Goal: Task Accomplishment & Management: Manage account settings

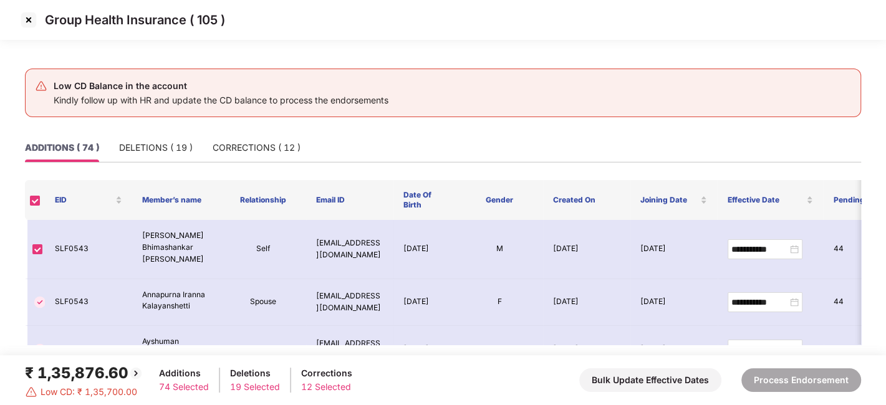
scroll to position [51, 0]
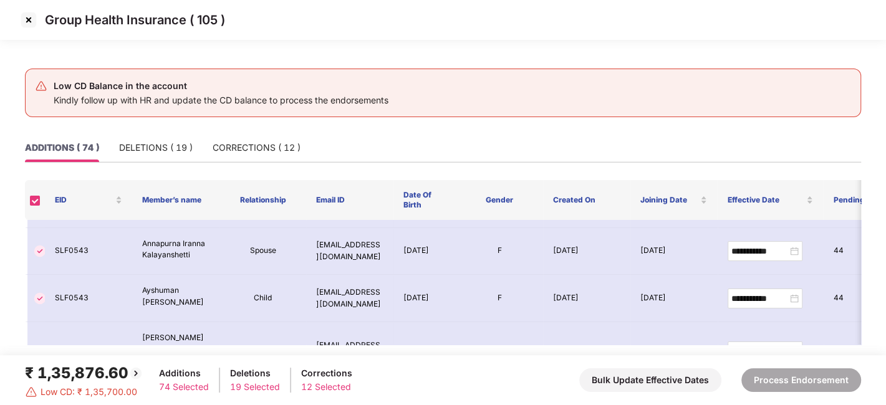
click at [29, 22] on img at bounding box center [29, 20] width 20 height 20
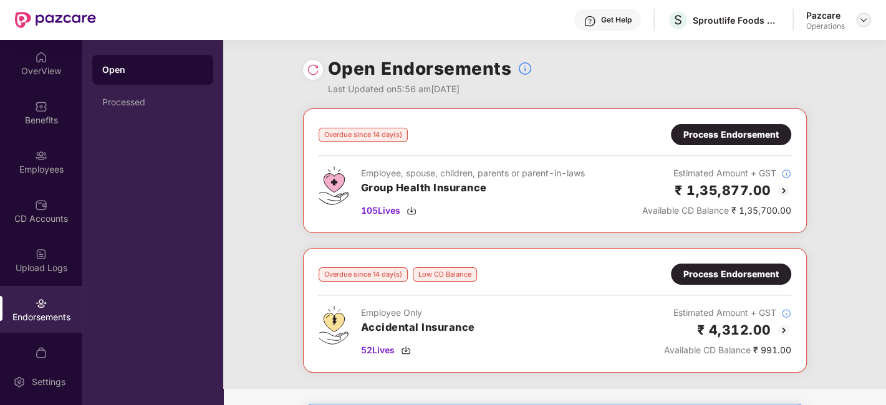
click at [862, 22] on img at bounding box center [863, 20] width 10 height 10
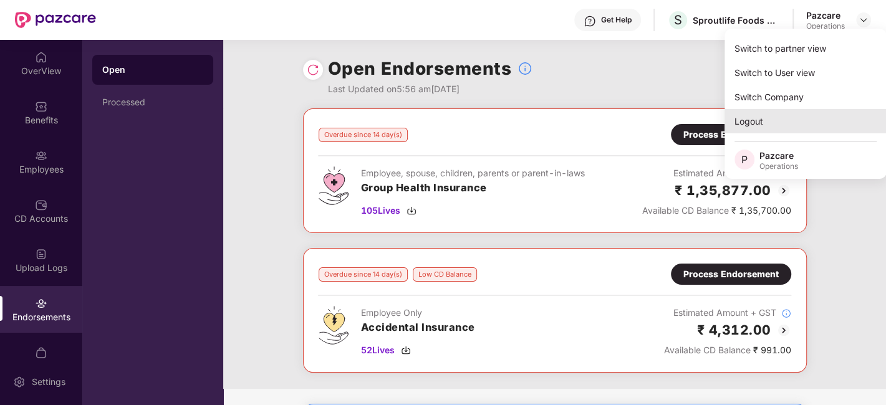
click at [753, 120] on div "Logout" at bounding box center [805, 121] width 162 height 24
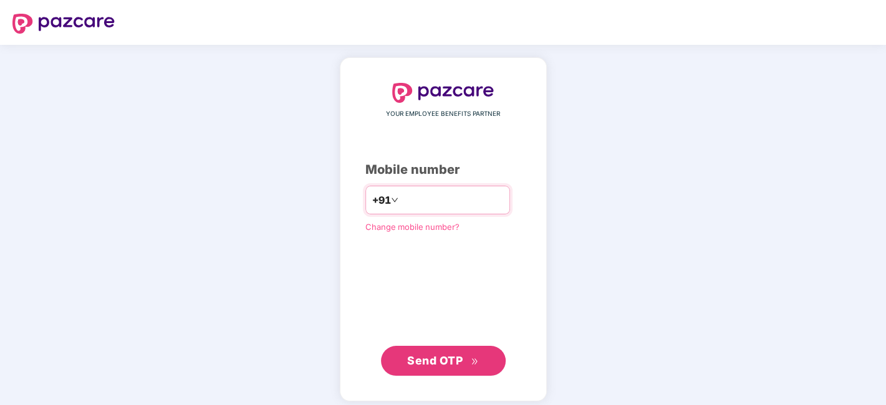
click at [414, 196] on input "number" at bounding box center [452, 200] width 102 height 20
type input "**********"
click at [432, 352] on span "Send OTP" at bounding box center [443, 360] width 72 height 17
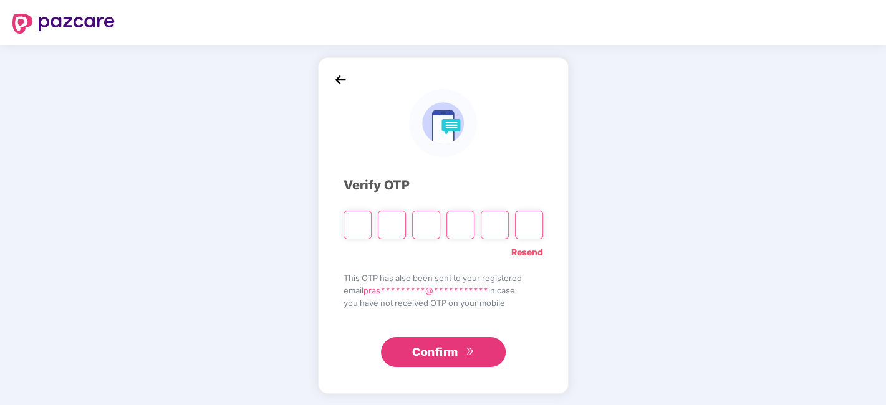
type input "*"
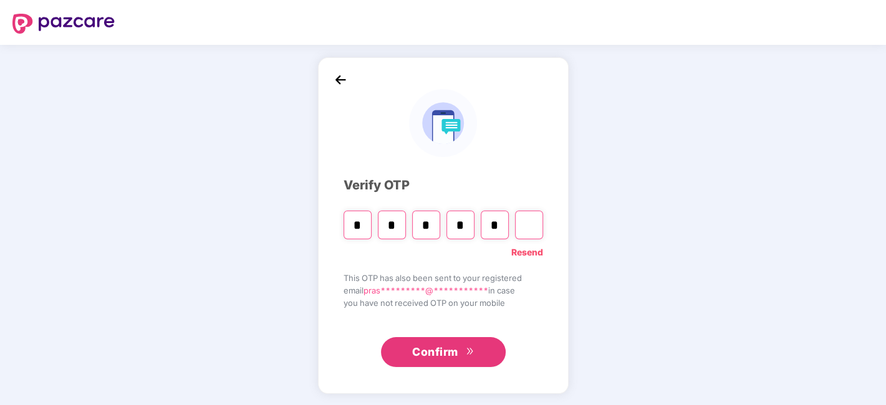
type input "*"
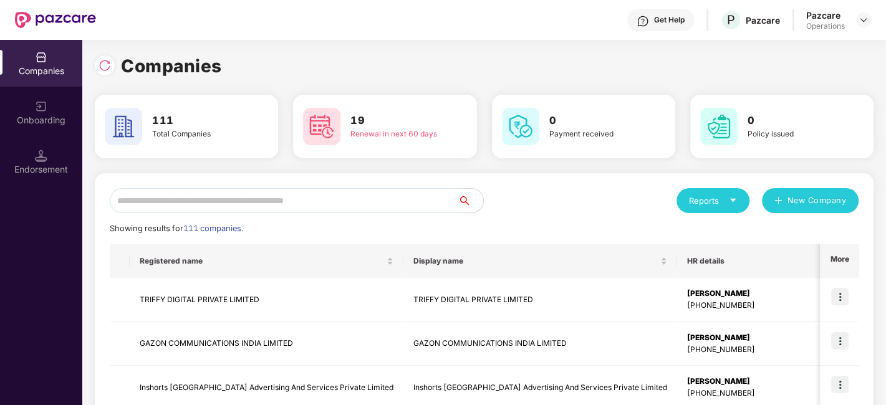
click at [400, 200] on input "text" at bounding box center [284, 200] width 348 height 25
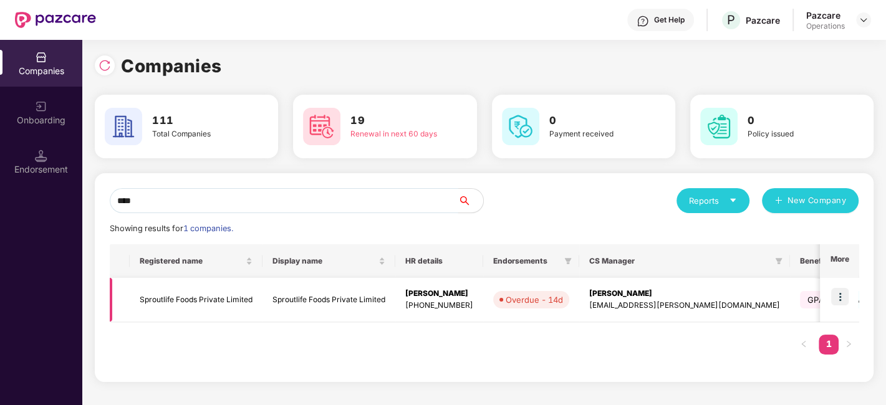
type input "****"
click at [841, 286] on td at bounding box center [839, 300] width 39 height 44
click at [840, 293] on img at bounding box center [839, 296] width 17 height 17
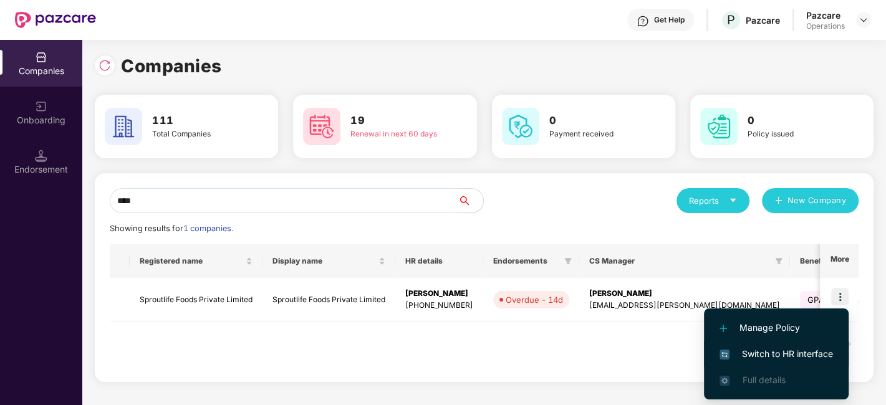
click at [762, 350] on span "Switch to HR interface" at bounding box center [775, 354] width 113 height 14
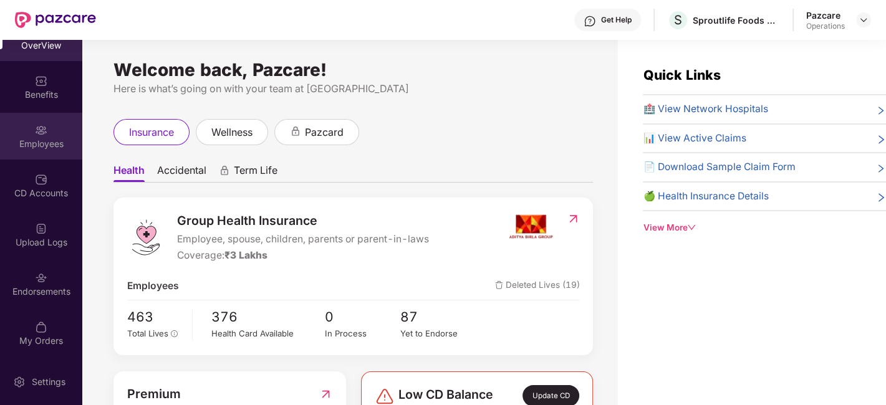
scroll to position [39, 0]
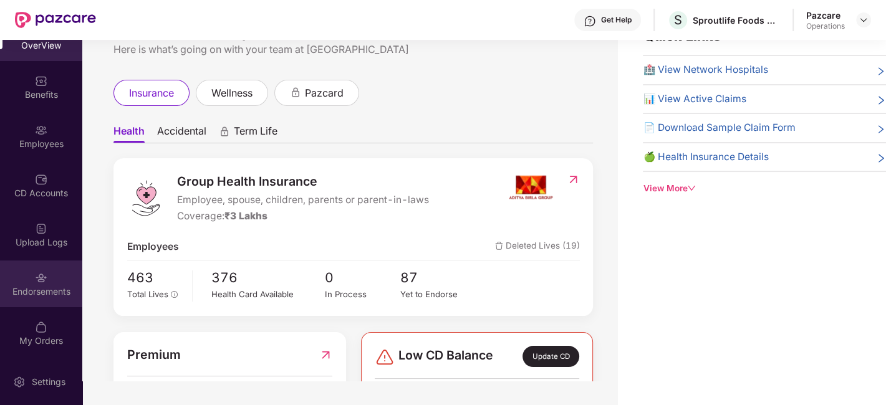
click at [24, 267] on div "Endorsements" at bounding box center [41, 284] width 82 height 47
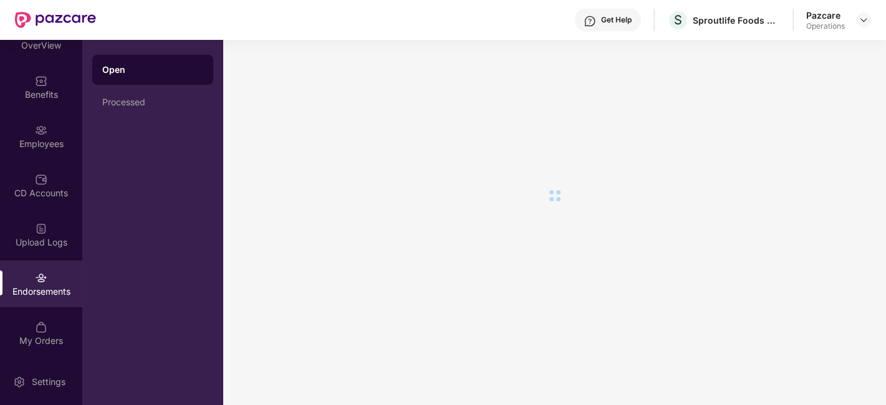
scroll to position [0, 0]
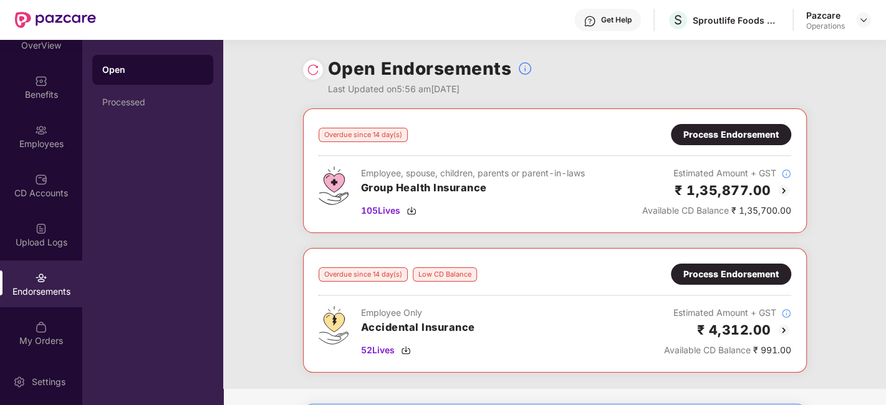
click at [716, 138] on div "Process Endorsement" at bounding box center [730, 135] width 95 height 14
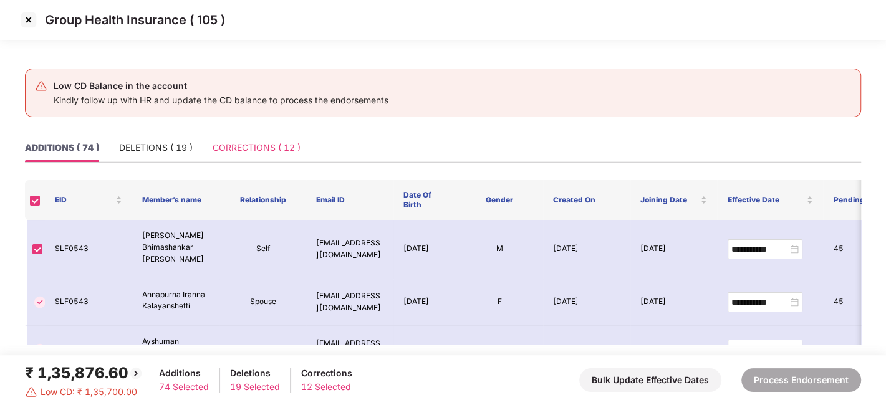
click at [249, 138] on div "CORRECTIONS ( 12 )" at bounding box center [257, 147] width 88 height 29
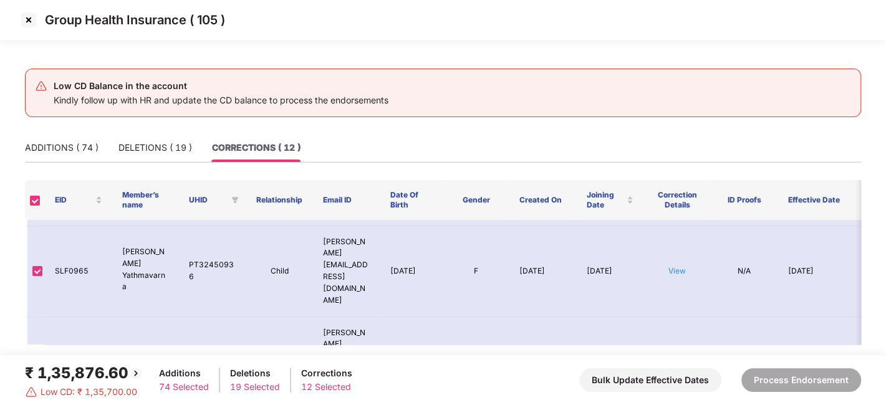
scroll to position [224, 0]
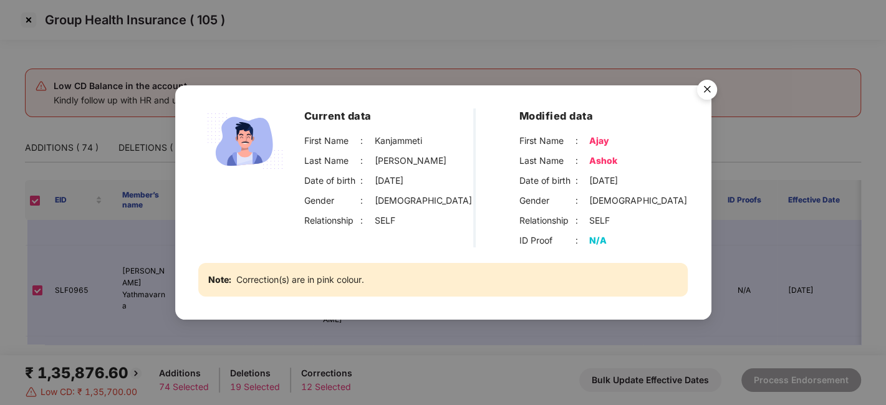
click at [709, 84] on img "Close" at bounding box center [706, 91] width 35 height 35
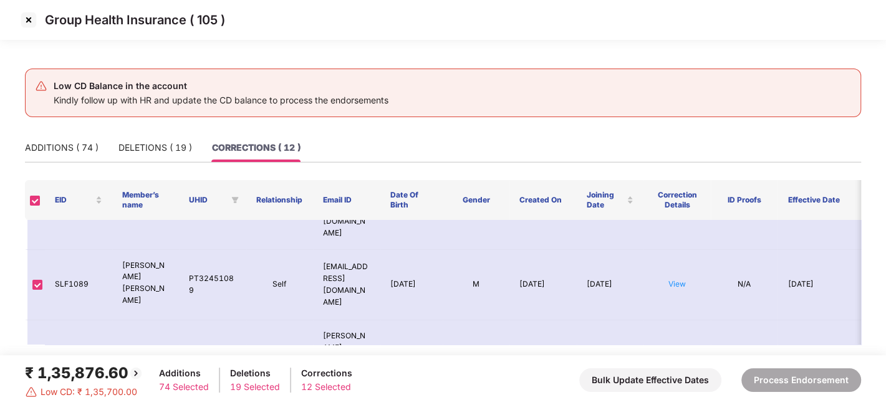
scroll to position [405, 0]
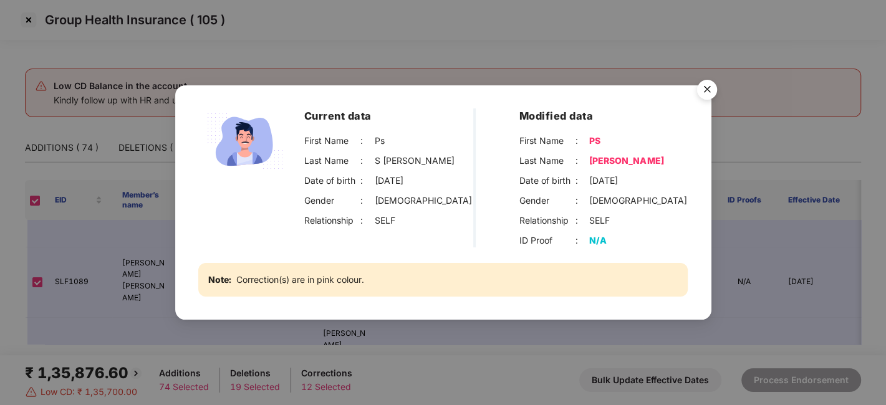
click at [702, 85] on img "Close" at bounding box center [706, 91] width 35 height 35
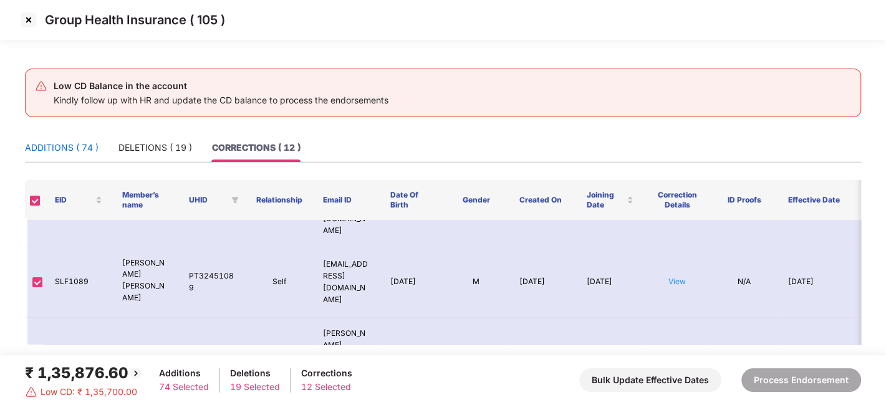
click at [59, 152] on div "ADDITIONS ( 74 )" at bounding box center [62, 148] width 74 height 14
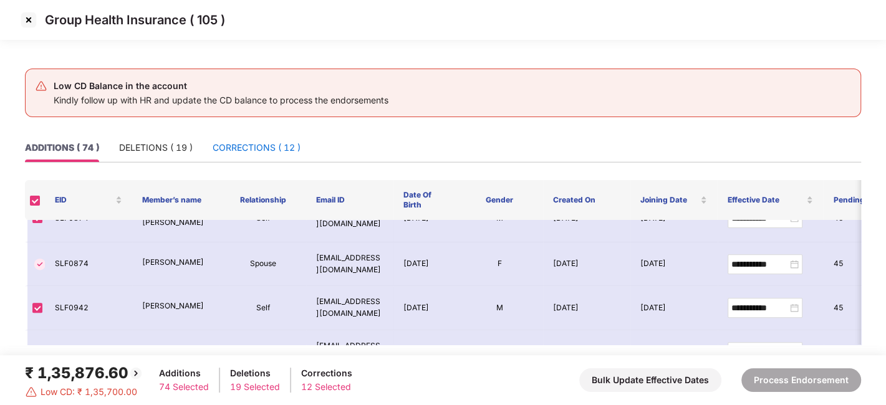
click at [250, 148] on div "CORRECTIONS ( 12 )" at bounding box center [257, 148] width 88 height 14
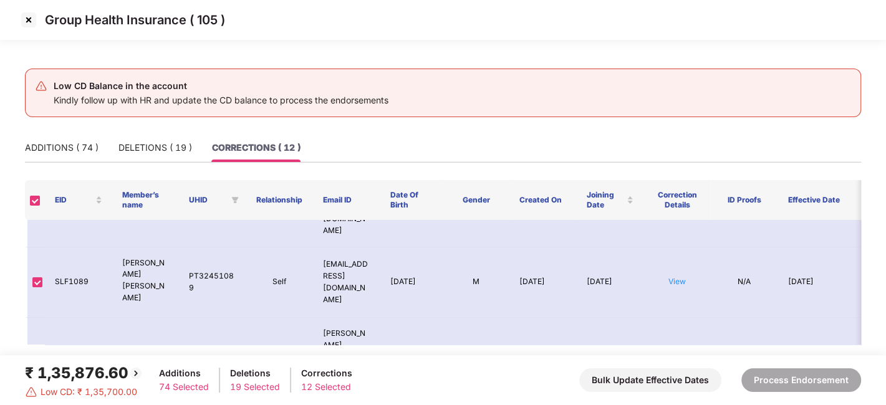
click at [29, 19] on img at bounding box center [29, 20] width 20 height 20
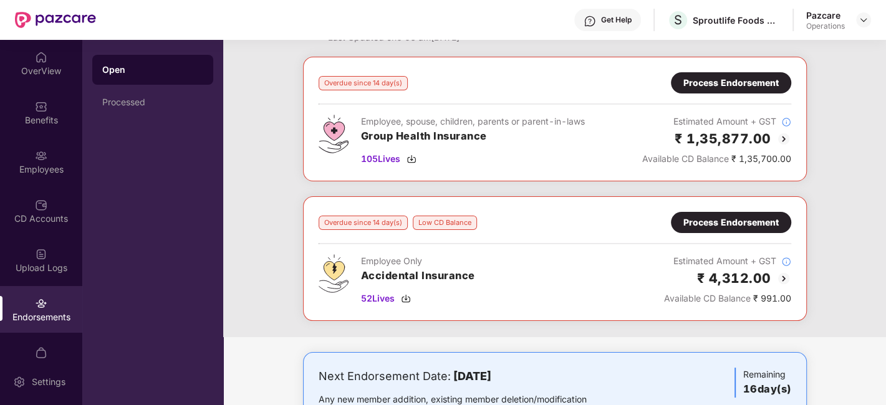
scroll to position [0, 0]
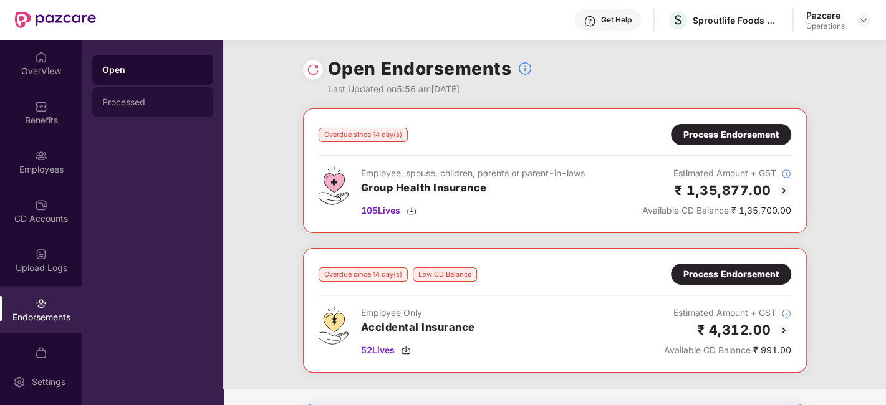
click at [139, 99] on div "Processed" at bounding box center [152, 102] width 101 height 10
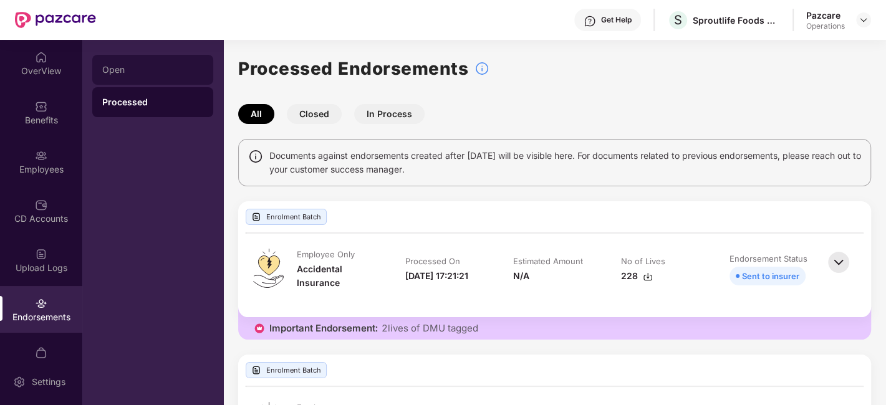
click at [112, 71] on div "Open" at bounding box center [152, 70] width 101 height 10
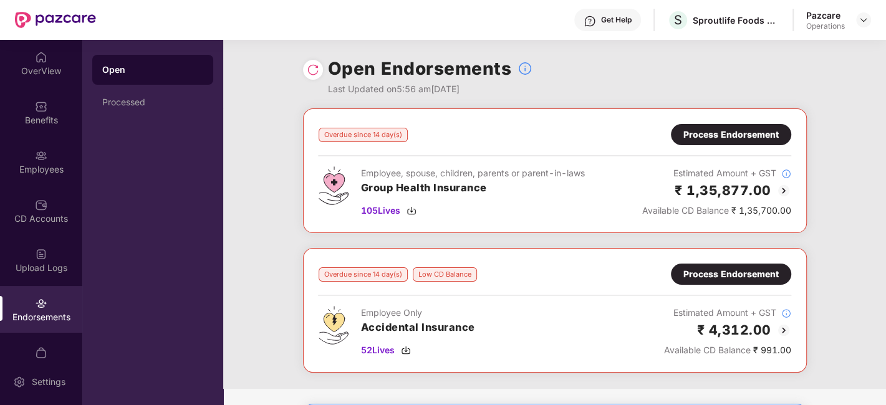
click at [721, 130] on div "Process Endorsement" at bounding box center [730, 135] width 95 height 14
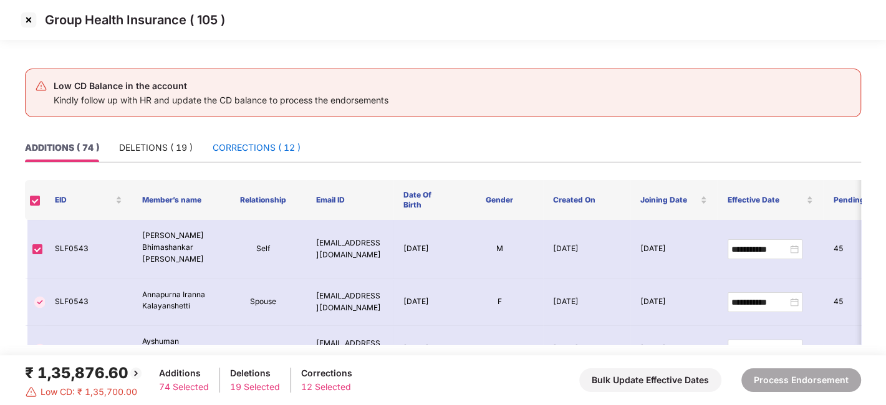
click at [245, 150] on div "CORRECTIONS ( 12 )" at bounding box center [257, 148] width 88 height 14
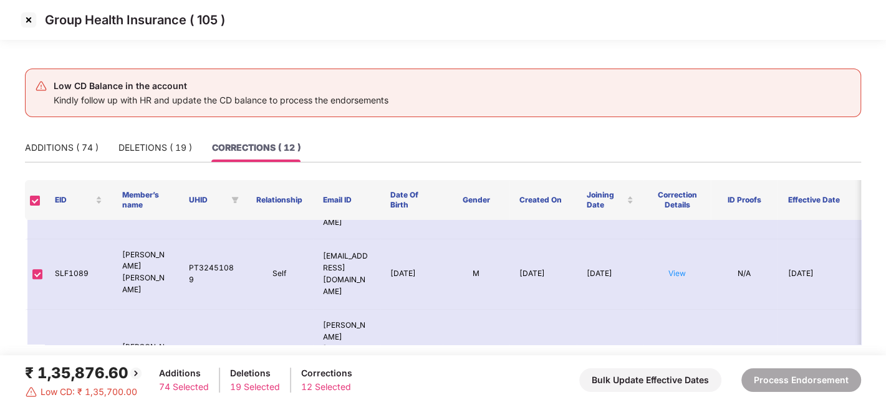
scroll to position [411, 0]
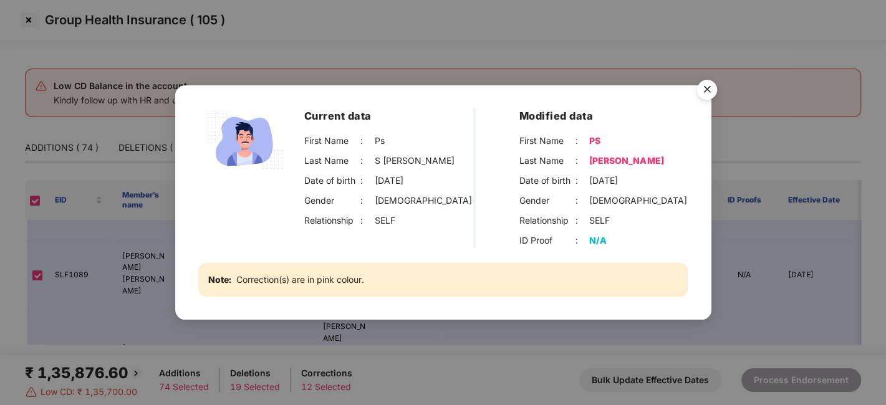
click at [708, 92] on img "Close" at bounding box center [706, 91] width 35 height 35
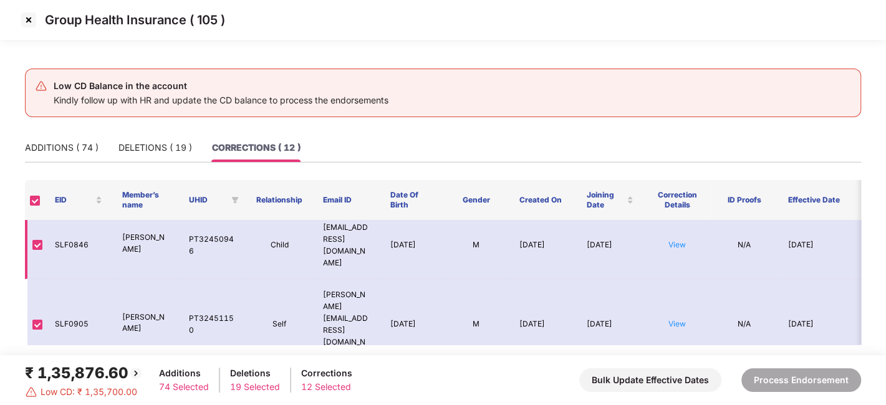
scroll to position [0, 0]
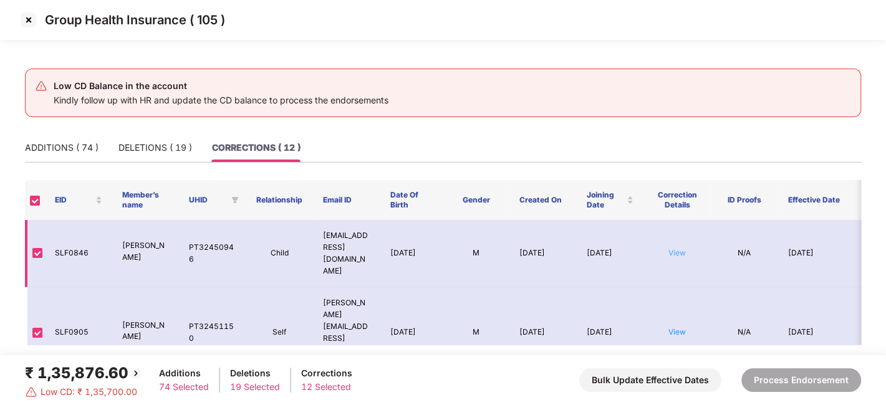
click at [674, 248] on link "View" at bounding box center [676, 252] width 17 height 9
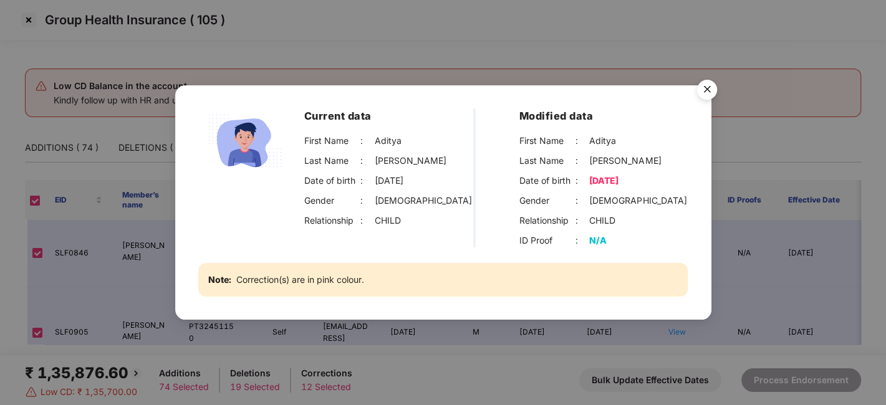
click at [707, 92] on img "Close" at bounding box center [706, 91] width 35 height 35
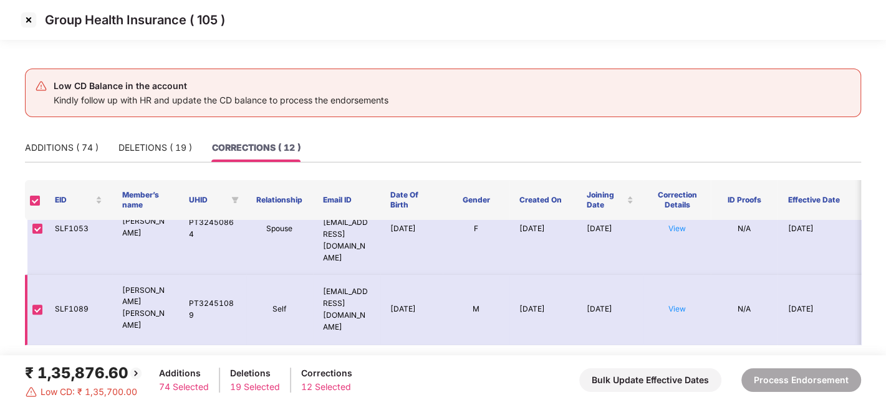
scroll to position [378, 0]
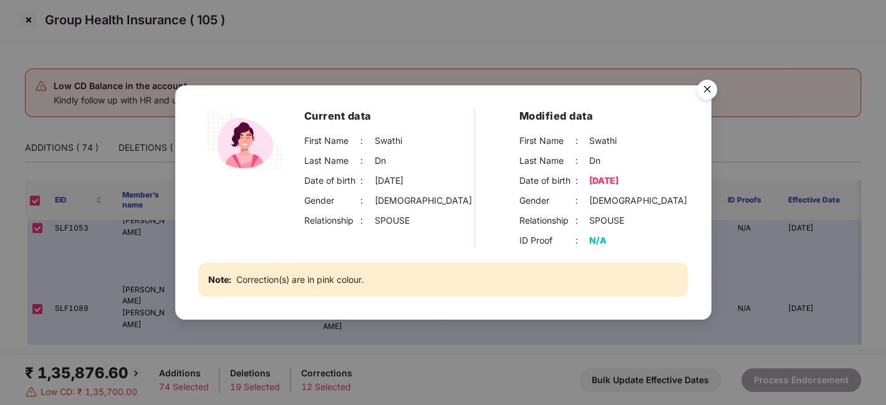
click at [709, 94] on img "Close" at bounding box center [706, 91] width 35 height 35
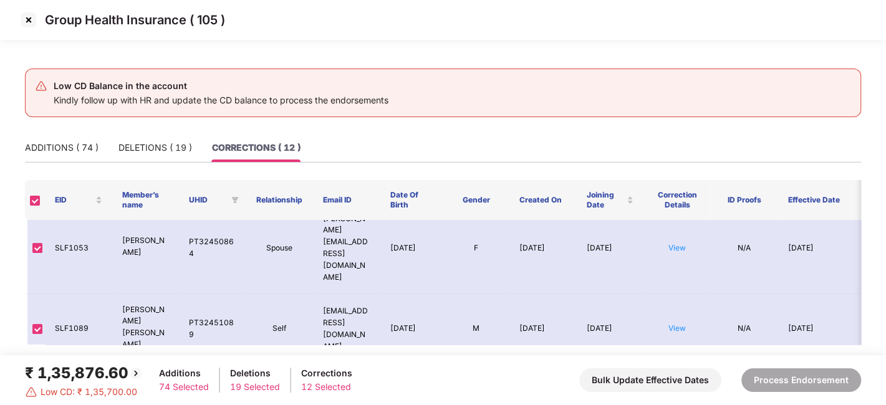
scroll to position [359, 0]
click at [26, 23] on img at bounding box center [29, 20] width 20 height 20
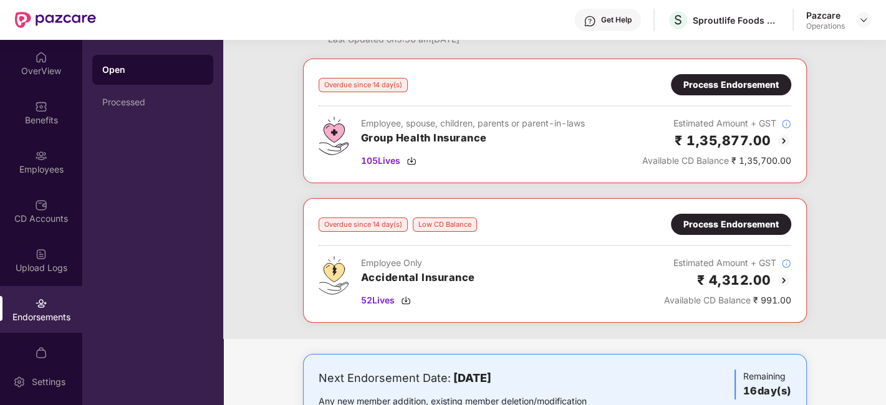
scroll to position [53, 0]
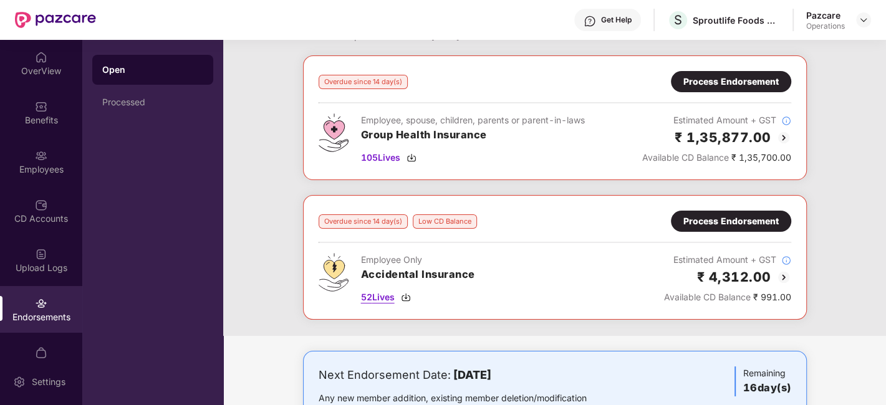
click at [374, 296] on span "52 Lives" at bounding box center [378, 298] width 34 height 14
click at [724, 223] on div "Process Endorsement" at bounding box center [730, 221] width 95 height 14
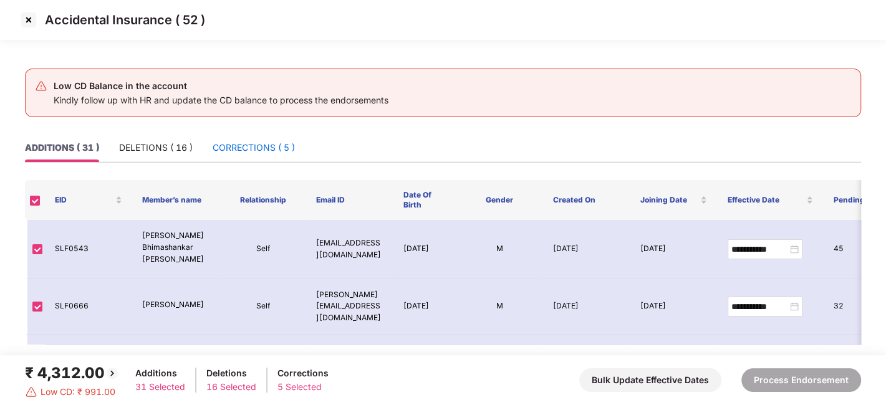
click at [244, 143] on div "CORRECTIONS ( 5 )" at bounding box center [254, 148] width 82 height 14
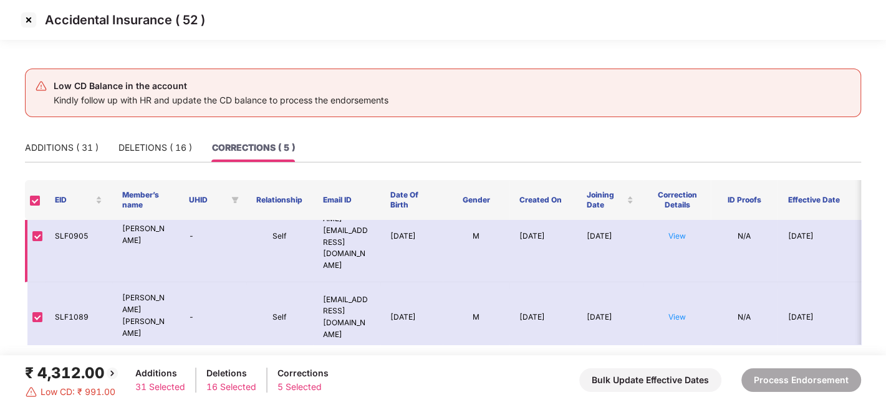
scroll to position [0, 0]
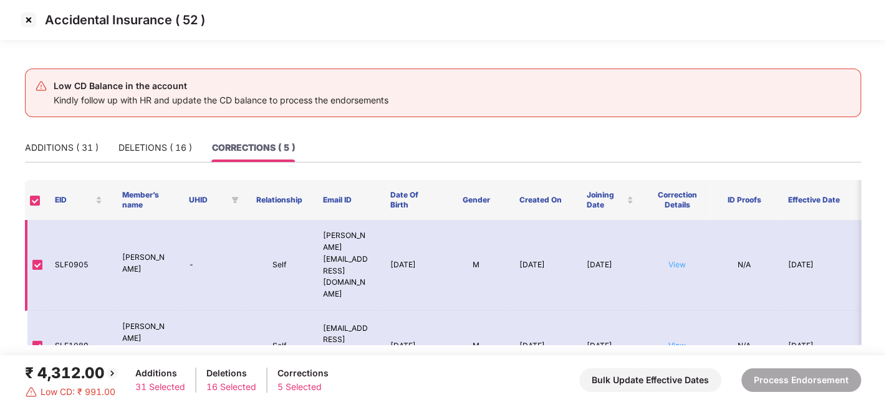
click at [675, 260] on link "View" at bounding box center [676, 264] width 17 height 9
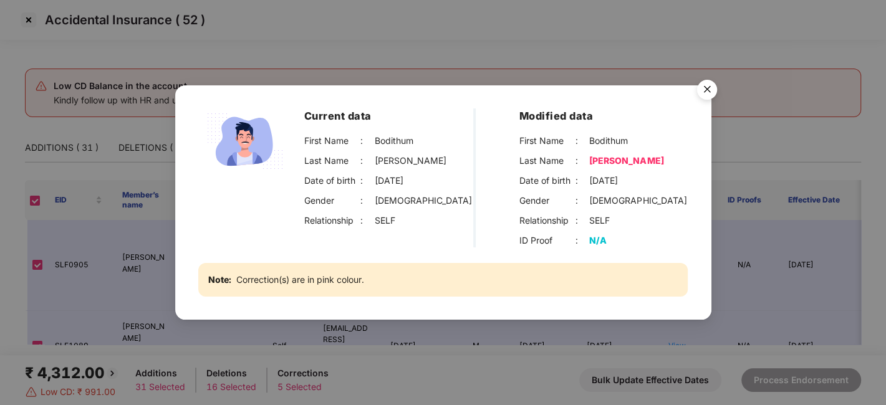
click at [699, 94] on img "Close" at bounding box center [706, 91] width 35 height 35
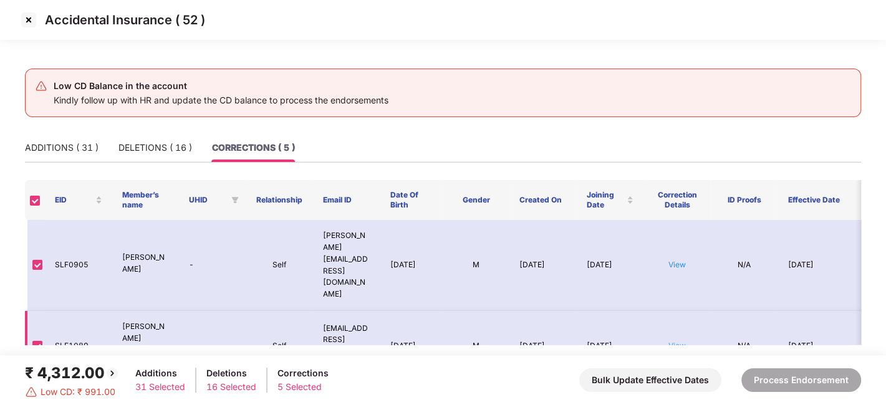
click at [681, 341] on link "View" at bounding box center [676, 345] width 17 height 9
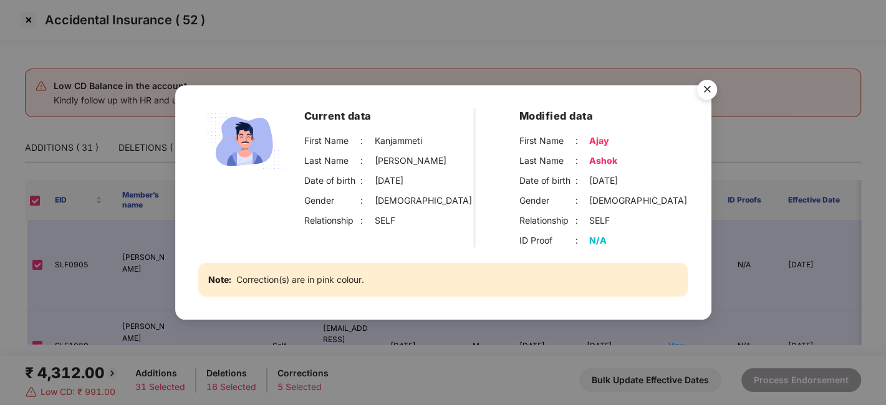
click at [701, 90] on img "Close" at bounding box center [706, 91] width 35 height 35
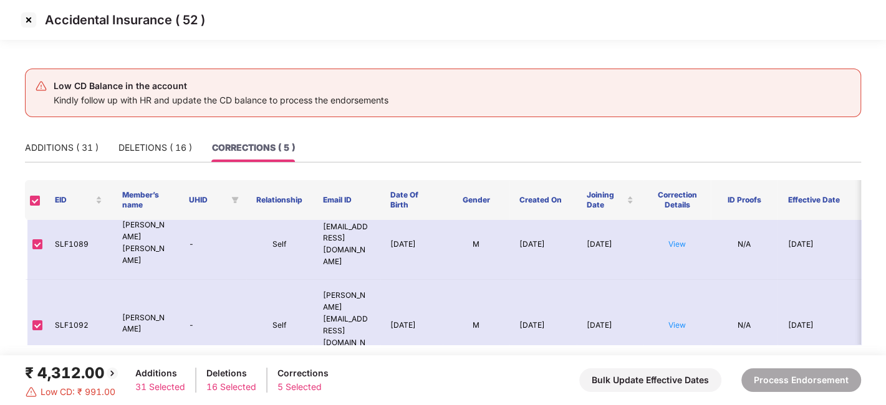
scroll to position [102, 0]
click at [678, 320] on link "View" at bounding box center [676, 324] width 17 height 9
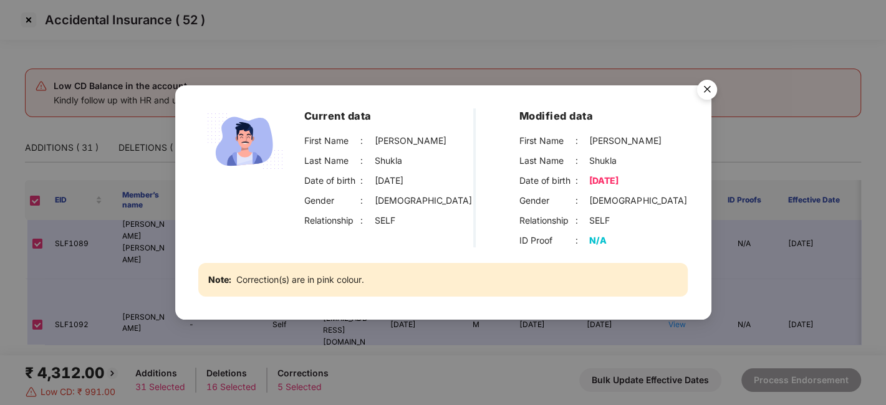
click at [711, 85] on img "Close" at bounding box center [706, 91] width 35 height 35
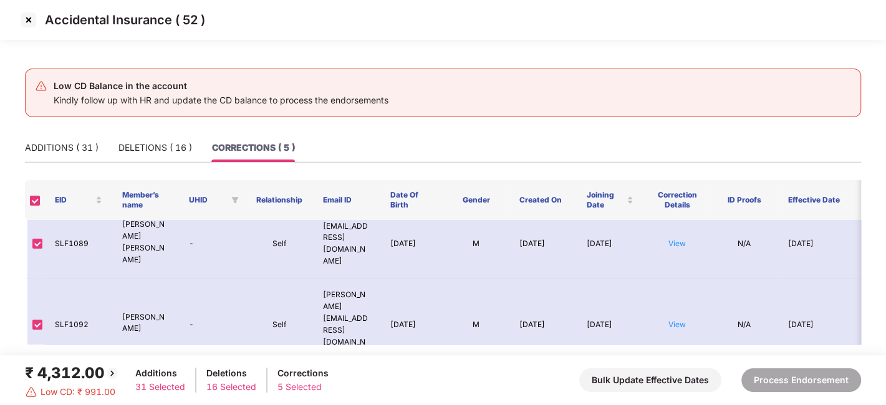
scroll to position [138, 0]
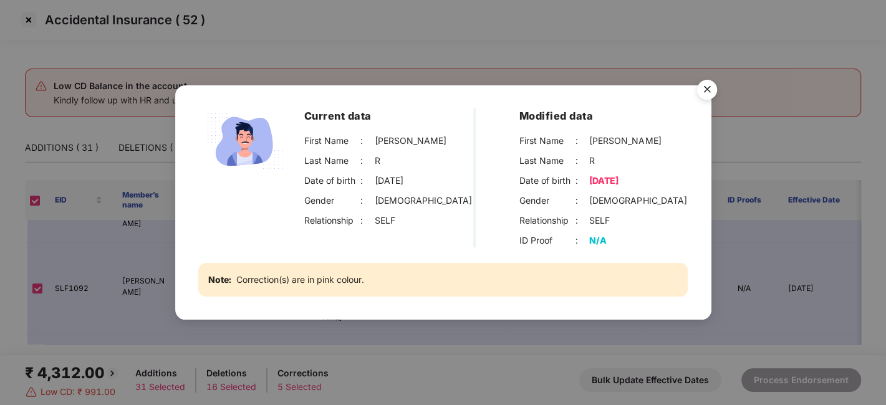
click at [718, 90] on img "Close" at bounding box center [706, 91] width 35 height 35
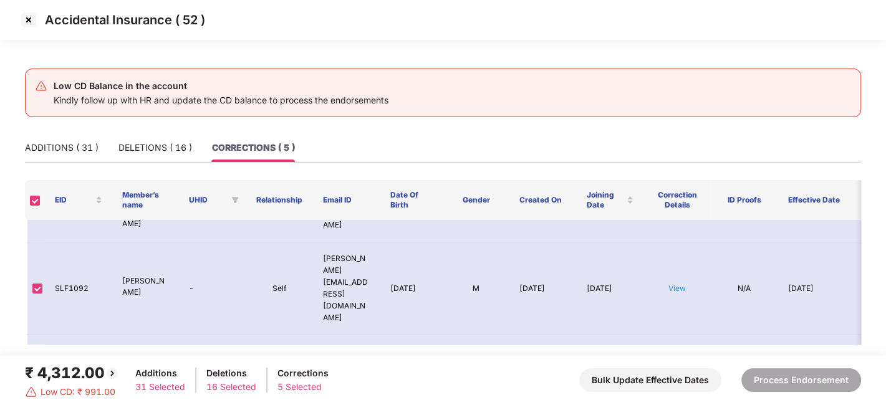
click at [26, 16] on img at bounding box center [29, 20] width 20 height 20
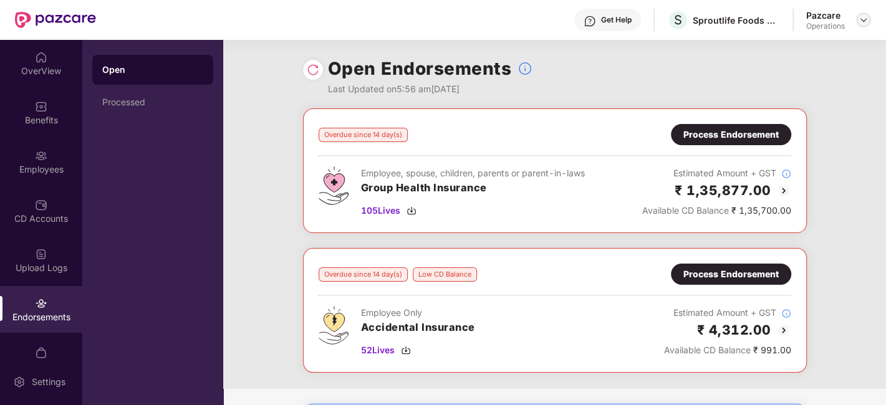
click at [858, 22] on img at bounding box center [863, 20] width 10 height 10
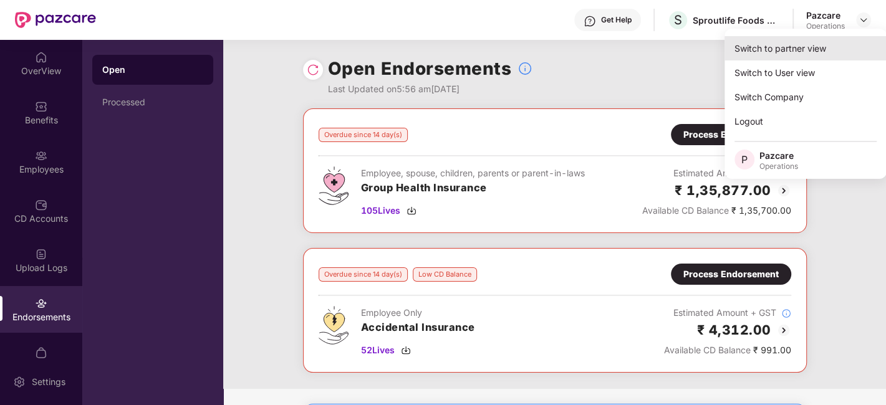
click at [800, 39] on div "Switch to partner view" at bounding box center [805, 48] width 162 height 24
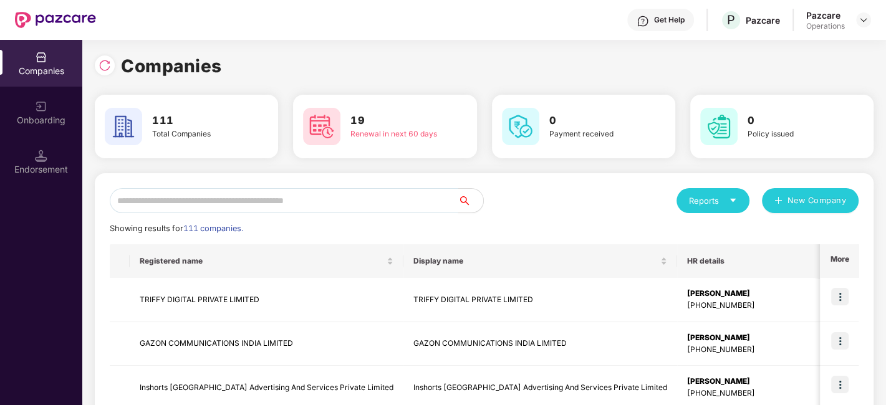
click at [367, 198] on input "text" at bounding box center [284, 200] width 348 height 25
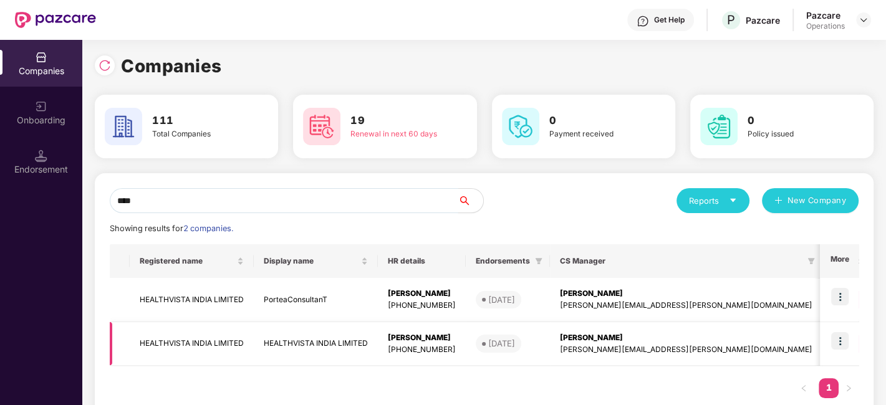
type input "****"
click at [837, 341] on img at bounding box center [839, 340] width 17 height 17
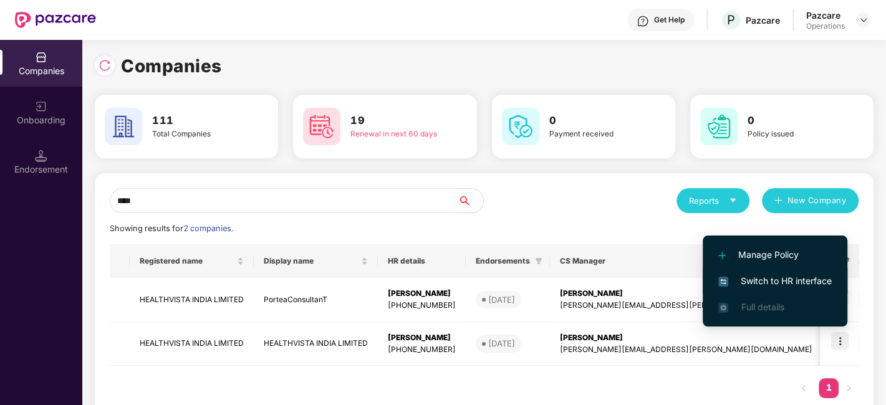
click at [753, 282] on span "Switch to HR interface" at bounding box center [774, 281] width 113 height 14
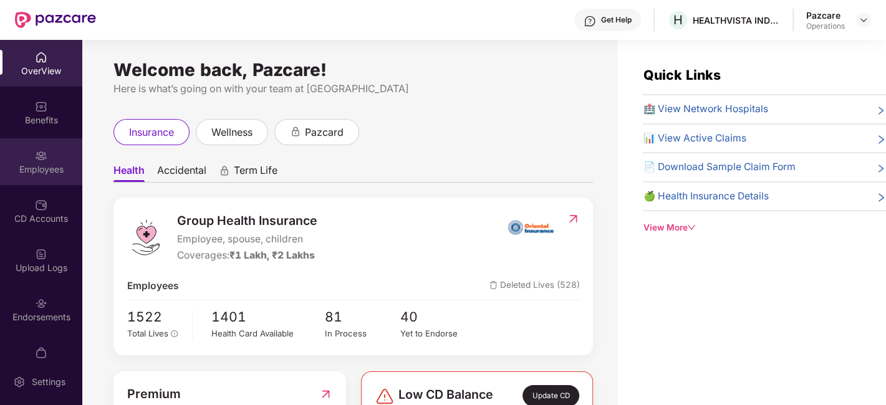
click at [32, 143] on div "Employees" at bounding box center [41, 161] width 82 height 47
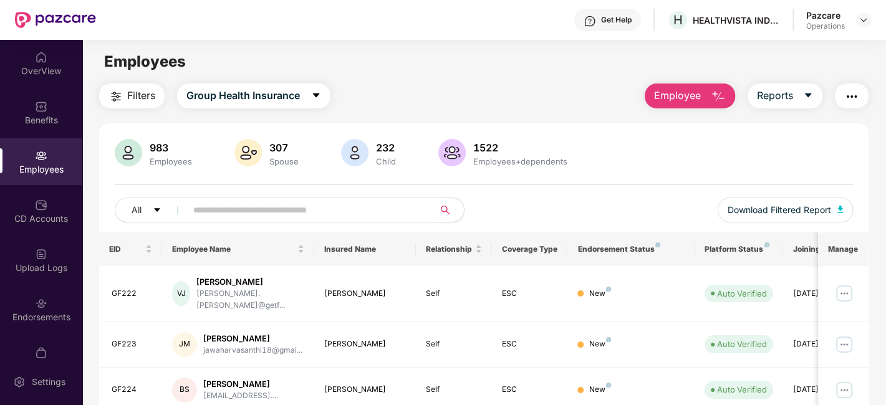
click at [272, 213] on input "text" at bounding box center [305, 210] width 224 height 19
paste input "******"
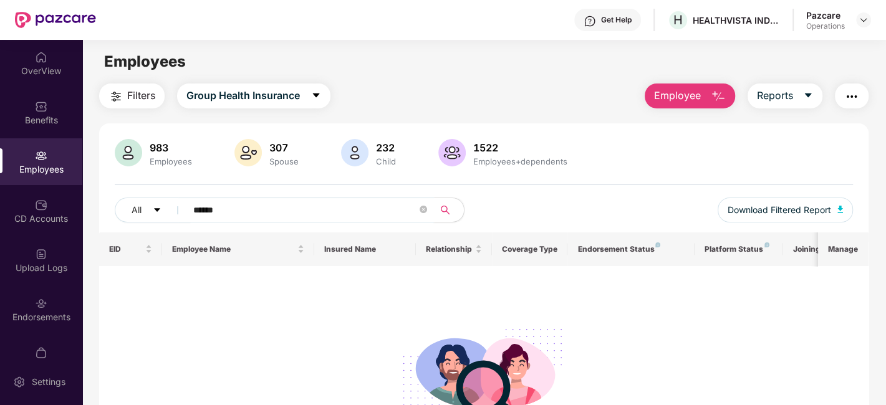
type input "******"
click at [860, 22] on img at bounding box center [863, 20] width 10 height 10
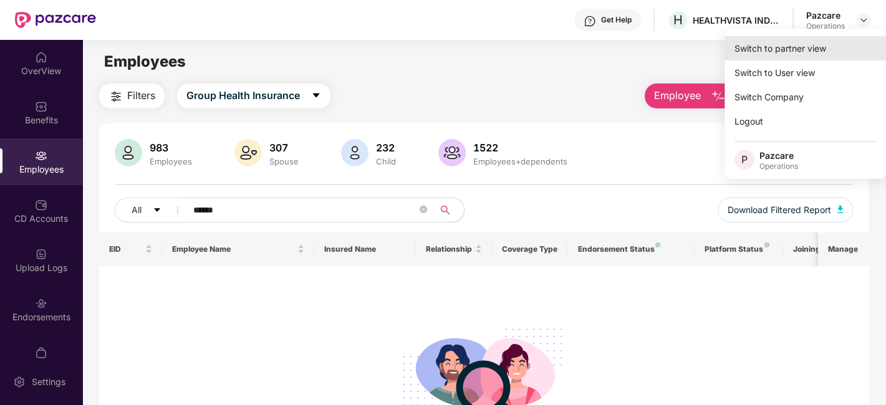
click at [814, 47] on div "Switch to partner view" at bounding box center [805, 48] width 162 height 24
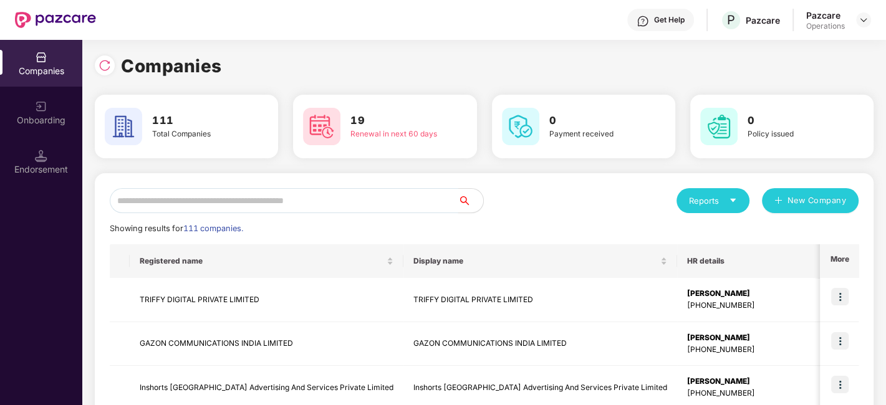
click at [380, 193] on input "text" at bounding box center [284, 200] width 348 height 25
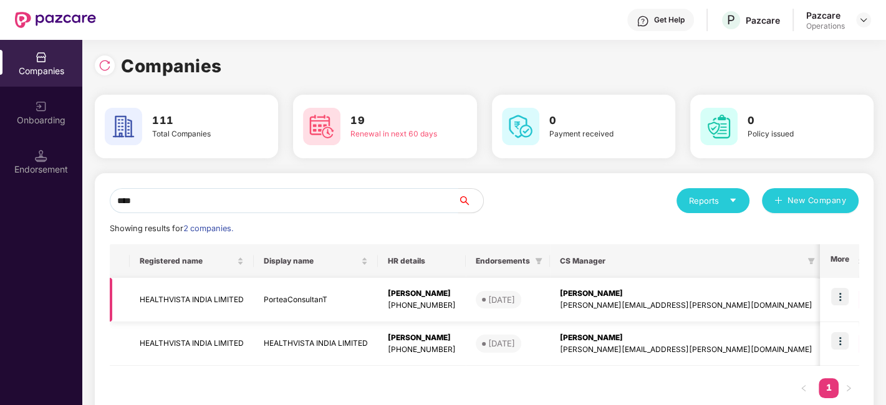
type input "****"
click at [835, 295] on img at bounding box center [839, 296] width 17 height 17
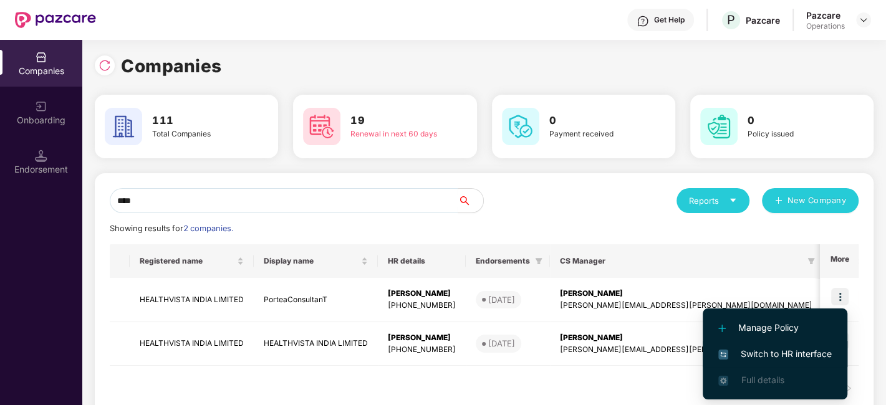
click at [772, 350] on span "Switch to HR interface" at bounding box center [774, 354] width 113 height 14
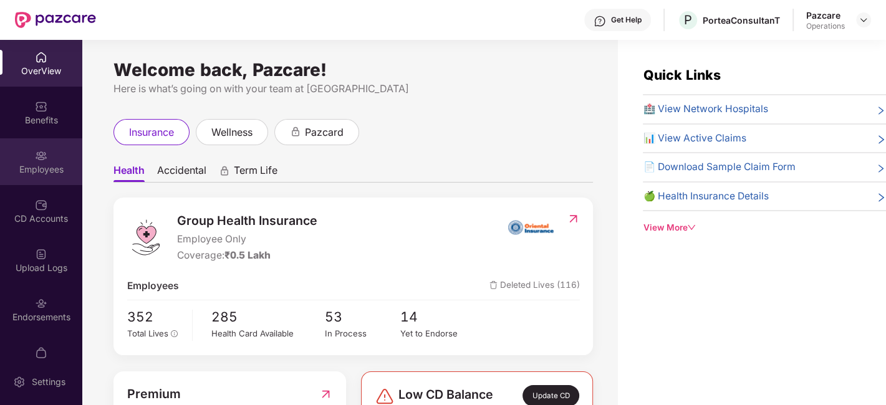
click at [36, 158] on img at bounding box center [41, 156] width 12 height 12
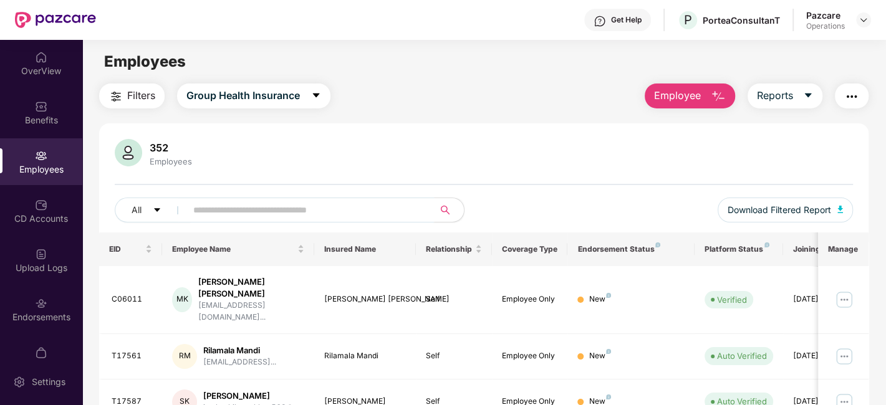
click at [305, 214] on input "text" at bounding box center [305, 210] width 224 height 19
paste input "******"
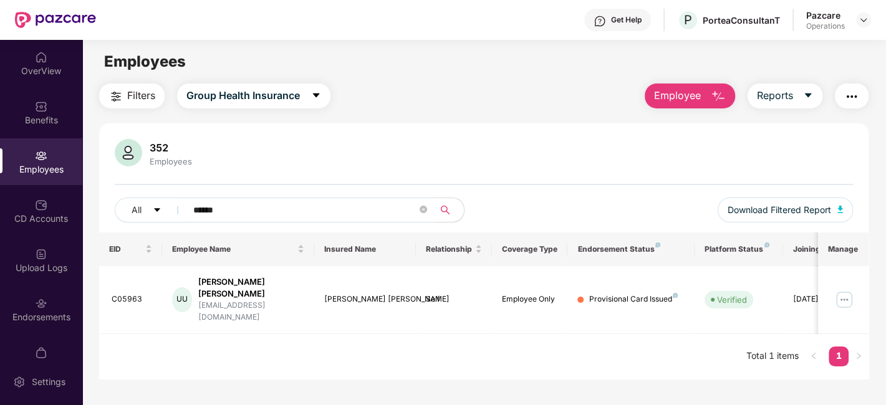
type input "******"
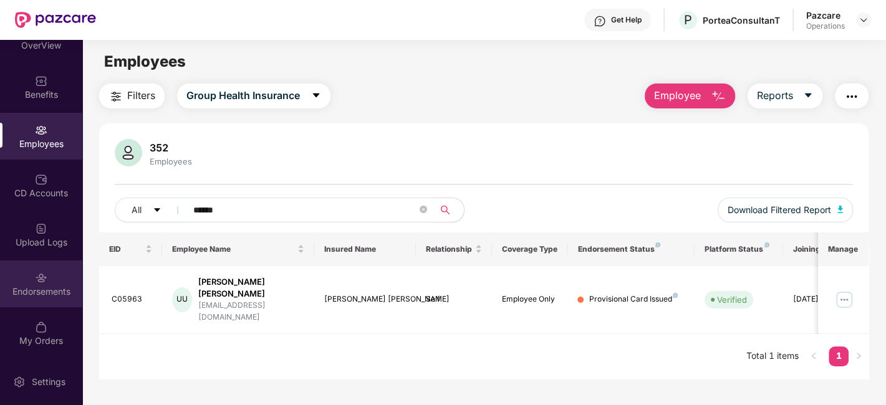
click at [24, 276] on div "Endorsements" at bounding box center [41, 284] width 82 height 47
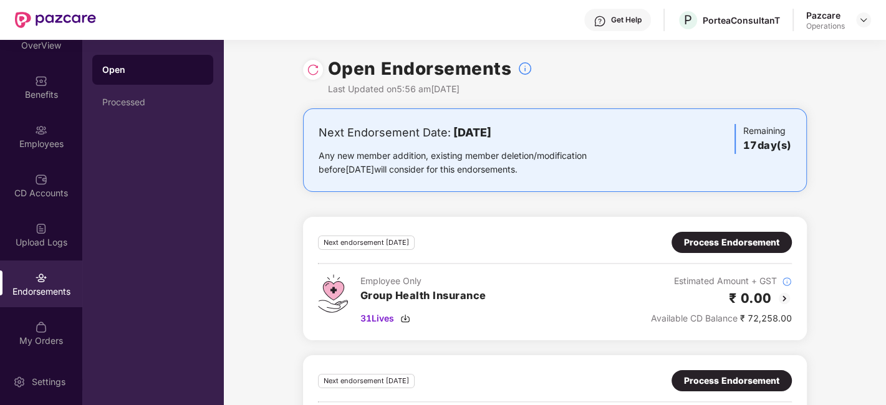
click at [858, 26] on div at bounding box center [863, 19] width 15 height 15
click at [870, 15] on div at bounding box center [863, 19] width 15 height 15
click at [868, 17] on div at bounding box center [863, 19] width 15 height 15
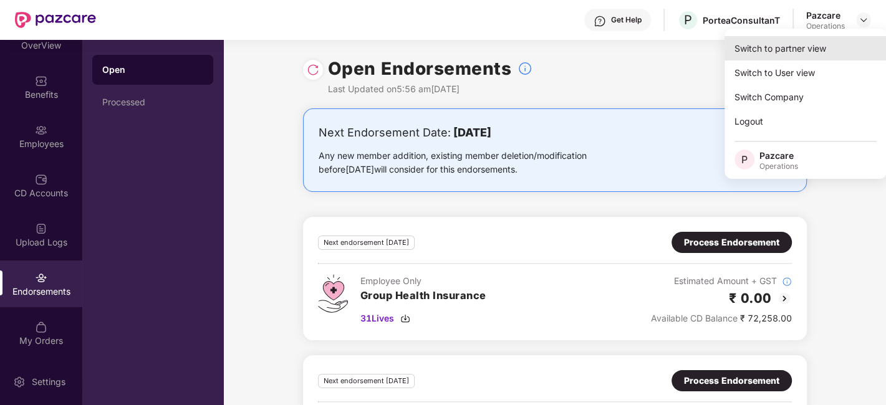
click at [805, 52] on div "Switch to partner view" at bounding box center [805, 48] width 162 height 24
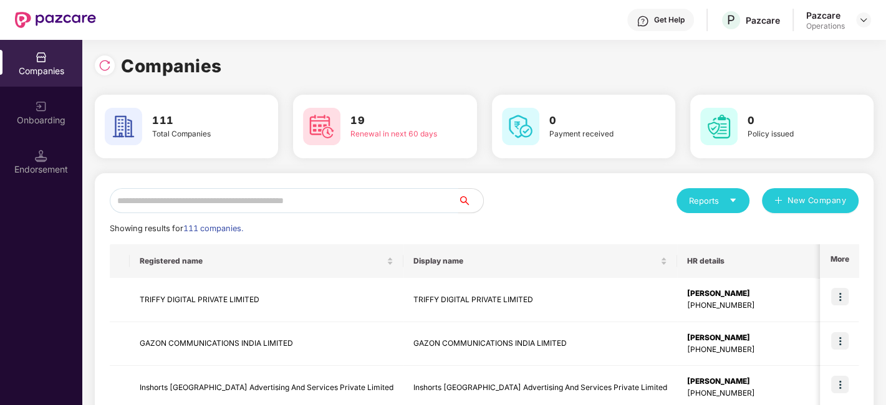
click at [440, 199] on input "text" at bounding box center [284, 200] width 348 height 25
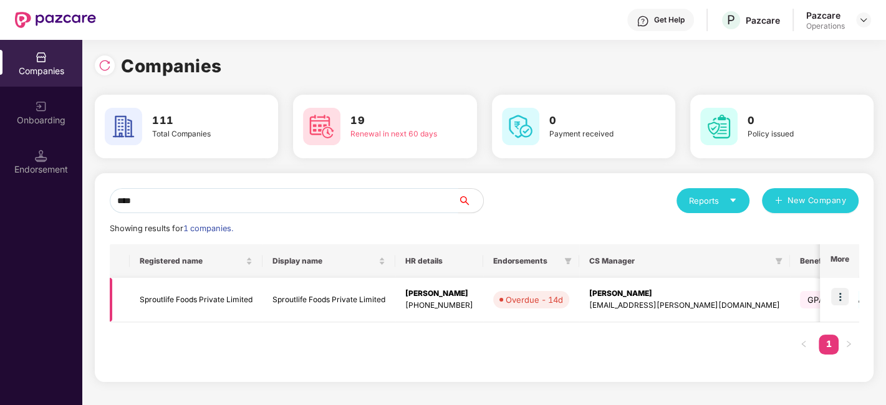
type input "****"
click at [841, 297] on img at bounding box center [839, 296] width 17 height 17
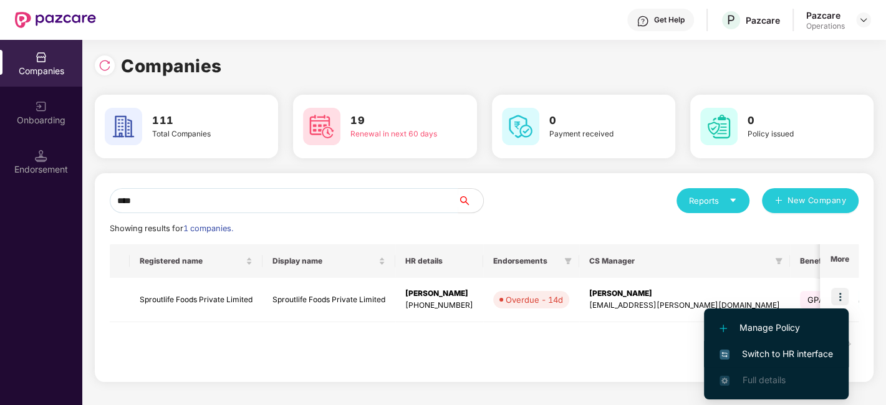
click at [769, 353] on span "Switch to HR interface" at bounding box center [775, 354] width 113 height 14
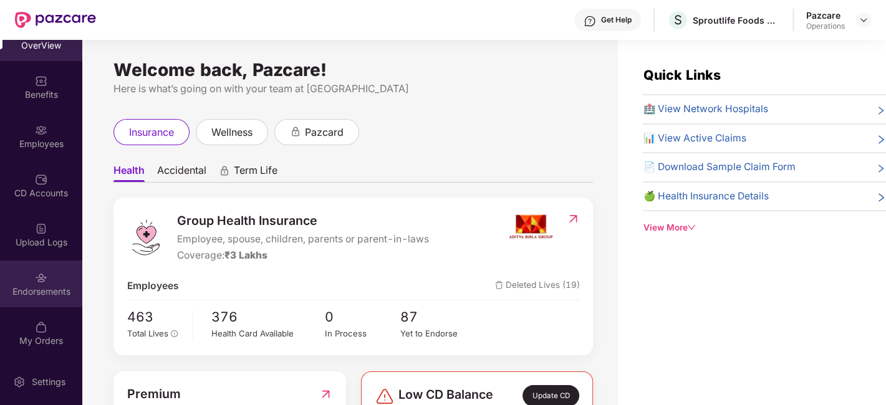
click at [27, 272] on div "Endorsements" at bounding box center [41, 284] width 82 height 47
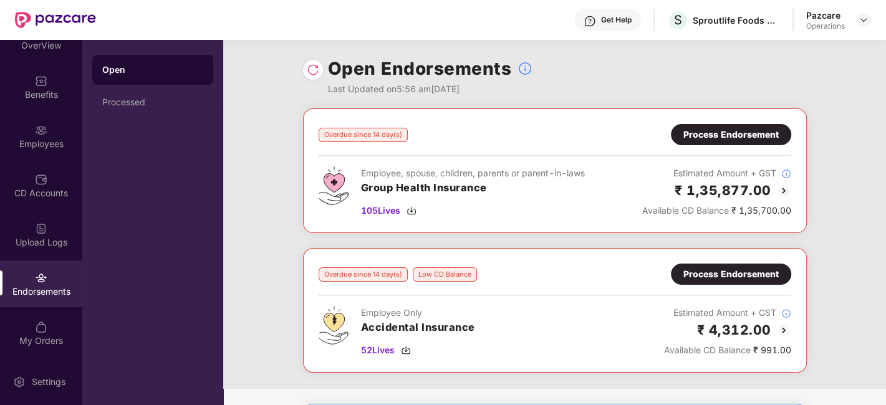
click at [707, 135] on div "Process Endorsement" at bounding box center [730, 135] width 95 height 14
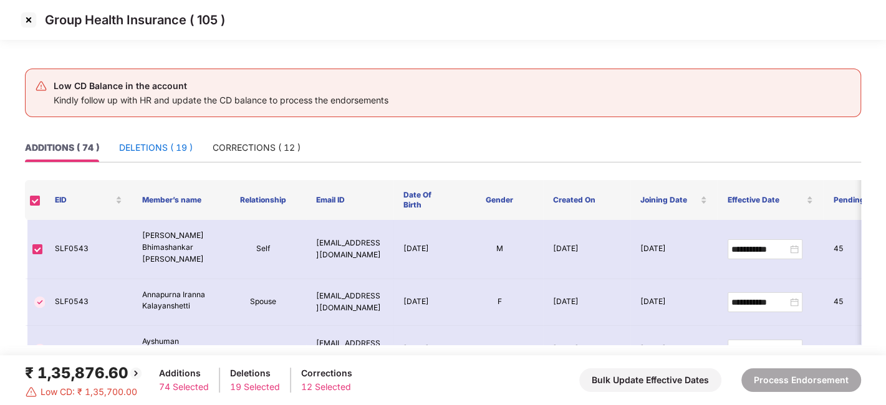
click at [153, 143] on div "DELETIONS ( 19 )" at bounding box center [156, 148] width 74 height 14
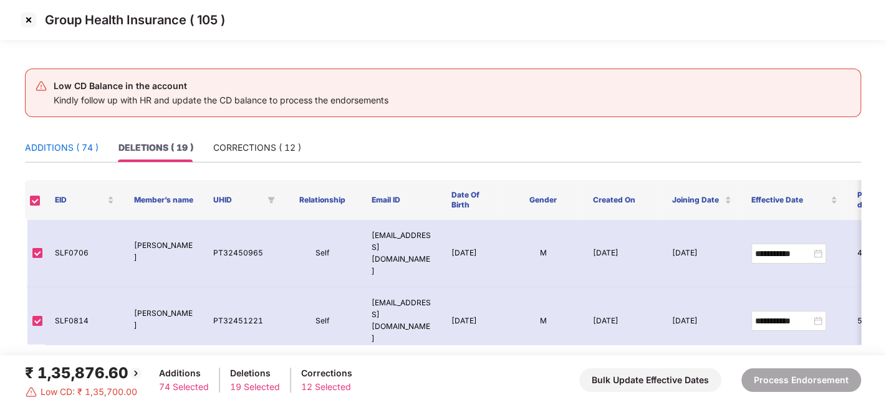
click at [42, 144] on div "ADDITIONS ( 74 )" at bounding box center [62, 148] width 74 height 14
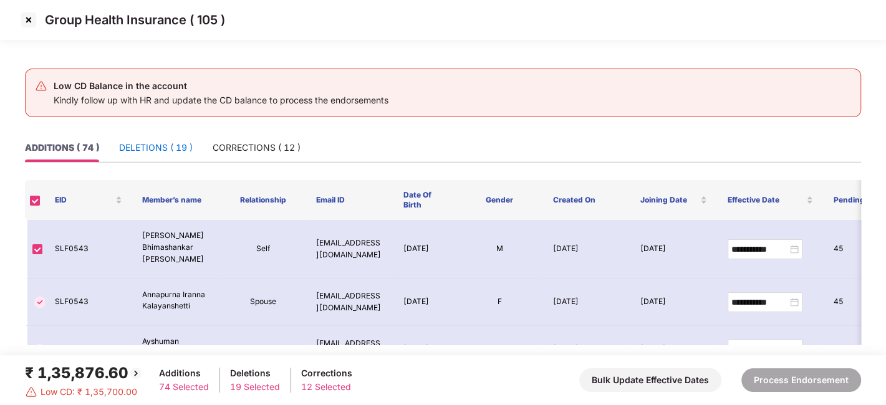
click at [131, 143] on div "DELETIONS ( 19 )" at bounding box center [156, 148] width 74 height 14
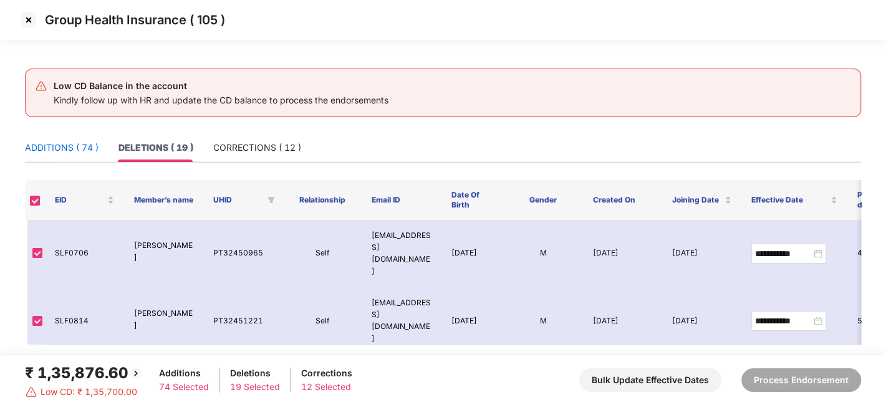
click at [78, 143] on div "ADDITIONS ( 74 )" at bounding box center [62, 148] width 74 height 14
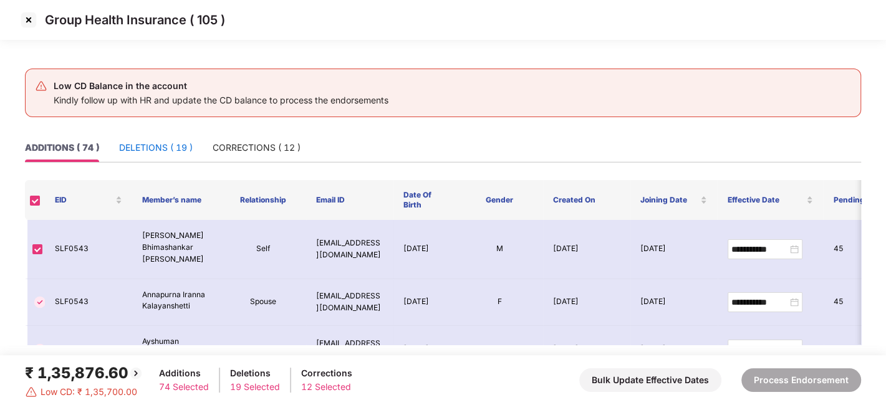
click at [128, 146] on div "DELETIONS ( 19 )" at bounding box center [156, 148] width 74 height 14
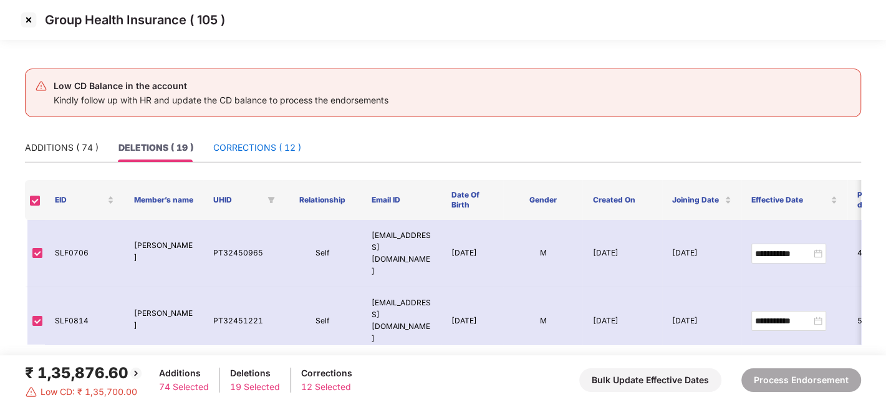
click at [219, 145] on div "CORRECTIONS ( 12 )" at bounding box center [257, 148] width 88 height 14
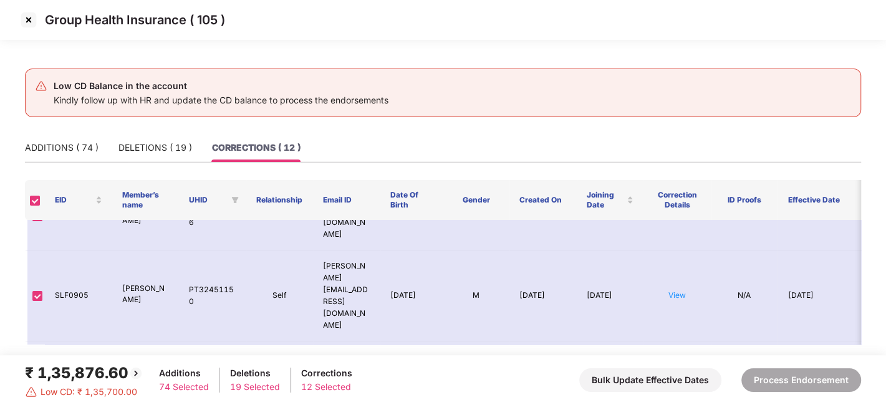
scroll to position [37, 0]
click at [27, 26] on img at bounding box center [29, 20] width 20 height 20
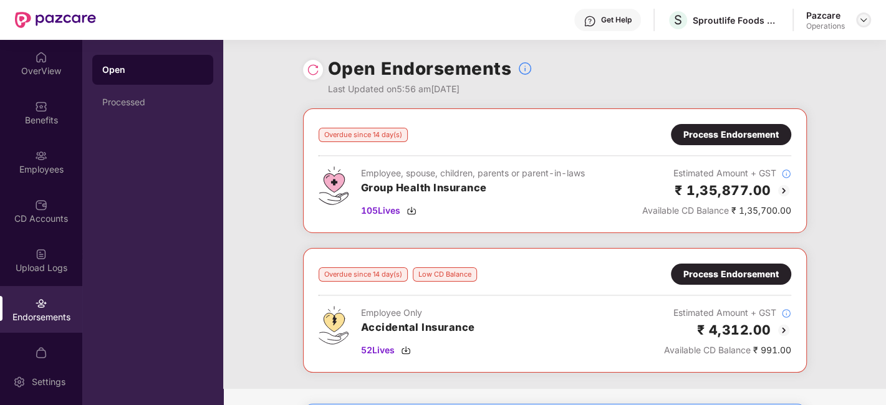
click at [860, 21] on img at bounding box center [863, 20] width 10 height 10
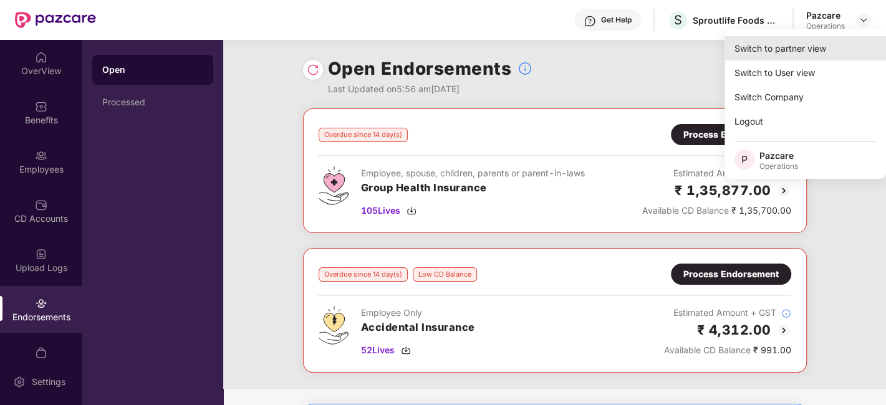
click at [815, 50] on div "Switch to partner view" at bounding box center [805, 48] width 162 height 24
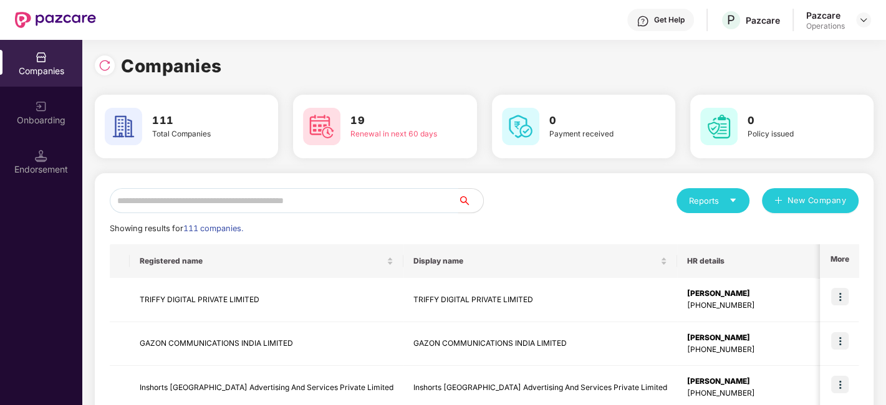
click at [391, 204] on input "text" at bounding box center [284, 200] width 348 height 25
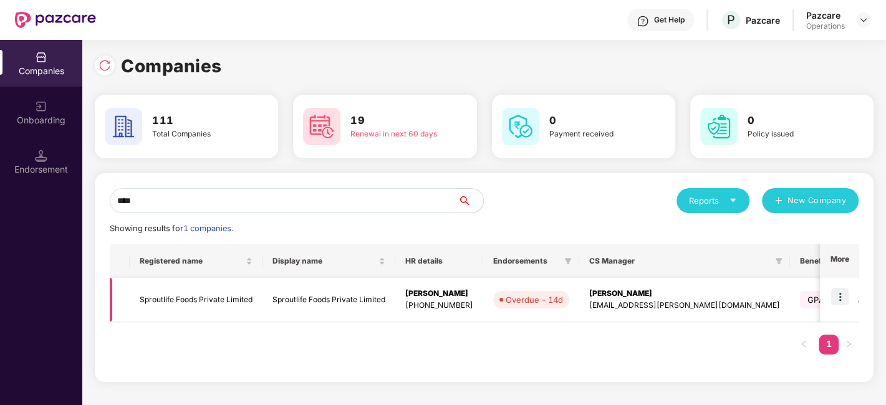
type input "****"
click at [189, 300] on td "Sproutlife Foods Private Limited" at bounding box center [196, 300] width 133 height 44
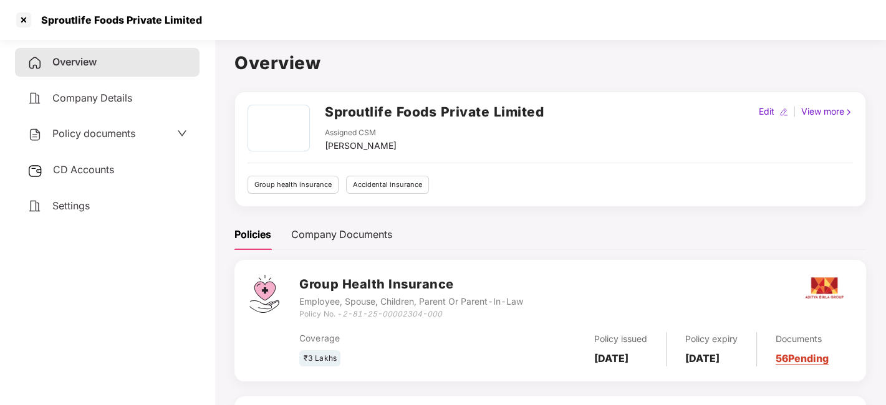
click at [89, 169] on span "CD Accounts" at bounding box center [83, 169] width 61 height 12
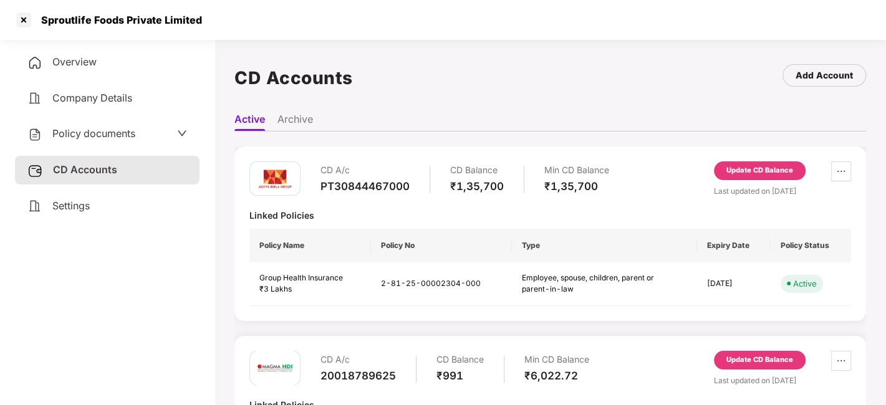
click at [746, 170] on div "Update CD Balance" at bounding box center [759, 170] width 67 height 11
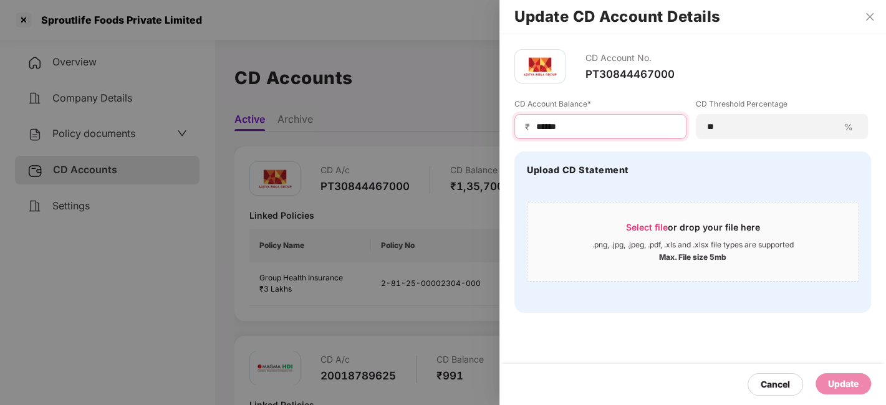
click at [595, 128] on input "******" at bounding box center [605, 126] width 141 height 13
type input "*******"
click at [845, 378] on div "Update" at bounding box center [843, 384] width 31 height 14
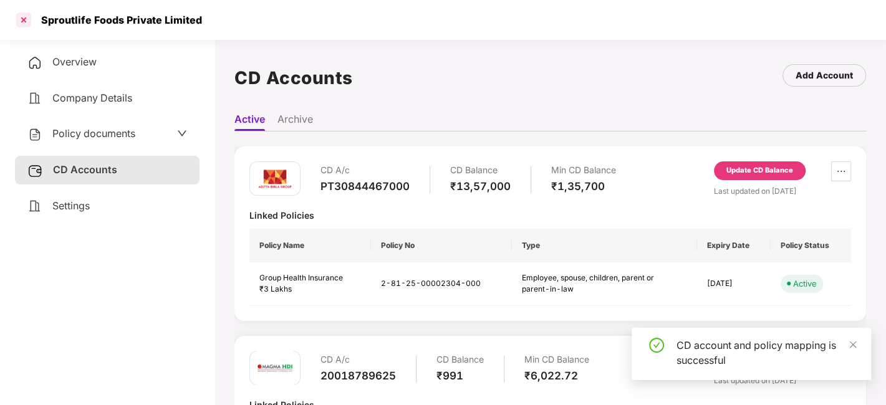
click at [21, 21] on div at bounding box center [24, 20] width 20 height 20
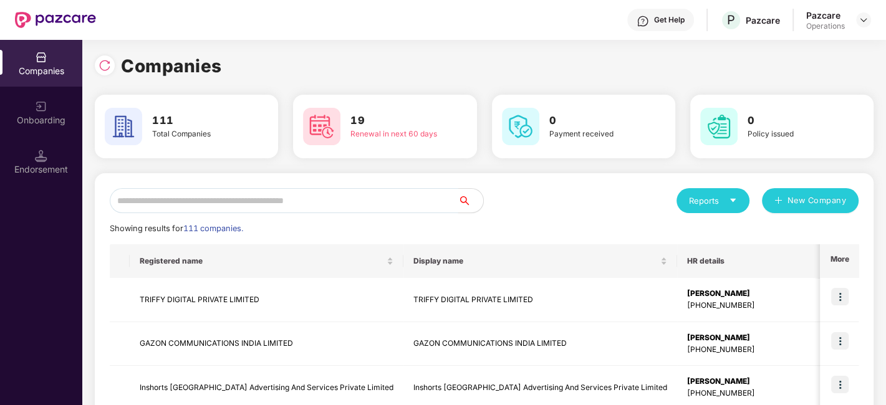
click at [223, 206] on input "text" at bounding box center [284, 200] width 348 height 25
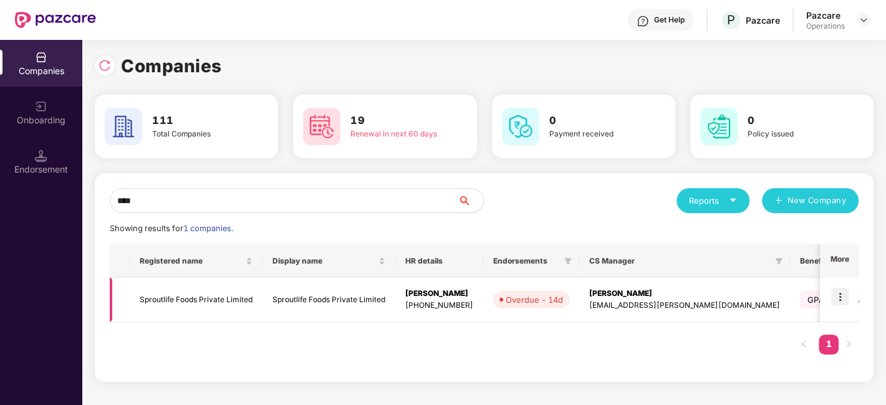
type input "****"
click at [838, 294] on img at bounding box center [839, 296] width 17 height 17
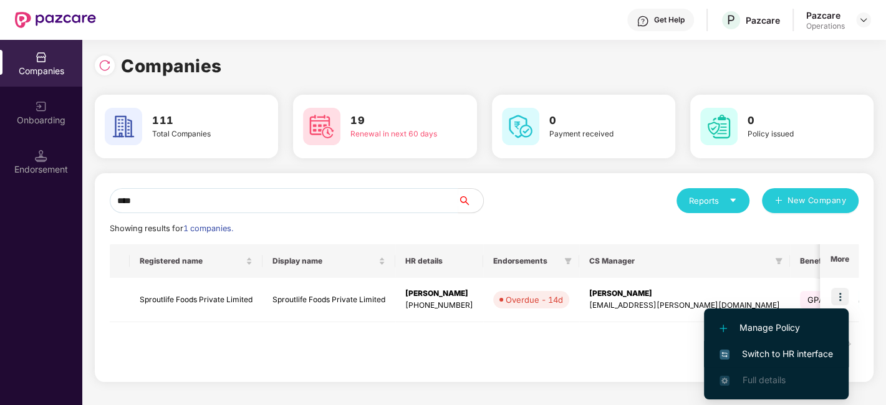
click at [776, 352] on span "Switch to HR interface" at bounding box center [775, 354] width 113 height 14
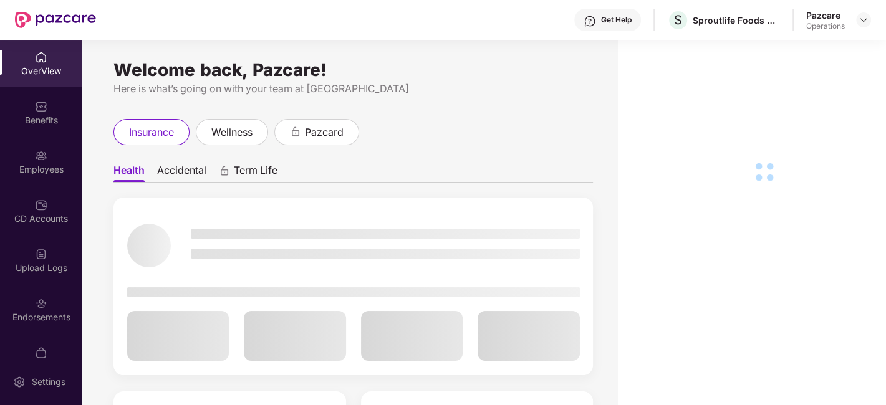
scroll to position [26, 0]
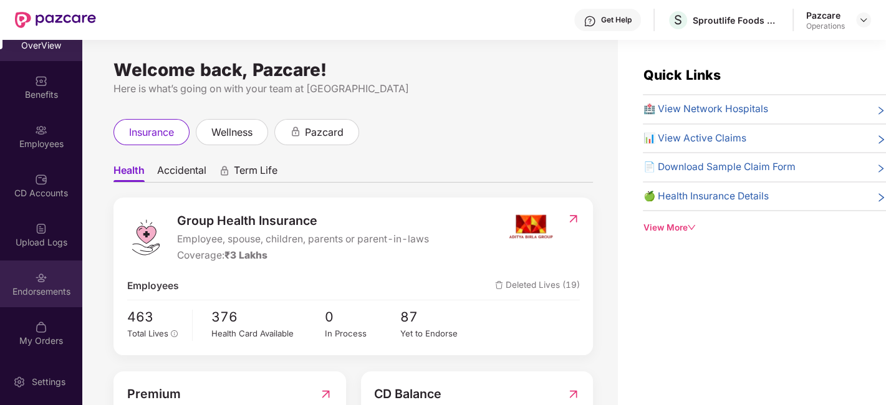
click at [31, 278] on div "Endorsements" at bounding box center [41, 284] width 82 height 47
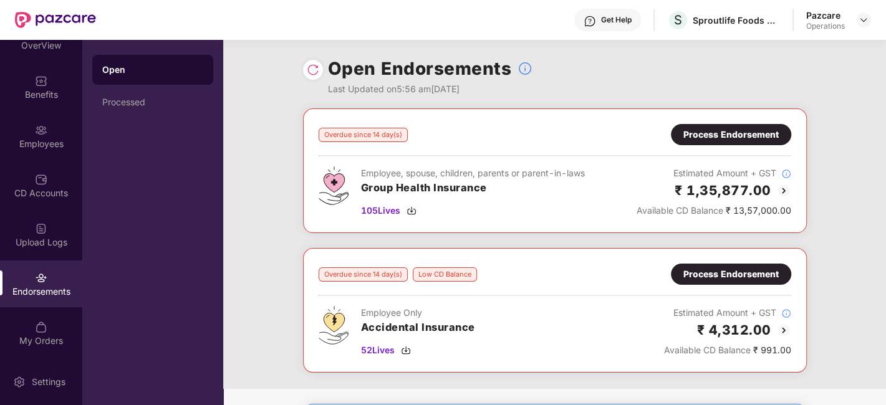
click at [693, 134] on div "Process Endorsement" at bounding box center [730, 135] width 95 height 14
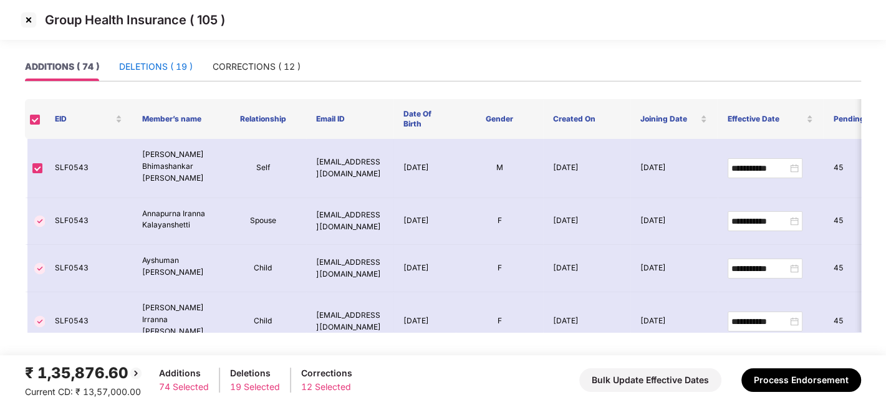
click at [140, 68] on div "DELETIONS ( 19 )" at bounding box center [156, 67] width 74 height 14
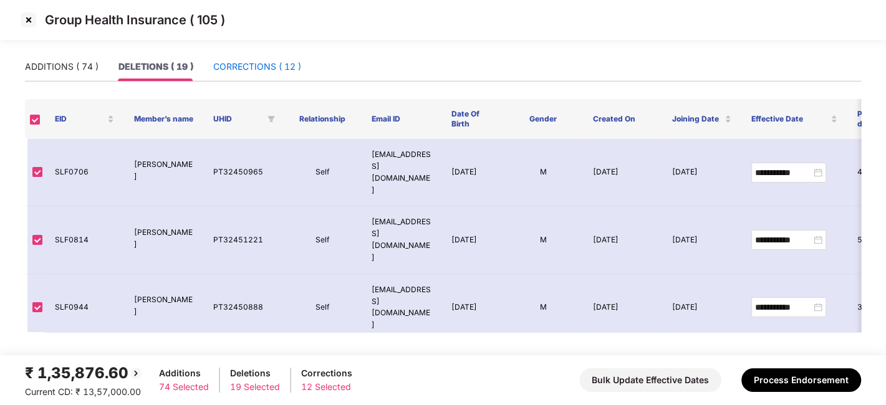
click at [244, 69] on div "CORRECTIONS ( 12 )" at bounding box center [257, 67] width 88 height 14
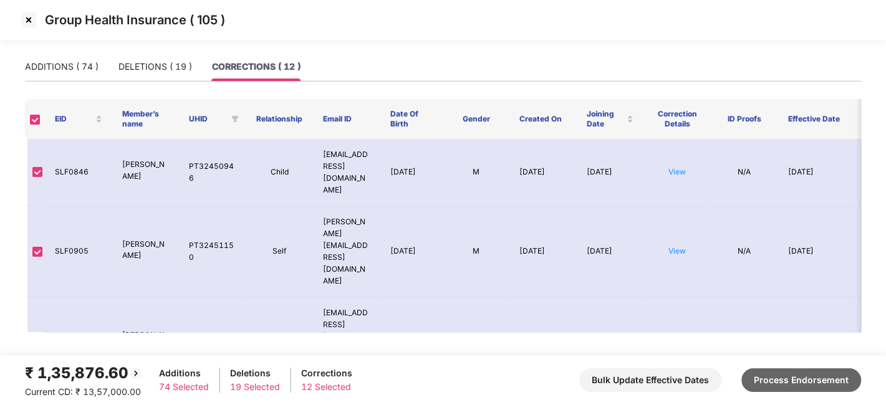
click at [774, 380] on button "Process Endorsement" at bounding box center [801, 380] width 120 height 24
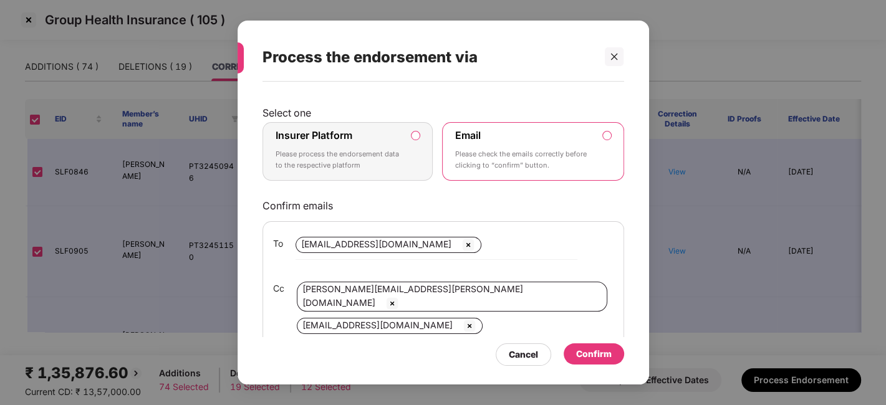
click at [392, 162] on p "Please process the endorsement data to the respective platform" at bounding box center [339, 160] width 127 height 22
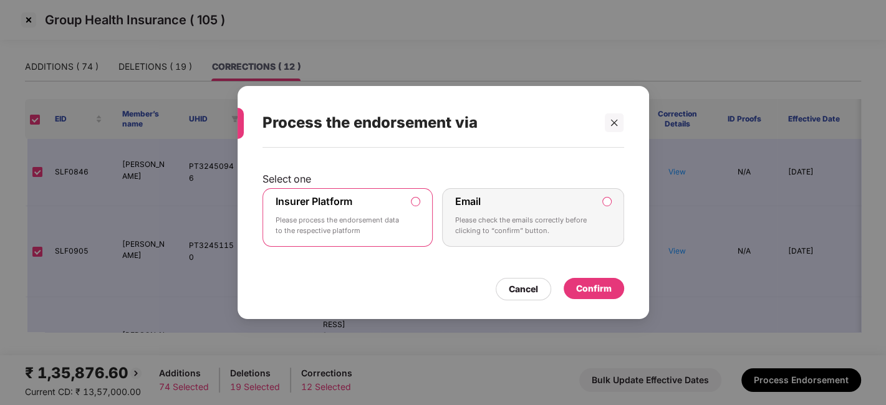
click at [587, 286] on div "Confirm" at bounding box center [594, 289] width 36 height 14
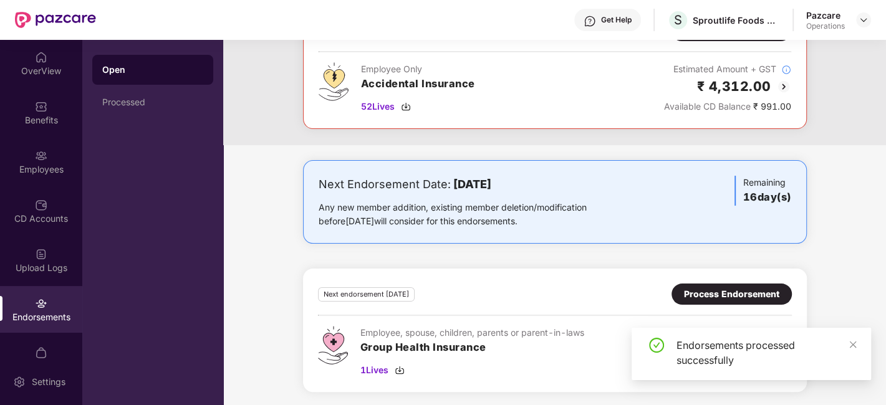
scroll to position [0, 0]
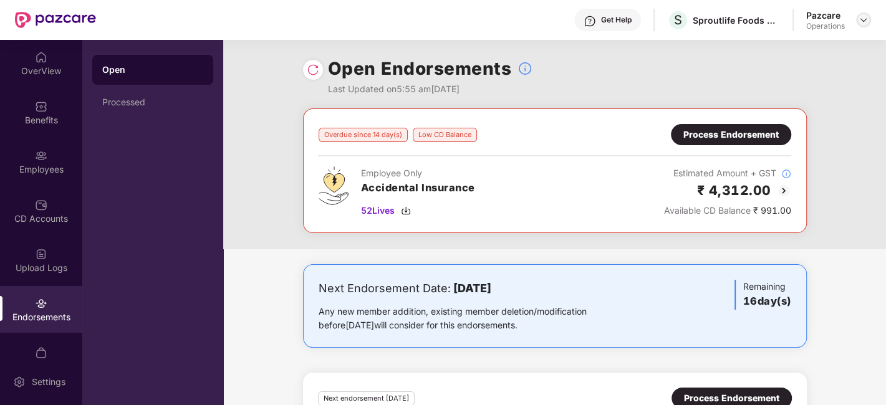
click at [867, 18] on img at bounding box center [863, 20] width 10 height 10
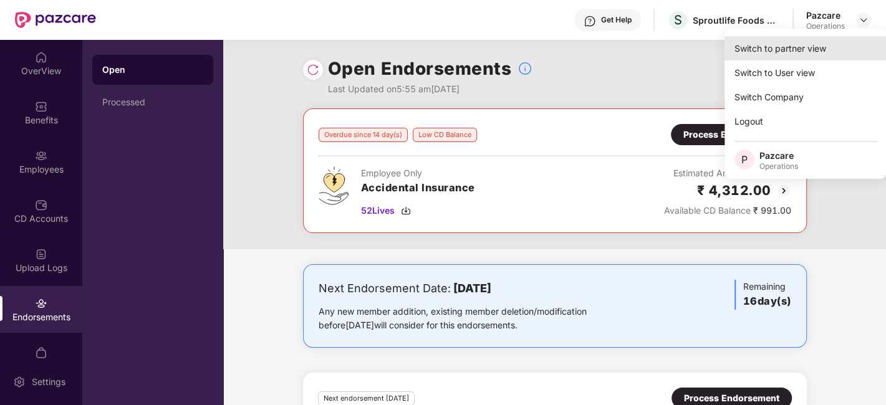
click at [816, 43] on div "Switch to partner view" at bounding box center [805, 48] width 162 height 24
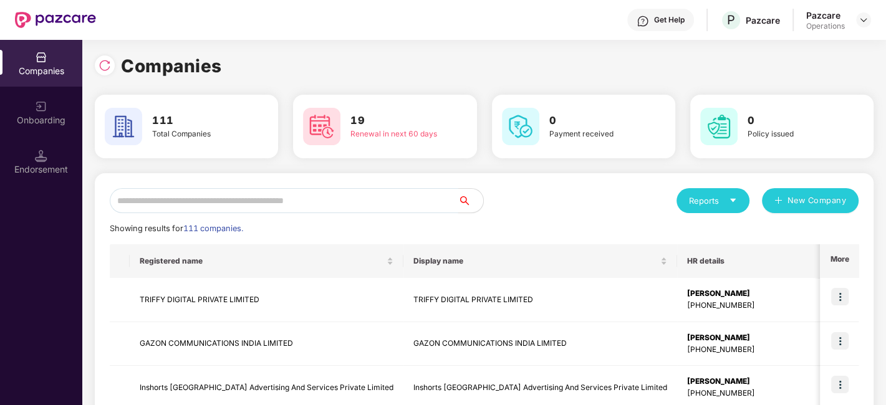
click at [335, 192] on input "text" at bounding box center [284, 200] width 348 height 25
type input "*"
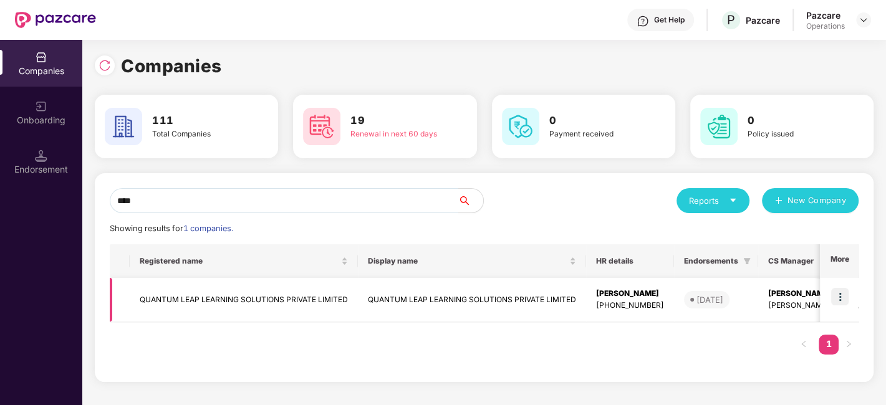
type input "****"
click at [254, 294] on td "QUANTUM LEAP LEARNING SOLUTIONS PRIVATE LIMITED" at bounding box center [244, 300] width 228 height 44
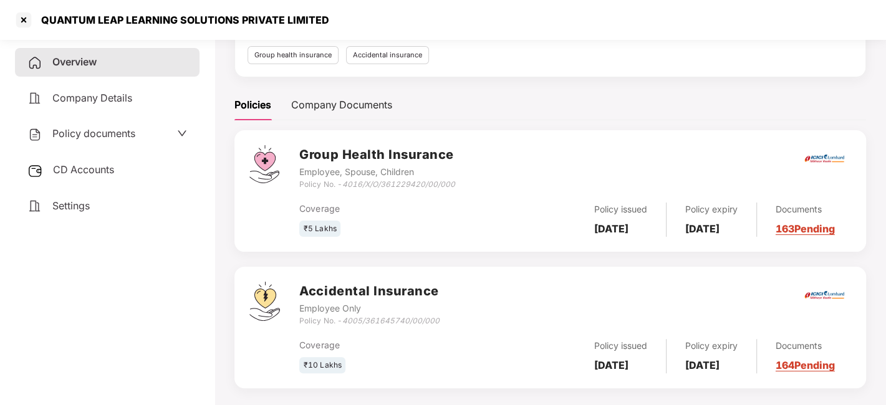
scroll to position [148, 0]
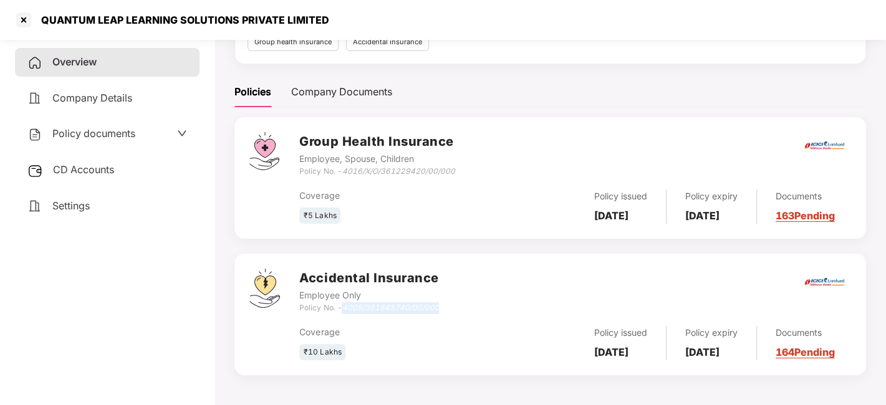
drag, startPoint x: 345, startPoint y: 307, endPoint x: 439, endPoint y: 305, distance: 94.1
click at [439, 305] on div "Accidental Insurance Employee Only Policy No. - 4005/361645740/00/000" at bounding box center [575, 291] width 552 height 45
copy icon "4005/361645740/00/000"
click at [26, 24] on div at bounding box center [24, 20] width 20 height 20
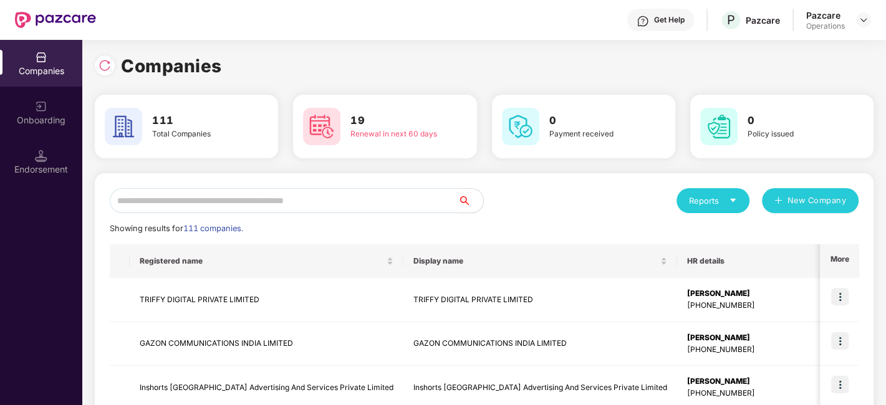
scroll to position [0, 0]
click at [291, 202] on input "text" at bounding box center [284, 200] width 348 height 25
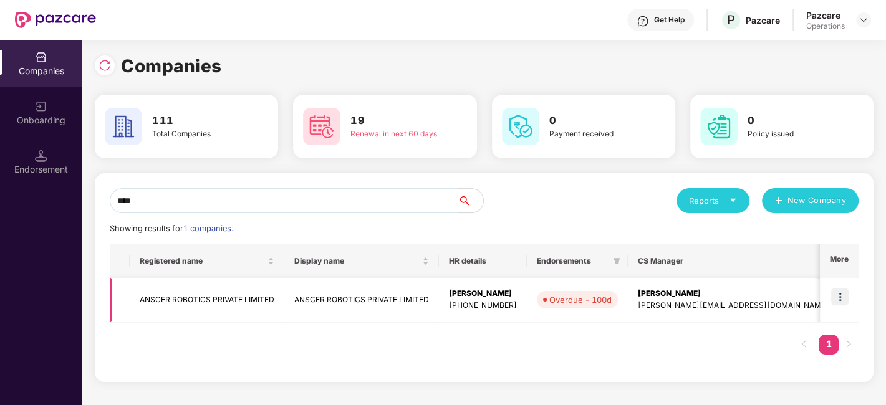
type input "****"
click at [846, 293] on img at bounding box center [839, 296] width 17 height 17
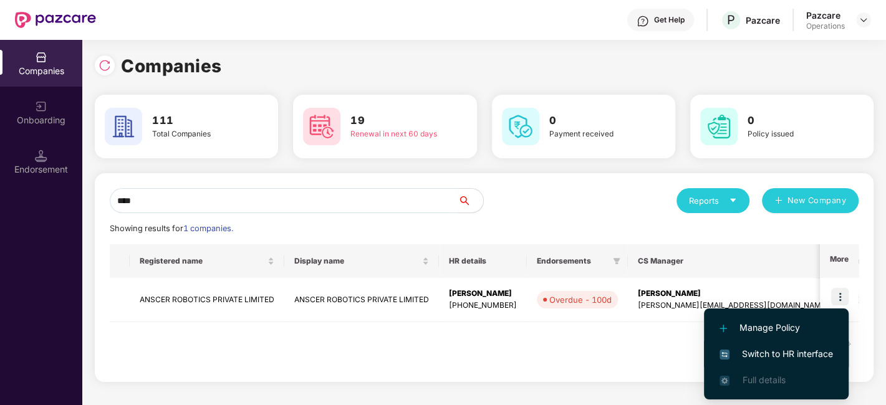
click at [785, 350] on span "Switch to HR interface" at bounding box center [775, 354] width 113 height 14
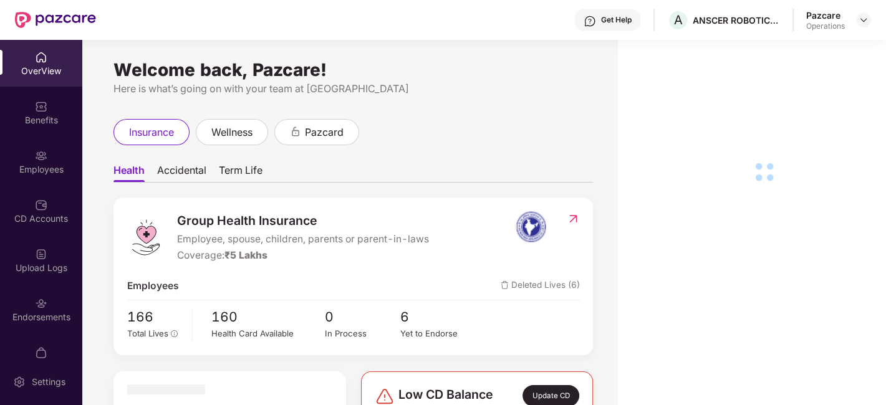
scroll to position [26, 0]
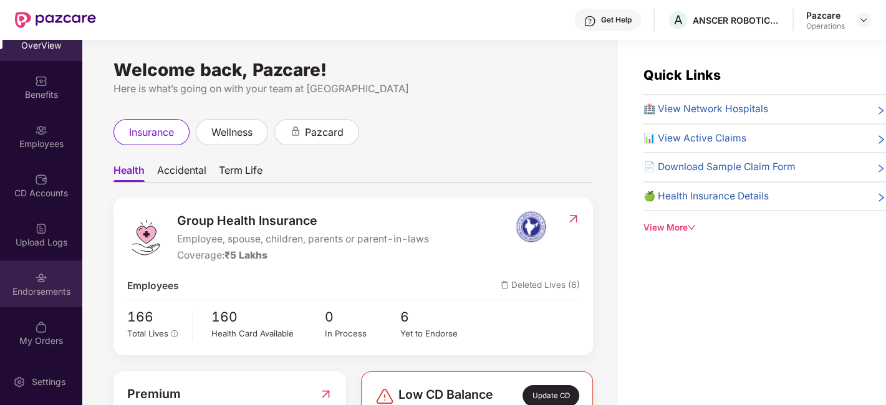
click at [35, 281] on img at bounding box center [41, 278] width 12 height 12
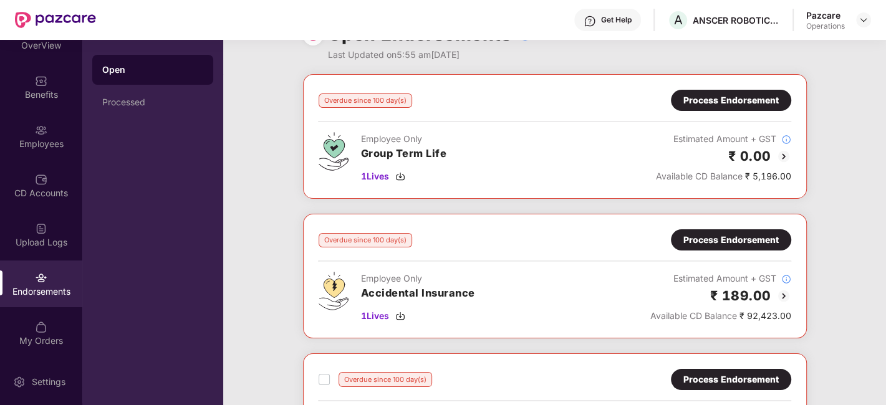
scroll to position [0, 0]
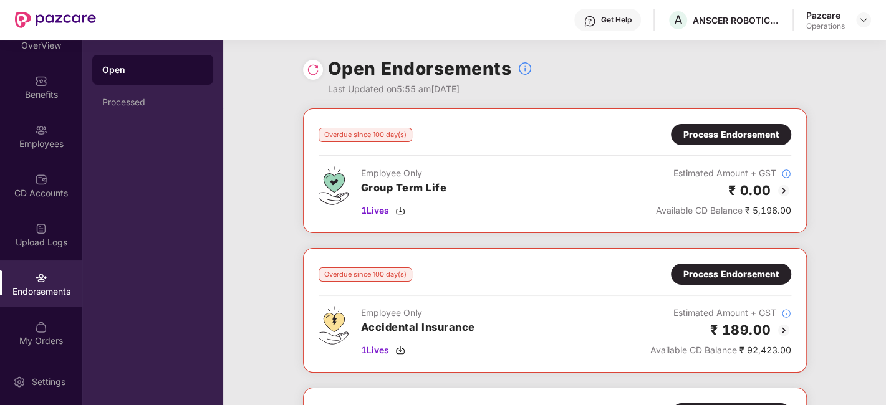
click at [708, 134] on div "Process Endorsement" at bounding box center [730, 135] width 95 height 14
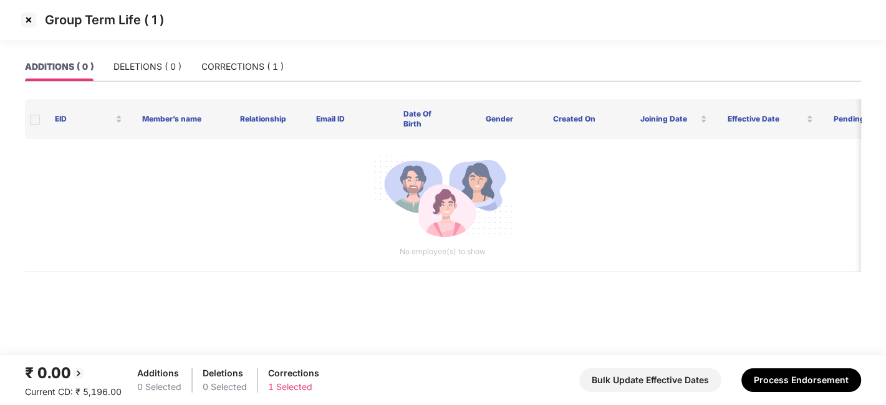
click at [32, 23] on img at bounding box center [29, 20] width 20 height 20
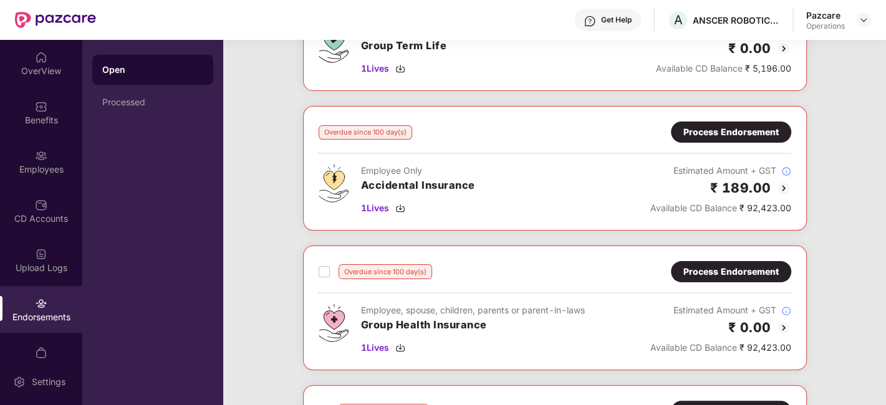
scroll to position [142, 0]
click at [718, 138] on div "Process Endorsement" at bounding box center [731, 132] width 120 height 21
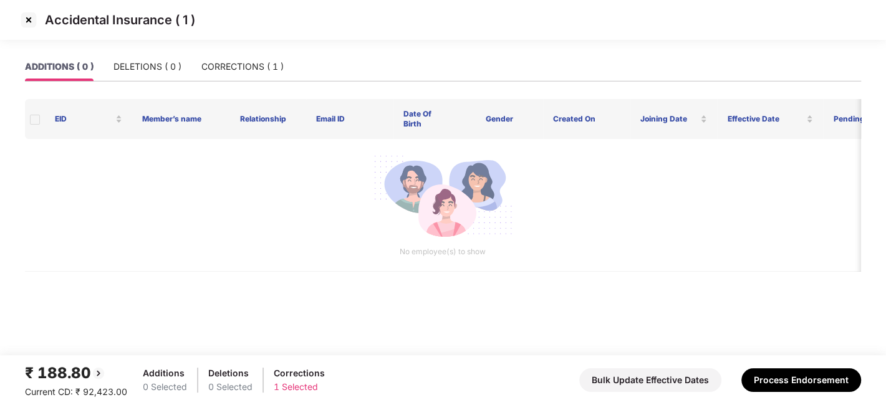
click at [25, 16] on img at bounding box center [29, 20] width 20 height 20
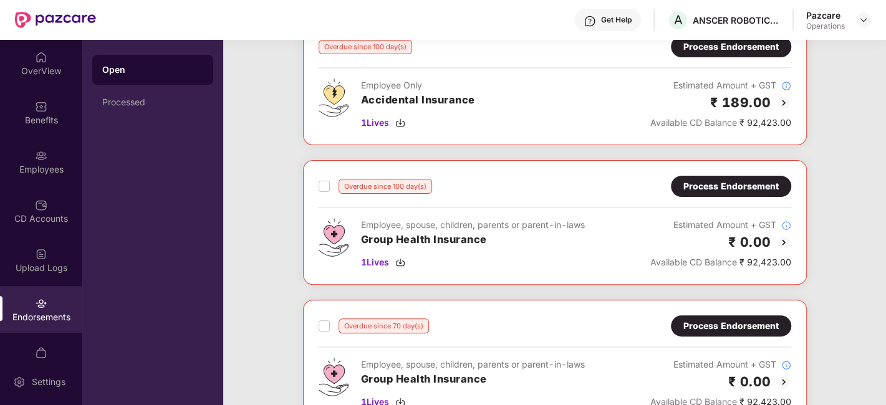
scroll to position [228, 0]
click at [724, 190] on div "Process Endorsement" at bounding box center [730, 186] width 95 height 14
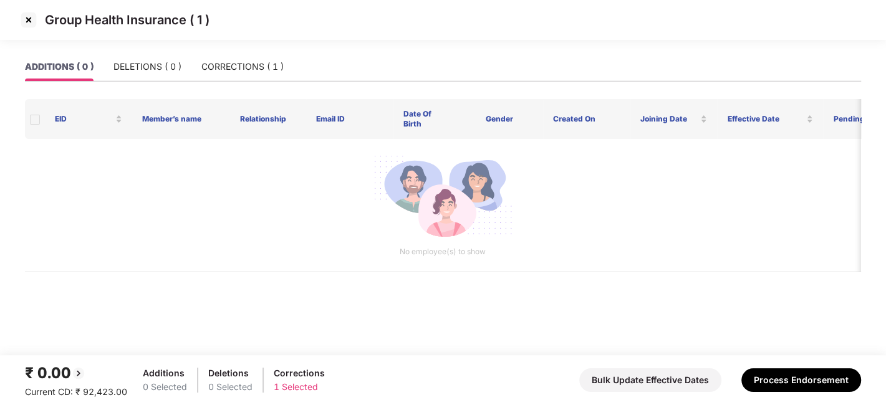
click at [26, 25] on img at bounding box center [29, 20] width 20 height 20
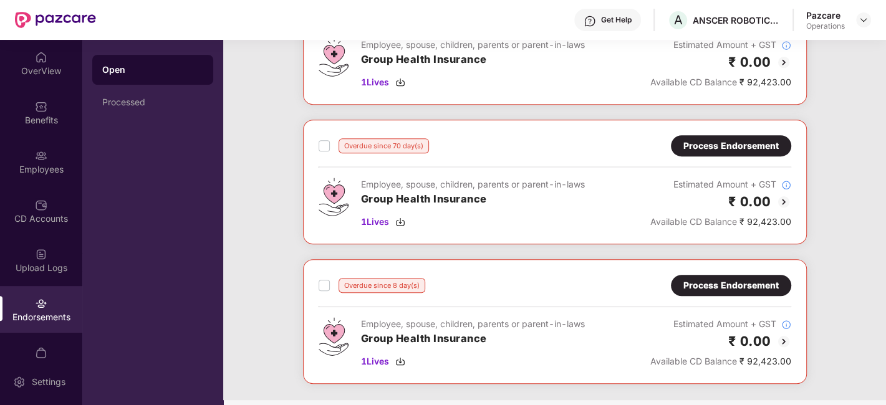
scroll to position [415, 0]
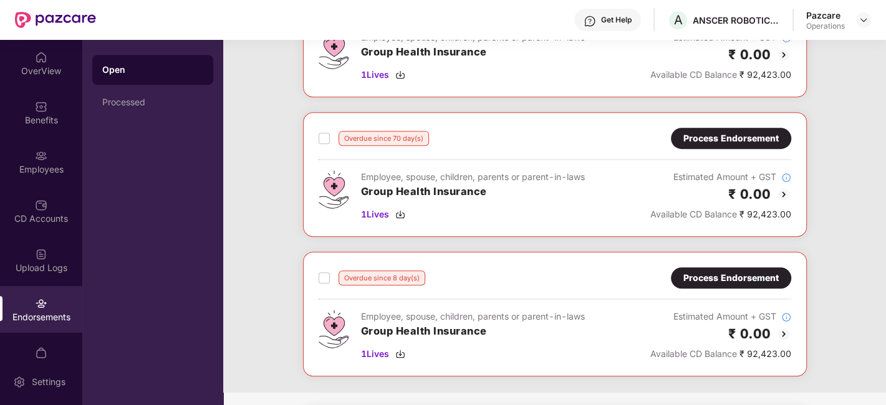
click at [753, 136] on div "Process Endorsement" at bounding box center [730, 139] width 95 height 14
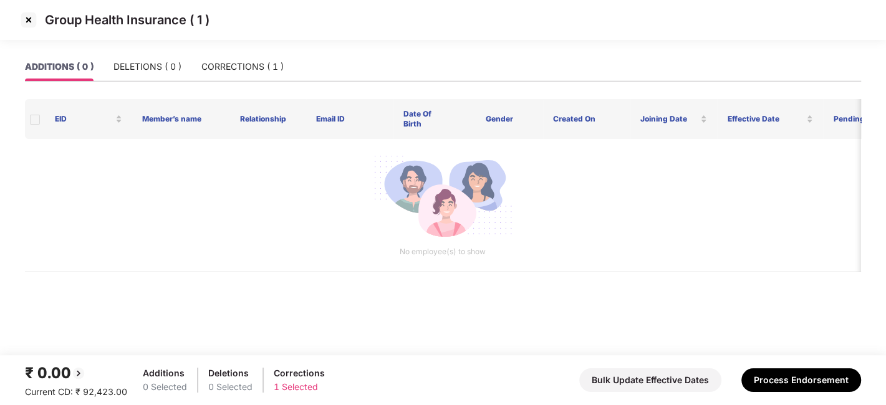
click at [31, 19] on img at bounding box center [29, 20] width 20 height 20
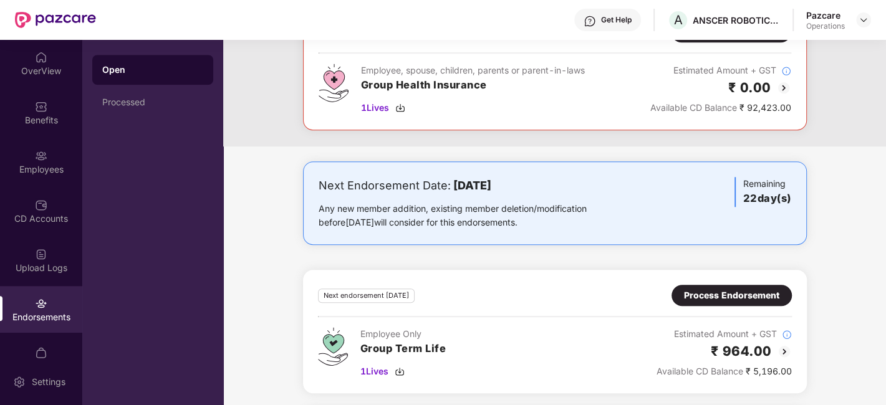
scroll to position [550, 0]
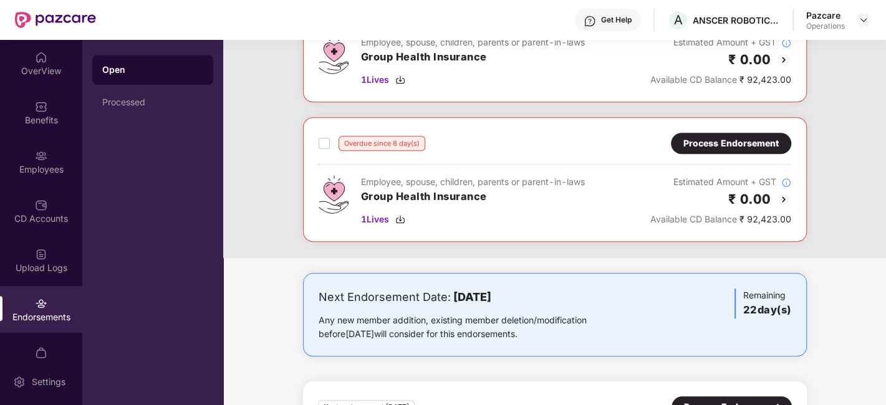
click at [711, 143] on div "Process Endorsement" at bounding box center [730, 144] width 95 height 14
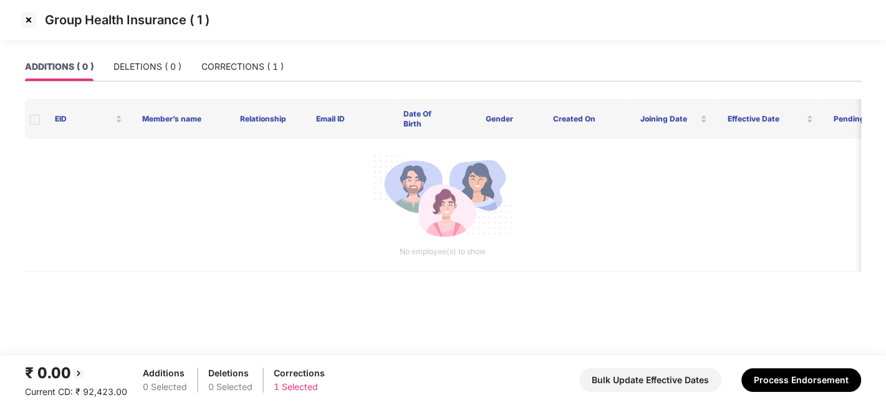
click at [35, 19] on img at bounding box center [29, 20] width 20 height 20
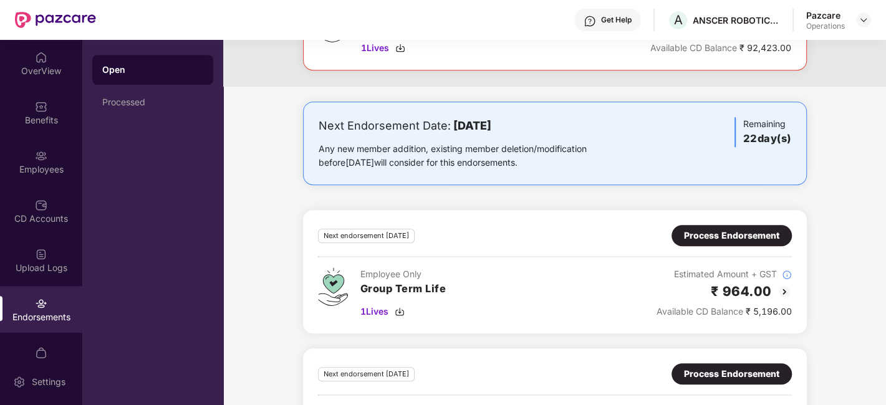
scroll to position [936, 0]
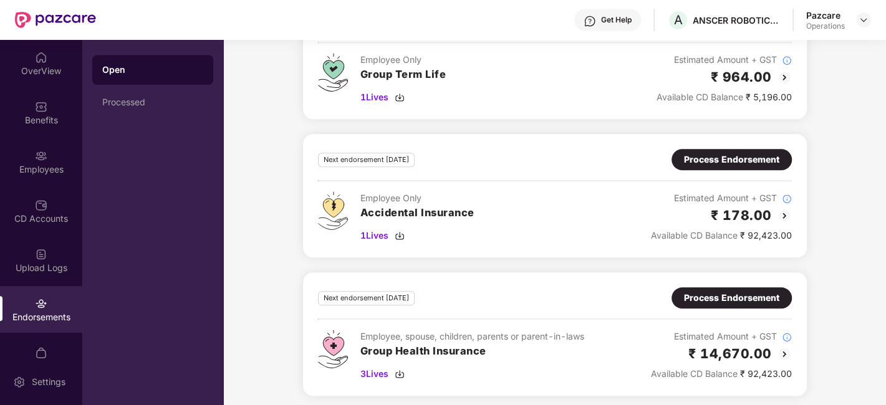
click at [715, 291] on div "Process Endorsement" at bounding box center [731, 298] width 95 height 14
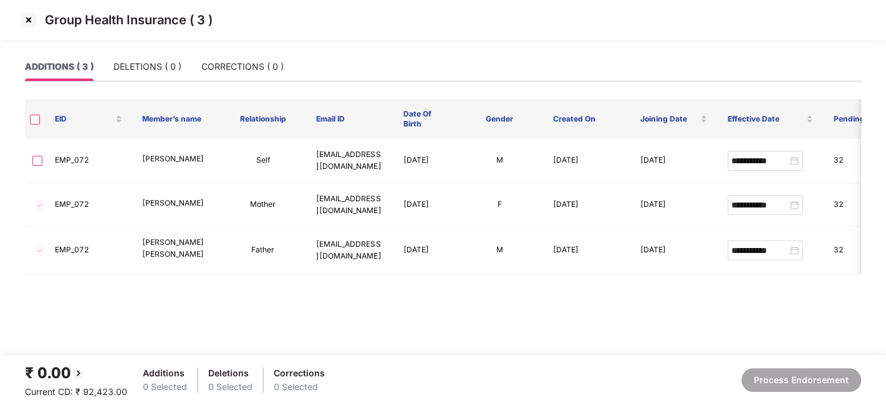
click at [26, 21] on img at bounding box center [29, 20] width 20 height 20
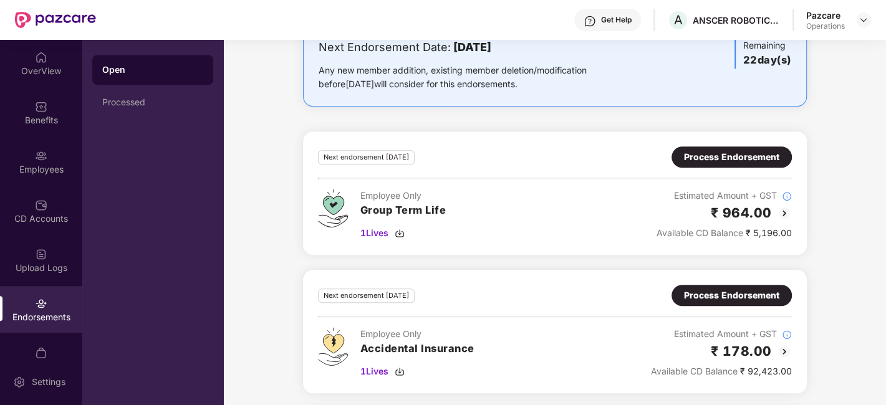
scroll to position [803, 0]
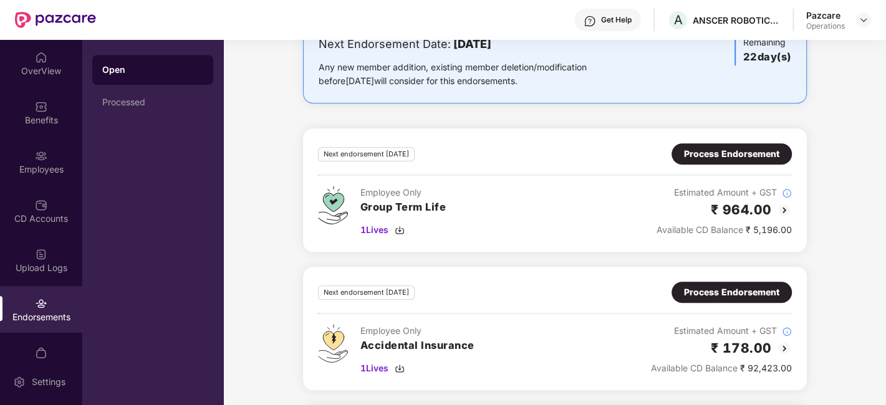
click at [723, 154] on div "Process Endorsement" at bounding box center [731, 154] width 95 height 14
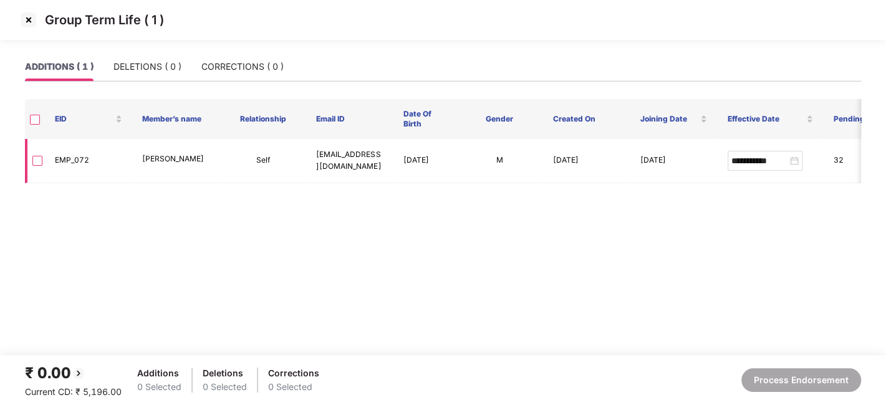
drag, startPoint x: 31, startPoint y: 17, endPoint x: 242, endPoint y: 157, distance: 253.6
click at [242, 157] on td "Self" at bounding box center [262, 161] width 87 height 44
click at [26, 20] on img at bounding box center [29, 20] width 20 height 20
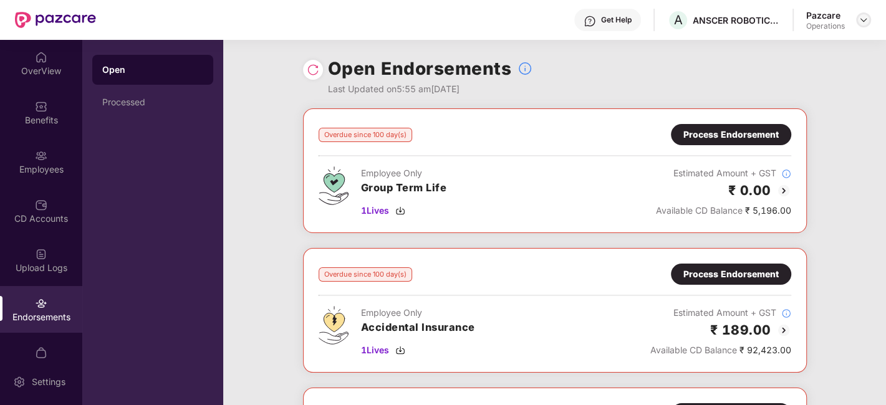
click at [857, 19] on div at bounding box center [863, 19] width 15 height 15
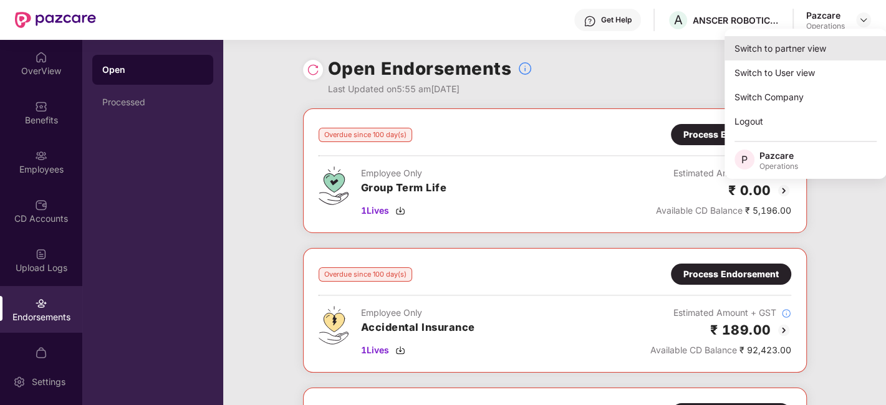
click at [792, 49] on div "Switch to partner view" at bounding box center [805, 48] width 162 height 24
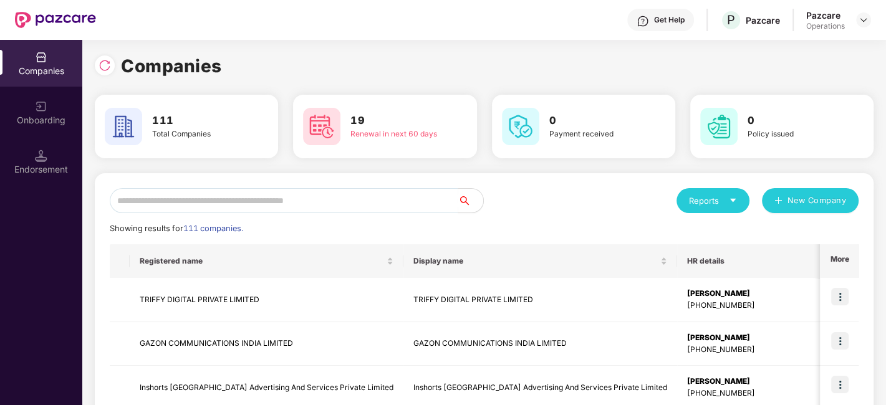
scroll to position [0, 1]
click at [333, 199] on input "text" at bounding box center [284, 200] width 348 height 25
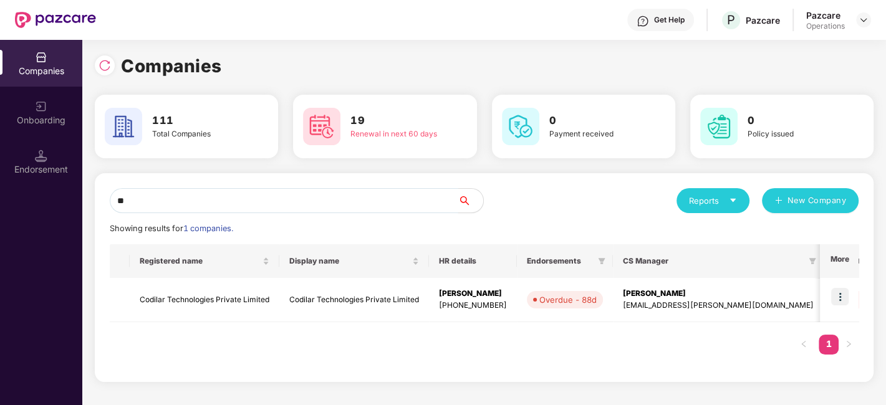
type input "*"
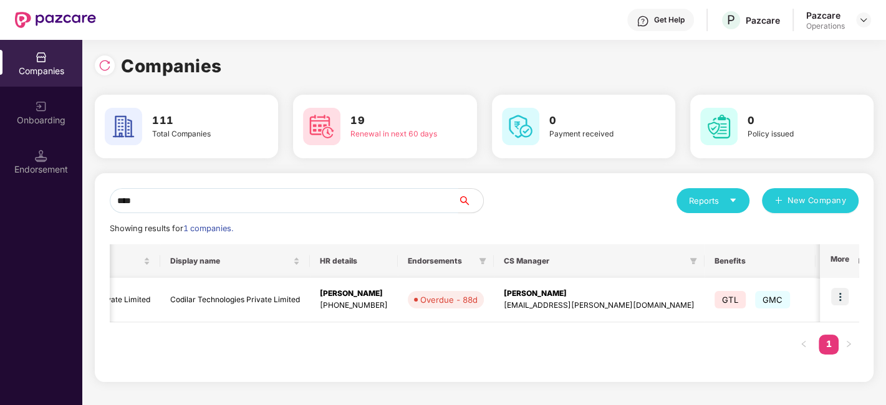
scroll to position [0, 120]
type input "****"
click at [845, 296] on img at bounding box center [839, 296] width 17 height 17
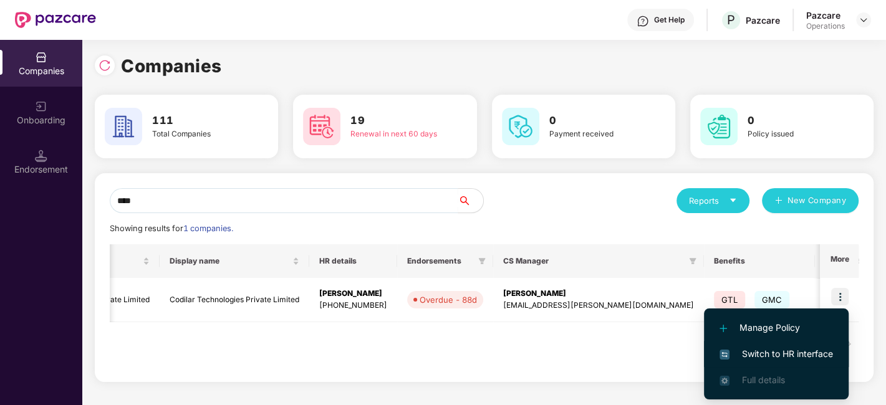
click at [749, 352] on span "Switch to HR interface" at bounding box center [775, 354] width 113 height 14
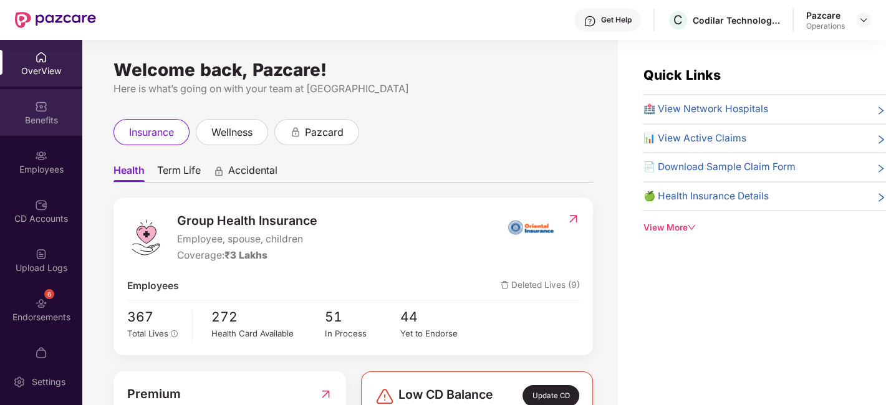
click at [32, 104] on div "Benefits" at bounding box center [41, 112] width 82 height 47
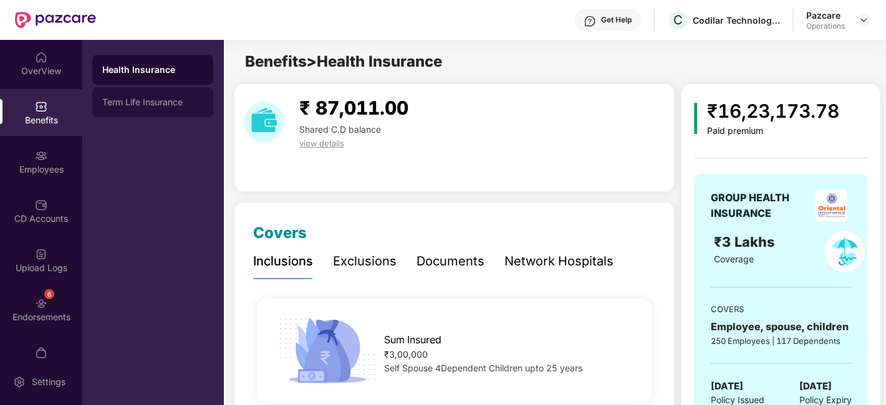
click at [165, 98] on div "Term Life Insurance" at bounding box center [152, 102] width 101 height 10
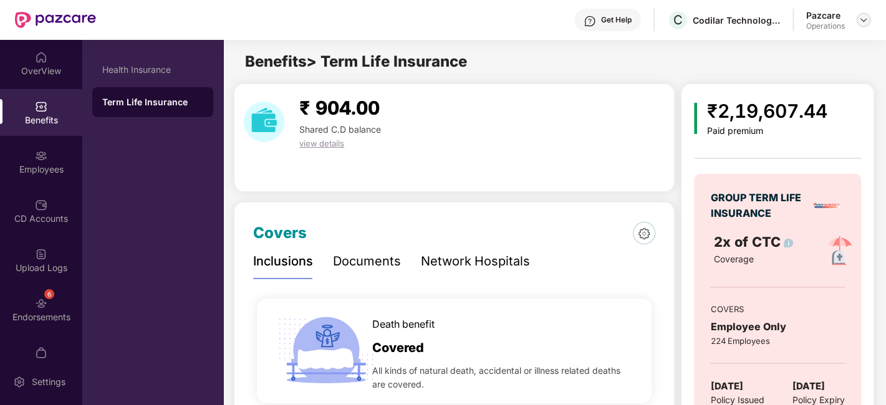
click at [863, 21] on img at bounding box center [863, 20] width 10 height 10
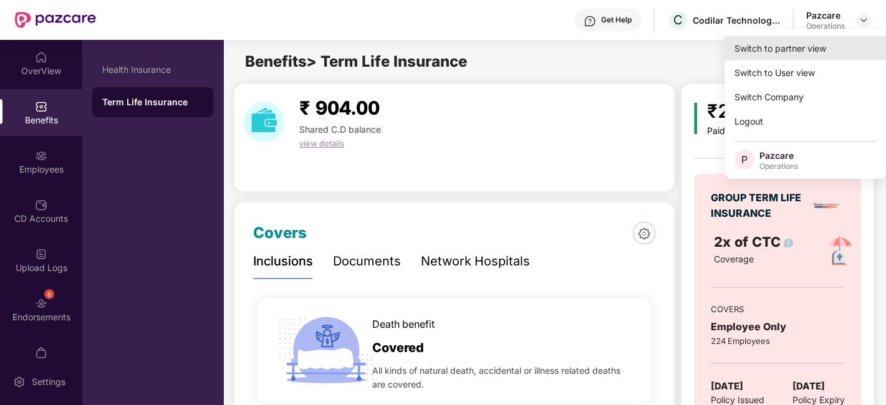
click at [802, 45] on div "Switch to partner view" at bounding box center [805, 48] width 162 height 24
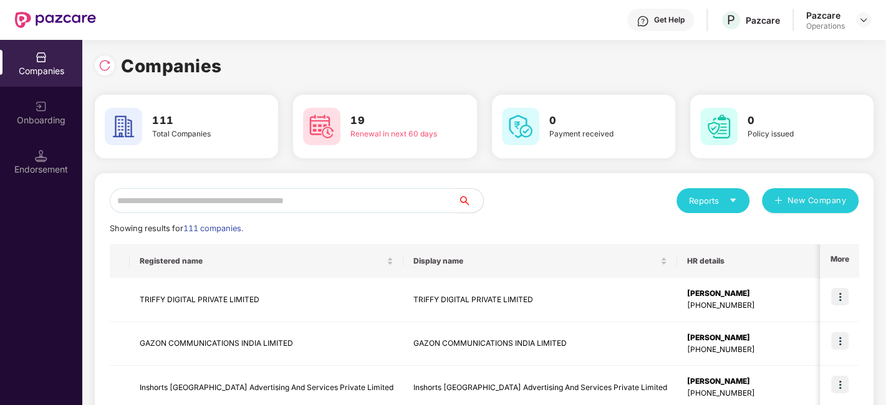
click at [329, 207] on input "text" at bounding box center [284, 200] width 348 height 25
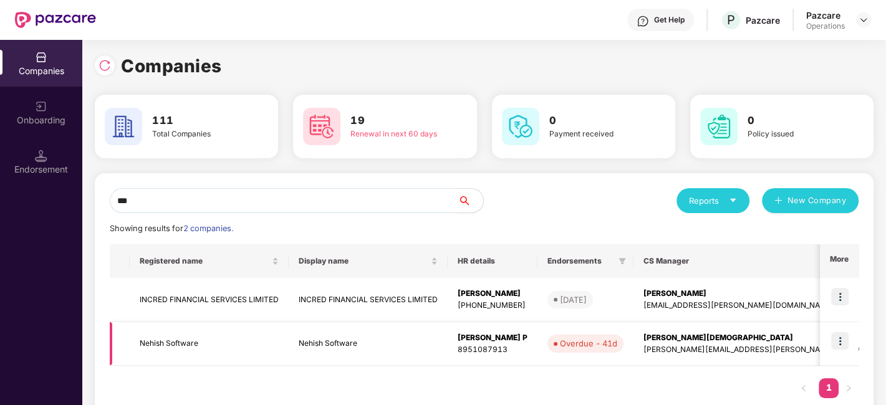
type input "***"
click at [842, 337] on img at bounding box center [839, 340] width 17 height 17
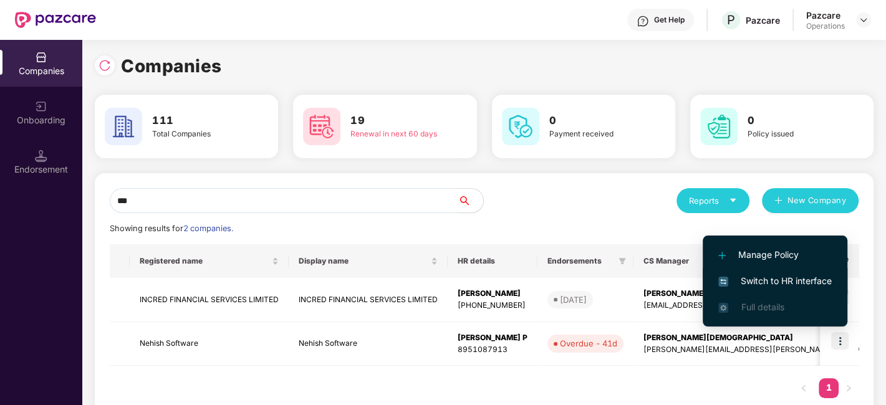
click at [769, 286] on span "Switch to HR interface" at bounding box center [774, 281] width 113 height 14
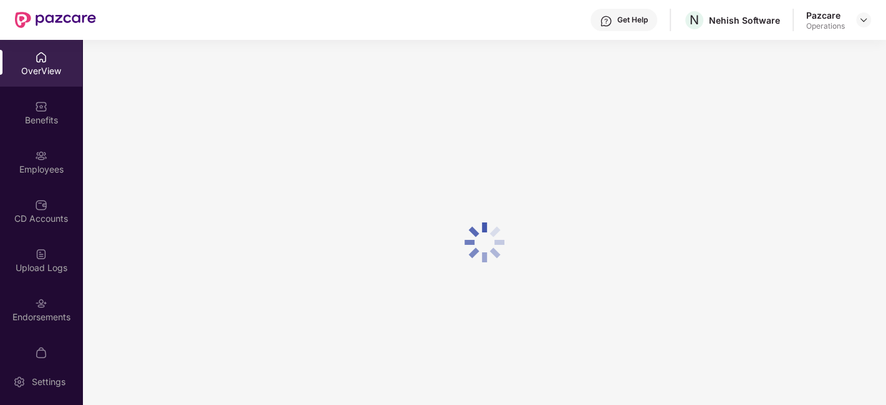
scroll to position [26, 0]
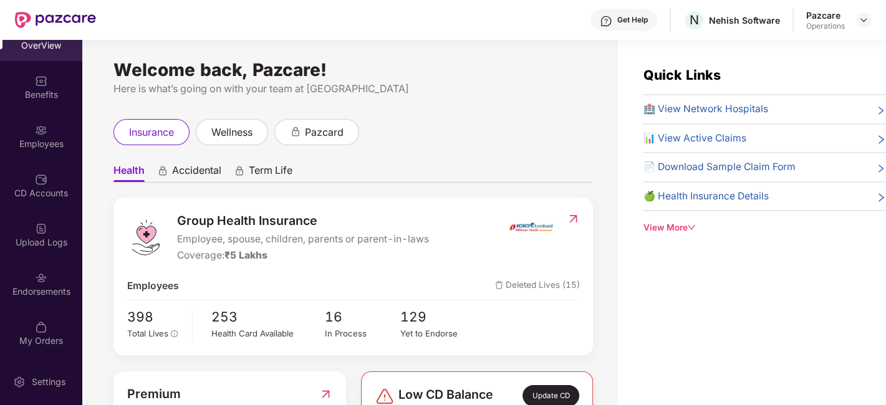
click at [23, 272] on div "Endorsements" at bounding box center [41, 284] width 82 height 47
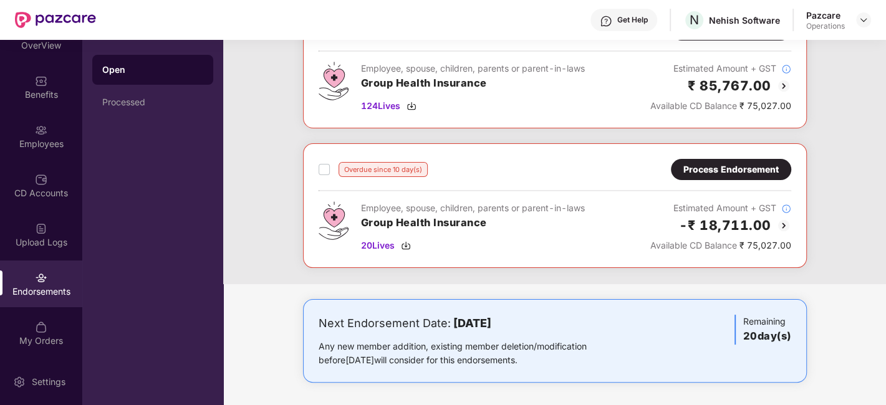
scroll to position [0, 0]
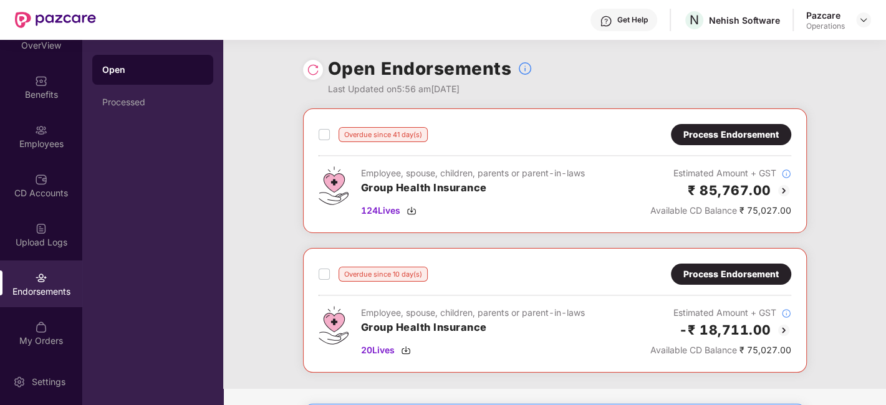
click at [728, 128] on div "Process Endorsement" at bounding box center [730, 135] width 95 height 14
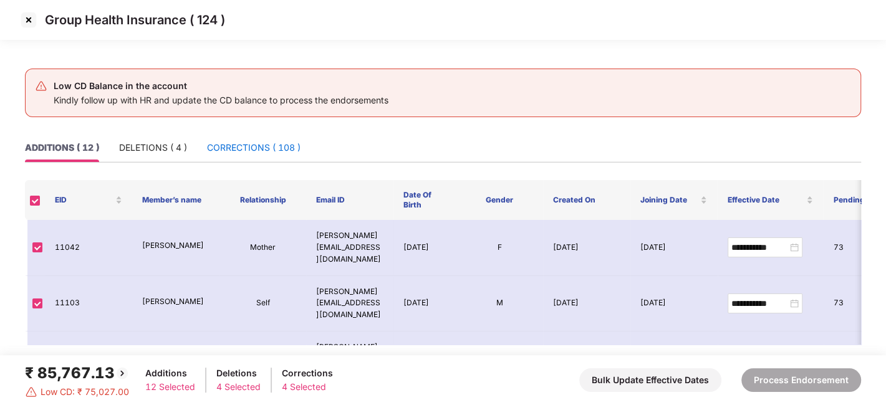
click at [249, 150] on div "CORRECTIONS ( 108 )" at bounding box center [254, 148] width 94 height 14
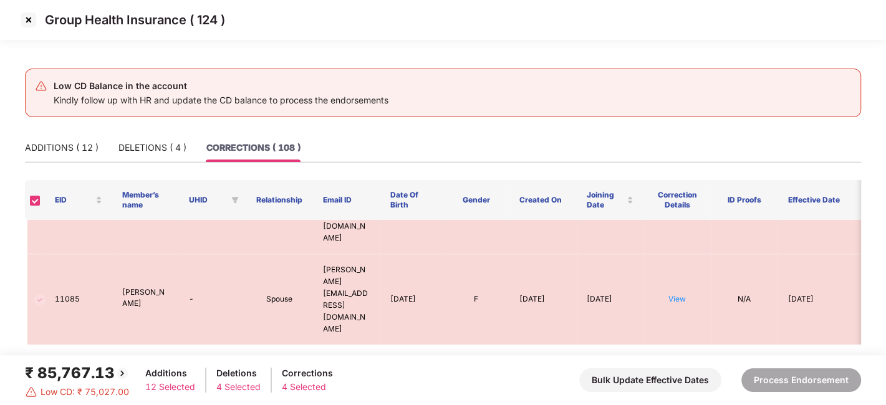
scroll to position [2004, 0]
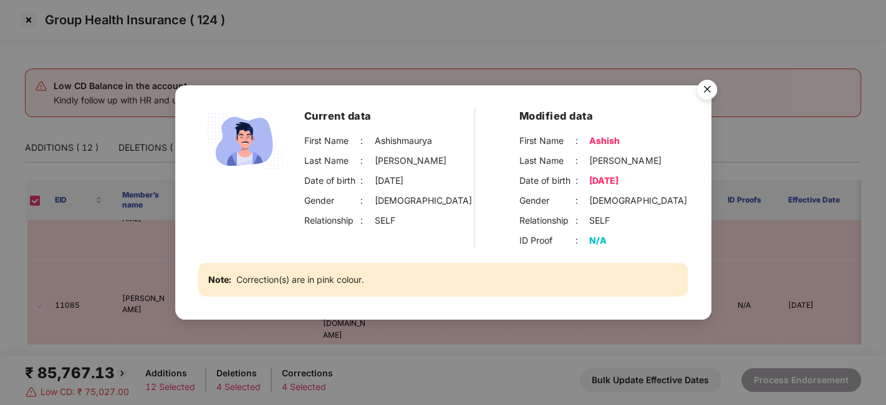
click at [703, 91] on img "Close" at bounding box center [706, 91] width 35 height 35
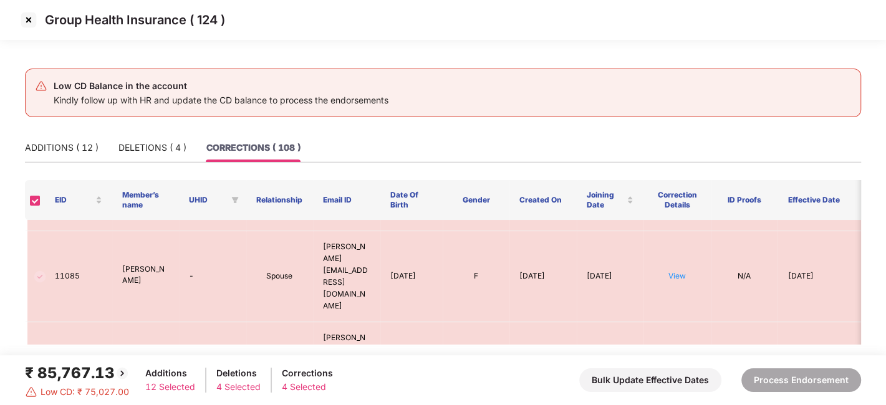
scroll to position [2034, 0]
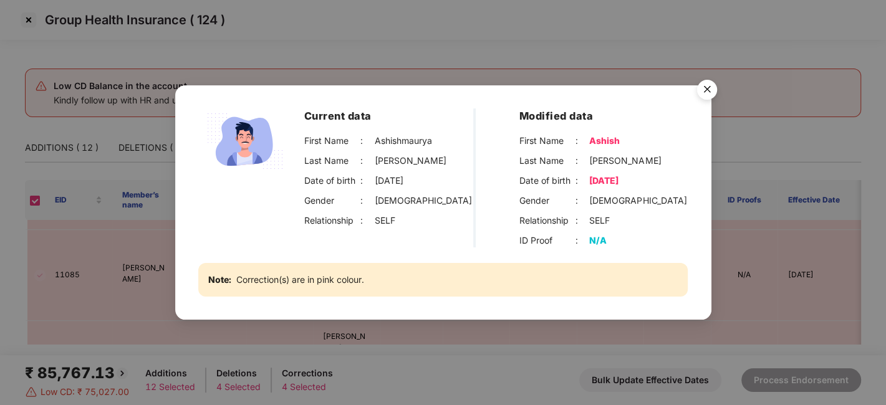
click at [708, 80] on img "Close" at bounding box center [706, 91] width 35 height 35
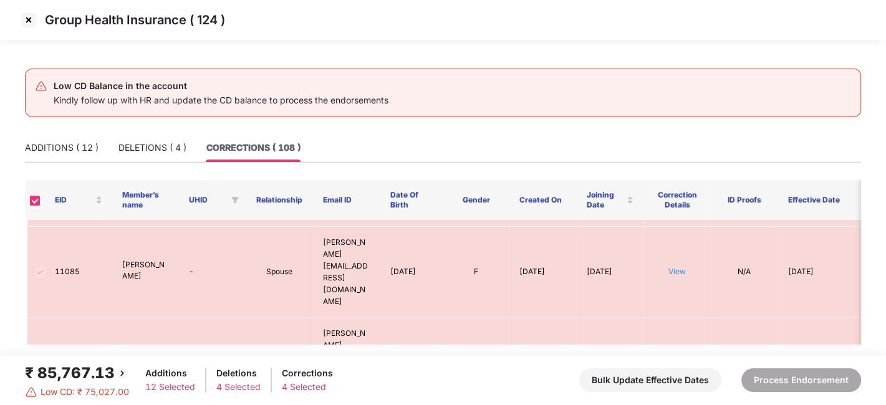
scroll to position [2037, 0]
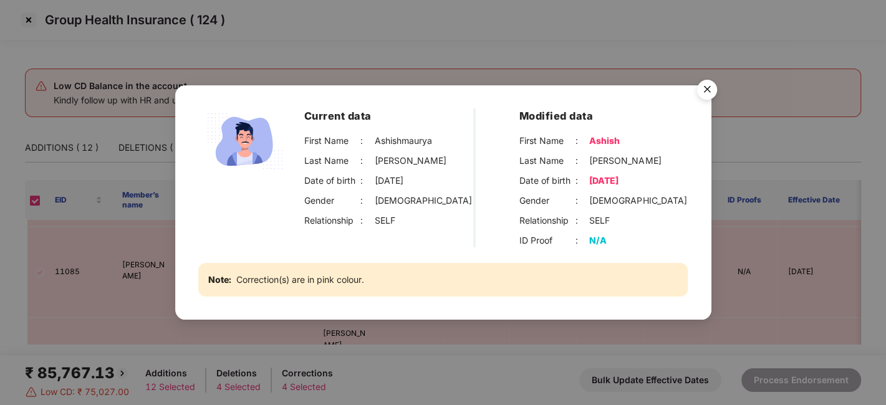
click at [703, 92] on img "Close" at bounding box center [706, 91] width 35 height 35
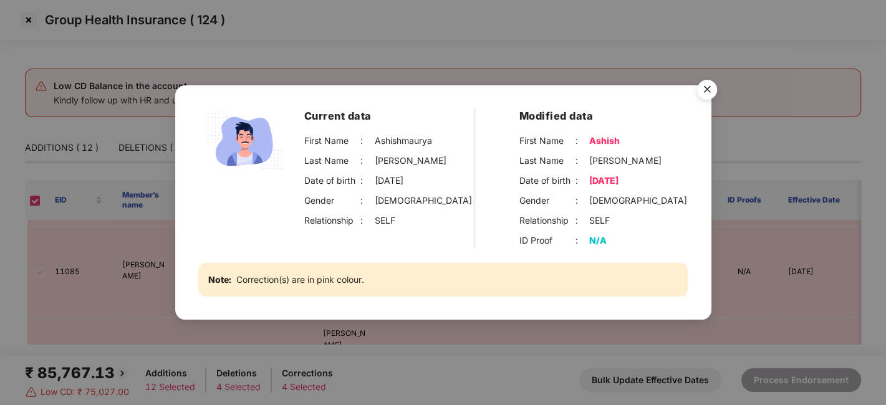
drag, startPoint x: 588, startPoint y: 181, endPoint x: 645, endPoint y: 181, distance: 56.7
click at [645, 181] on div "Date of birth : [DEMOGRAPHIC_DATA]" at bounding box center [603, 181] width 169 height 14
click at [646, 181] on div "Date of birth : [DEMOGRAPHIC_DATA]" at bounding box center [603, 181] width 169 height 14
click at [708, 85] on img "Close" at bounding box center [706, 91] width 35 height 35
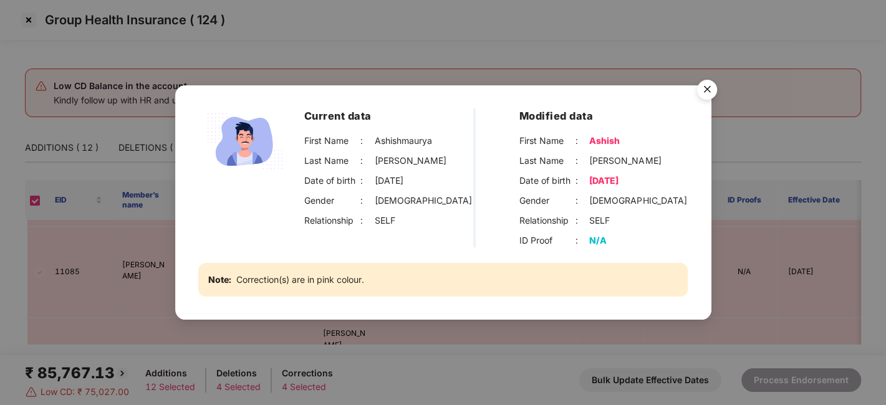
click at [706, 90] on img "Close" at bounding box center [706, 91] width 35 height 35
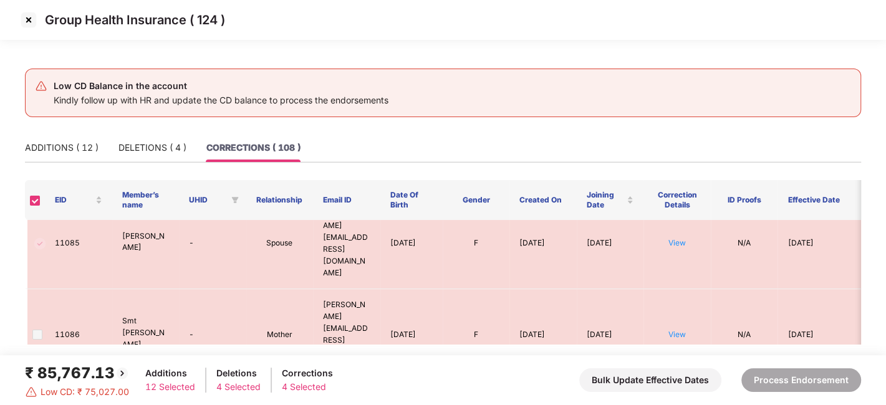
scroll to position [2072, 0]
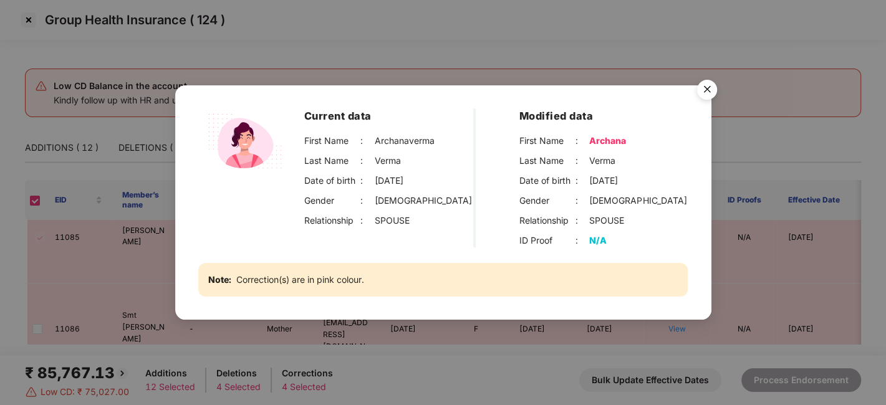
click at [705, 90] on img "Close" at bounding box center [706, 91] width 35 height 35
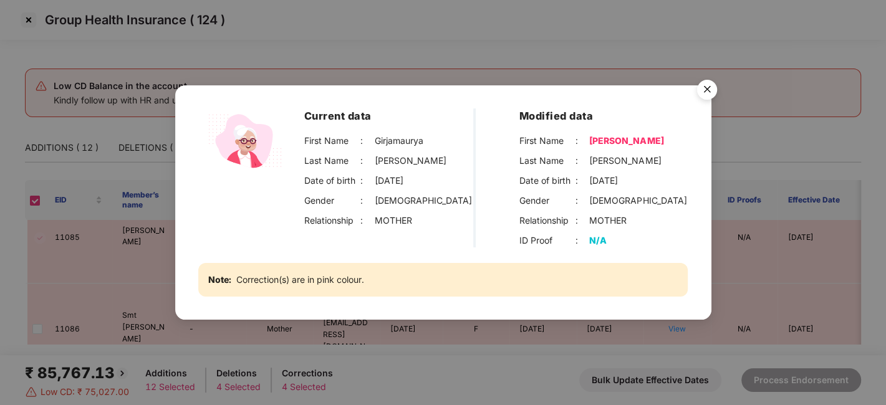
click at [706, 94] on img "Close" at bounding box center [706, 91] width 35 height 35
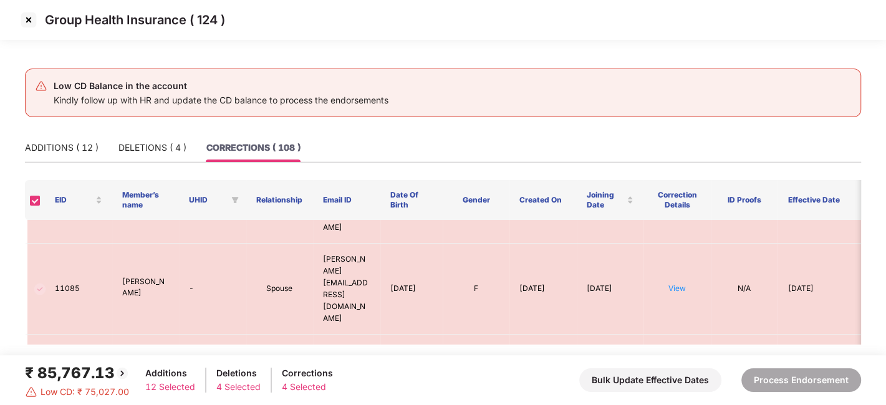
scroll to position [2022, 0]
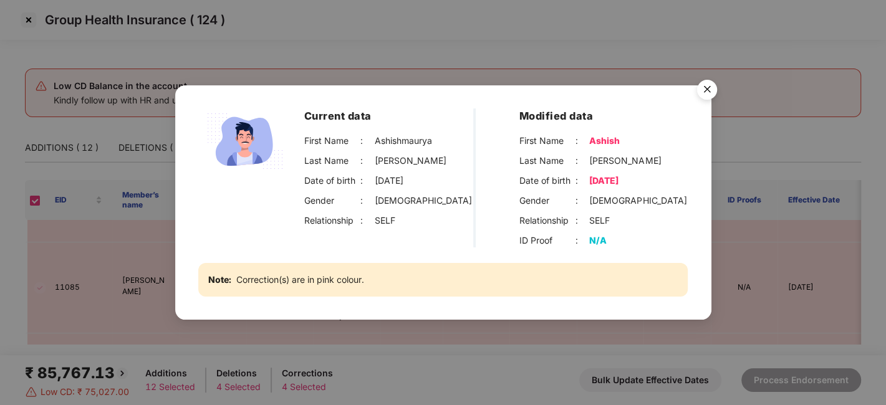
click at [703, 85] on img "Close" at bounding box center [706, 91] width 35 height 35
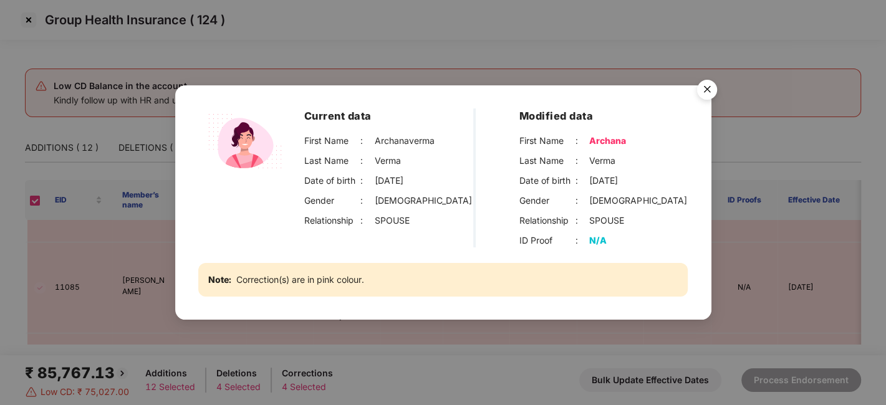
click at [709, 86] on img "Close" at bounding box center [706, 91] width 35 height 35
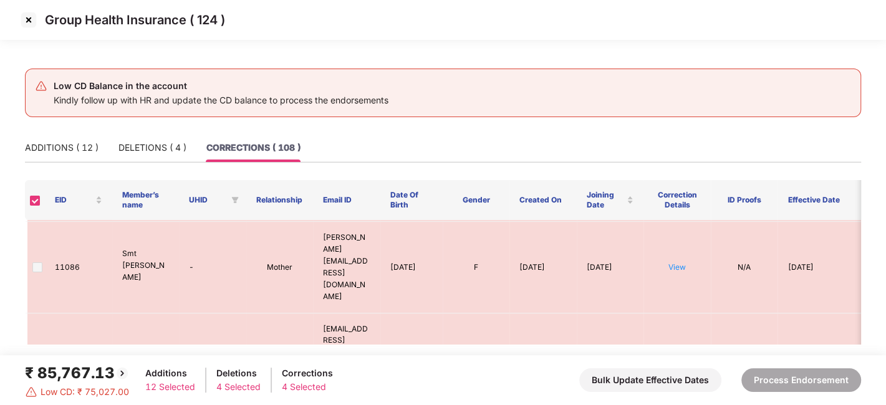
scroll to position [2134, 0]
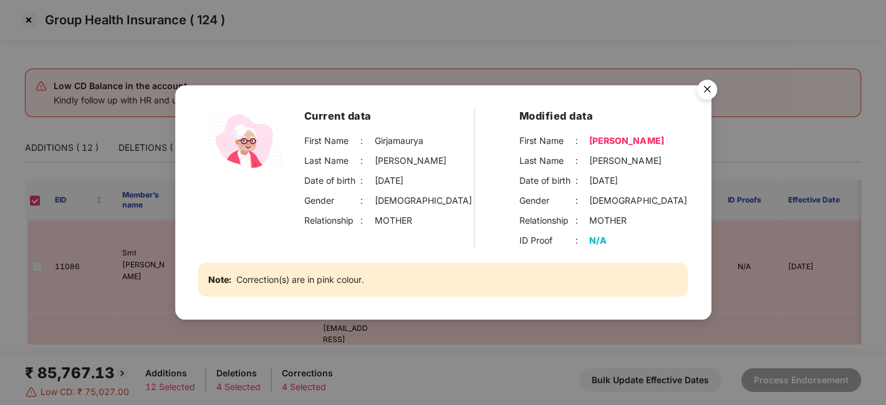
click at [709, 92] on img "Close" at bounding box center [706, 91] width 35 height 35
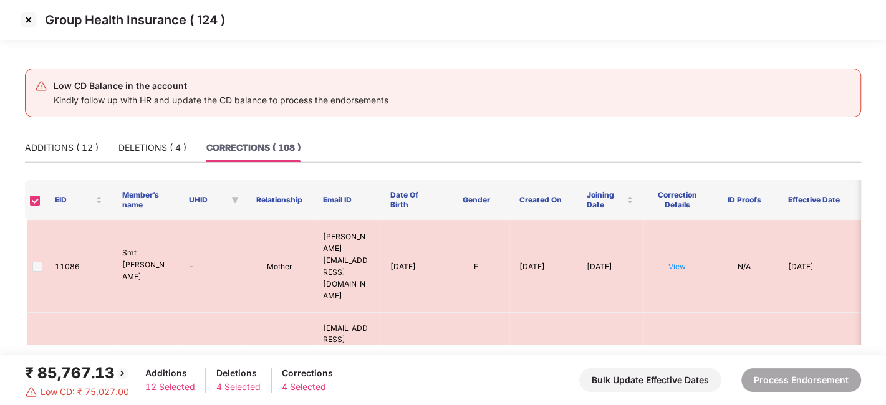
click at [25, 19] on img at bounding box center [29, 20] width 20 height 20
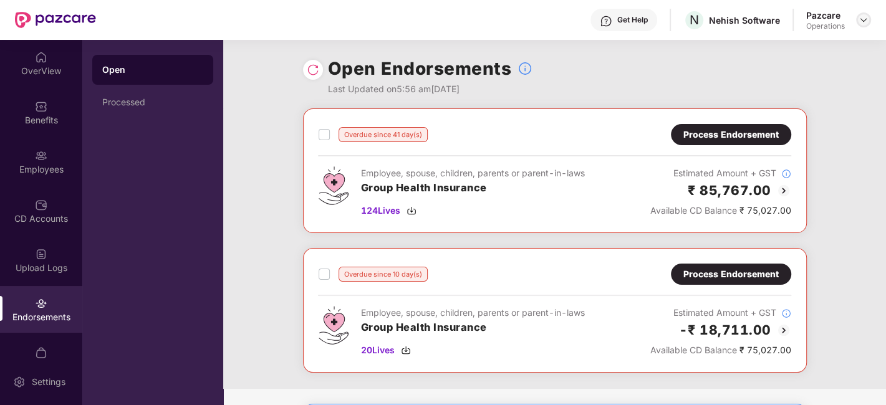
click at [863, 23] on img at bounding box center [863, 20] width 10 height 10
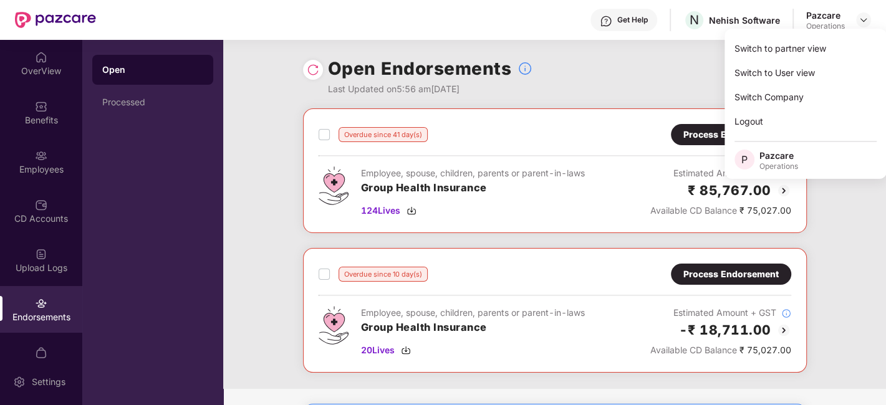
click at [631, 54] on div "Open Endorsements Last Updated on 5:56 am[DATE]" at bounding box center [555, 74] width 504 height 69
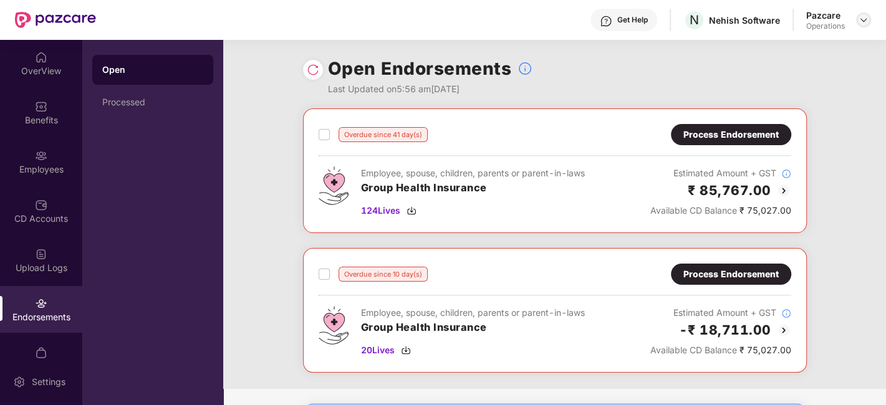
click at [864, 21] on img at bounding box center [863, 20] width 10 height 10
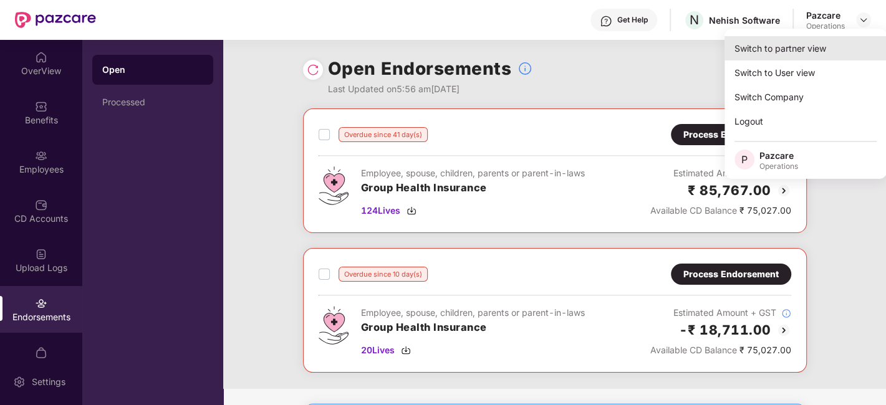
click at [800, 48] on div "Switch to partner view" at bounding box center [805, 48] width 162 height 24
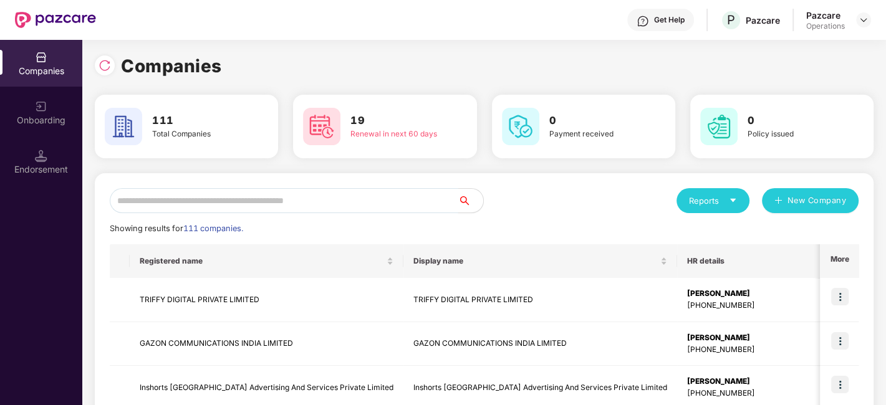
click at [370, 192] on input "text" at bounding box center [284, 200] width 348 height 25
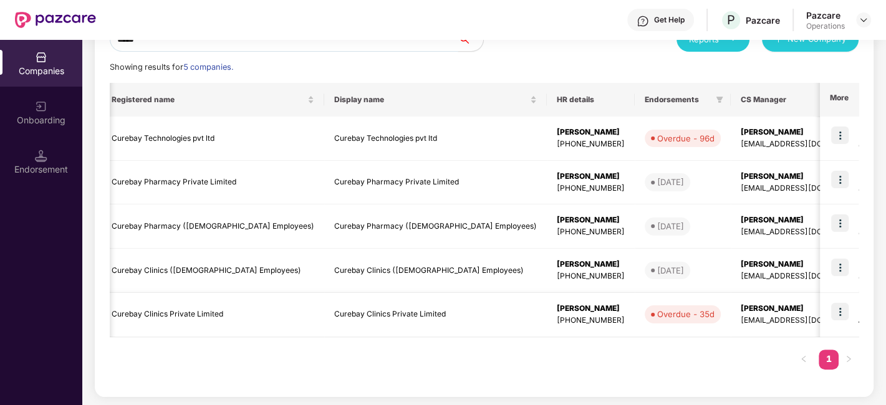
scroll to position [0, 0]
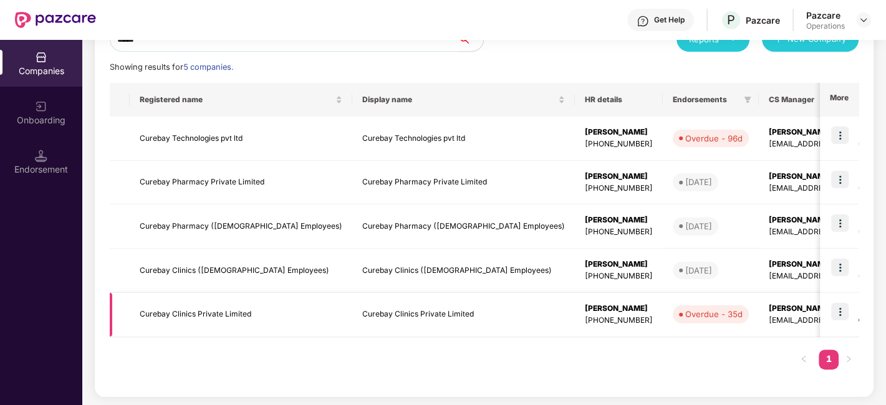
type input "*****"
click at [835, 305] on img at bounding box center [839, 311] width 17 height 17
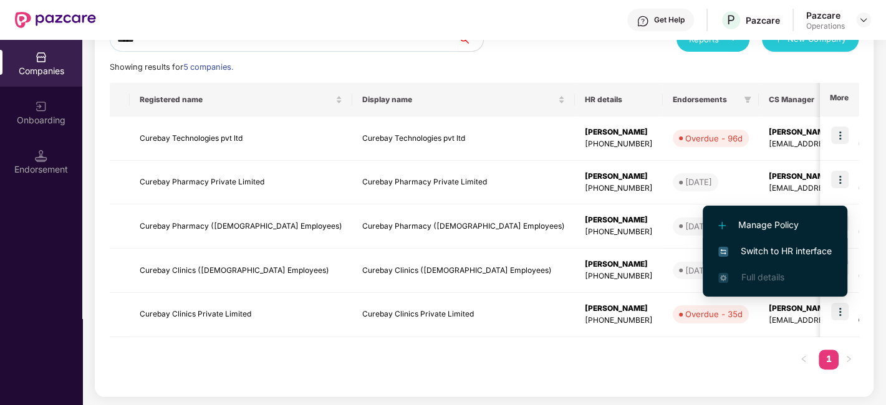
click at [752, 252] on span "Switch to HR interface" at bounding box center [774, 251] width 113 height 14
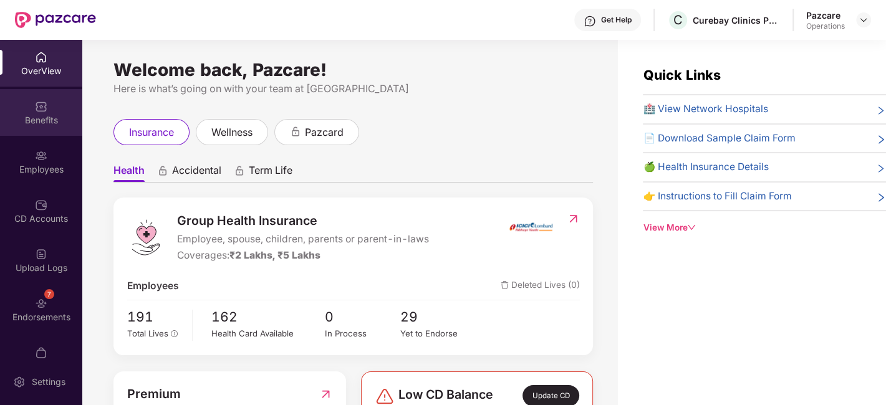
click at [26, 106] on div "Benefits" at bounding box center [41, 112] width 82 height 47
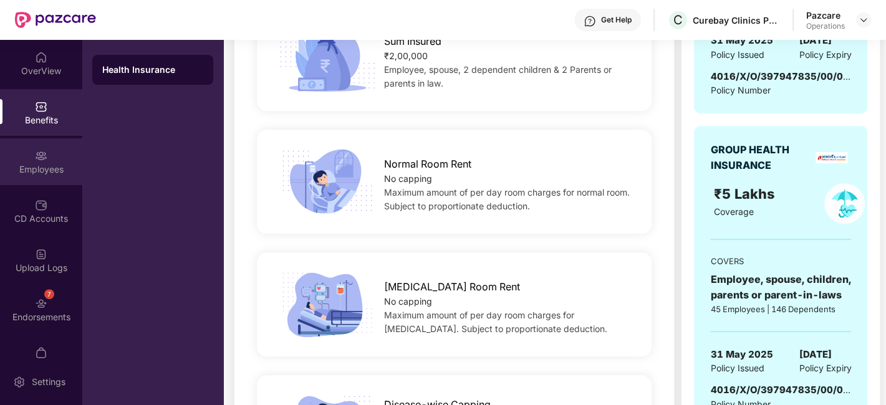
scroll to position [26, 0]
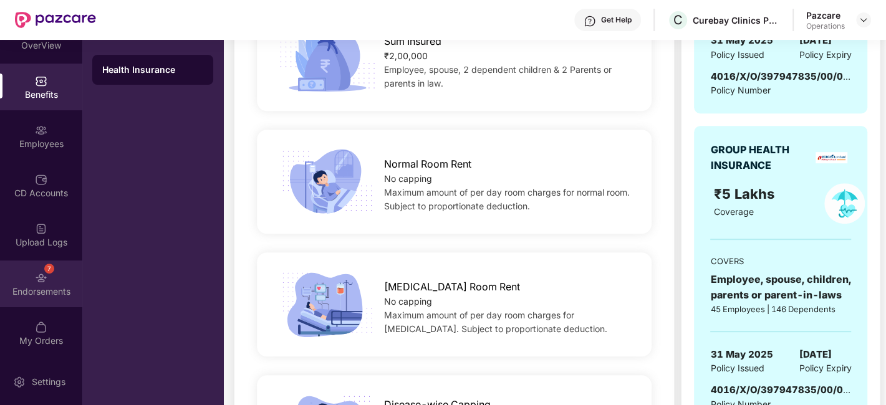
click at [39, 277] on img at bounding box center [41, 278] width 12 height 12
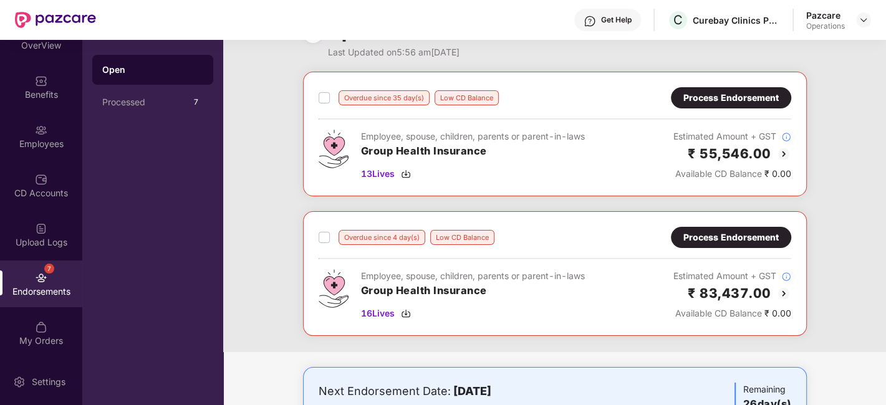
scroll to position [0, 0]
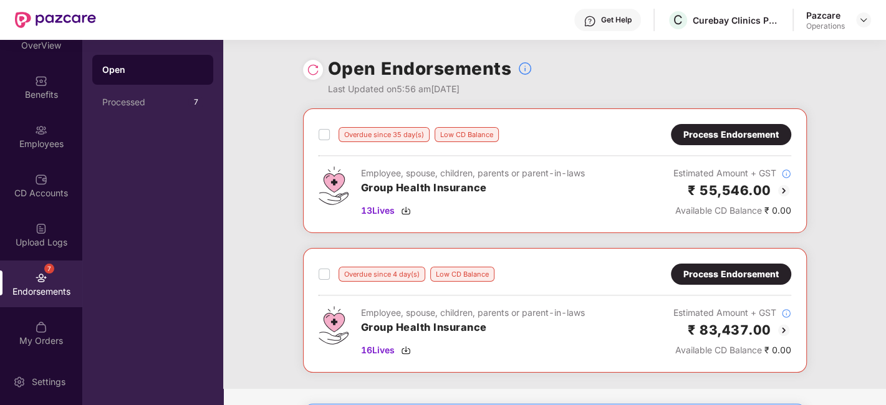
click at [694, 134] on div "Process Endorsement" at bounding box center [730, 135] width 95 height 14
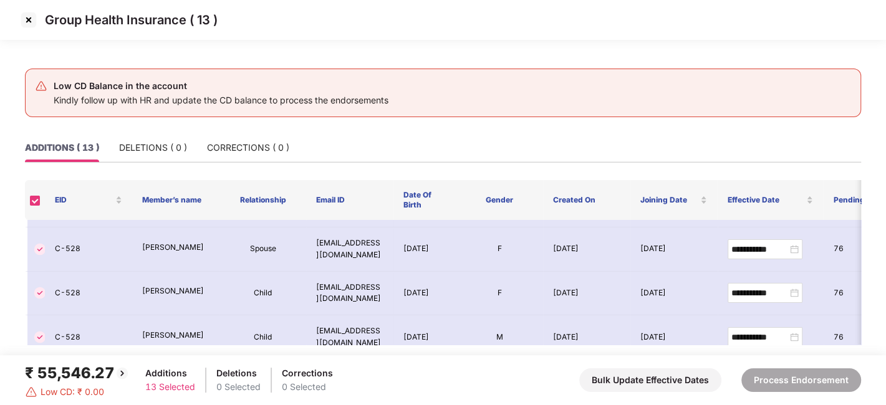
scroll to position [461, 0]
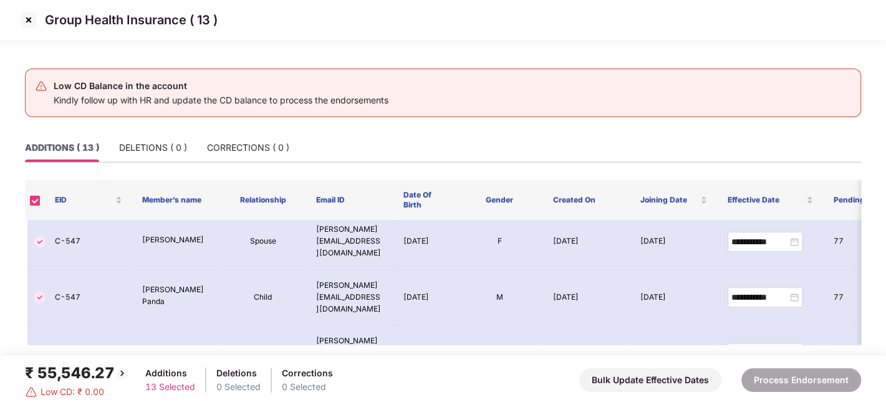
click at [30, 20] on img at bounding box center [29, 20] width 20 height 20
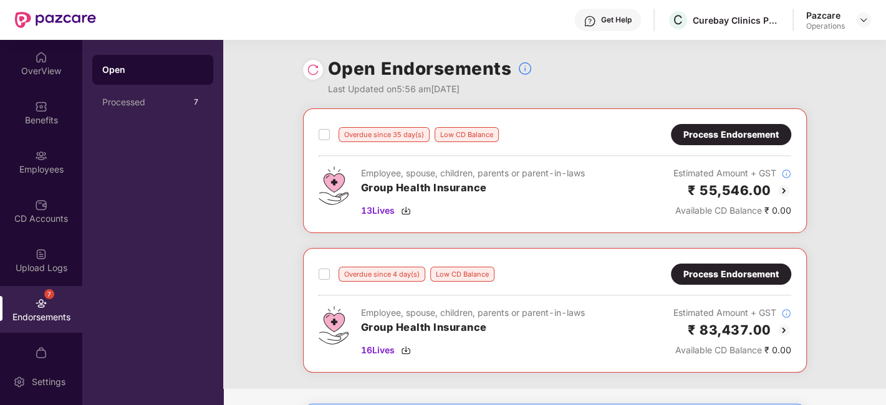
scroll to position [105, 0]
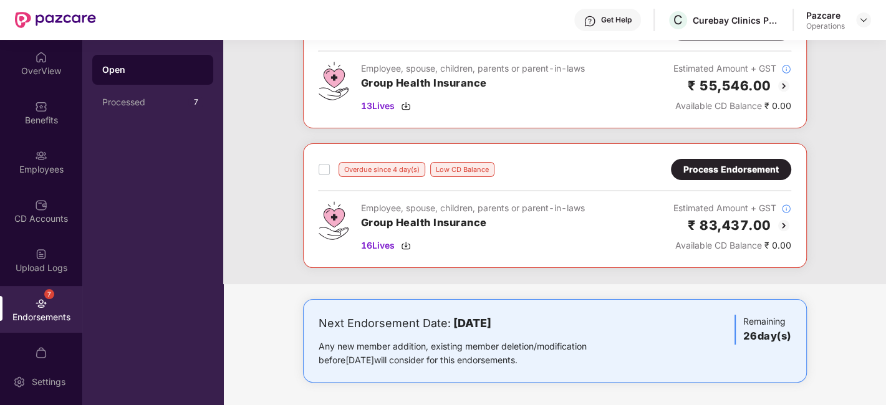
click at [703, 169] on div "Process Endorsement" at bounding box center [730, 170] width 95 height 14
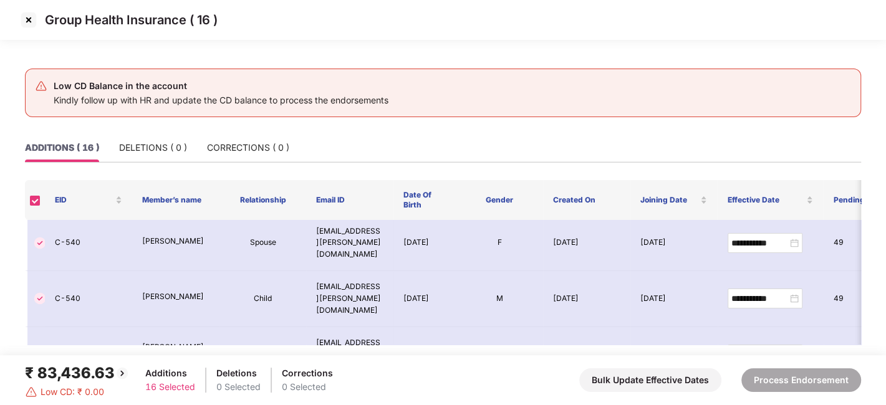
scroll to position [0, 0]
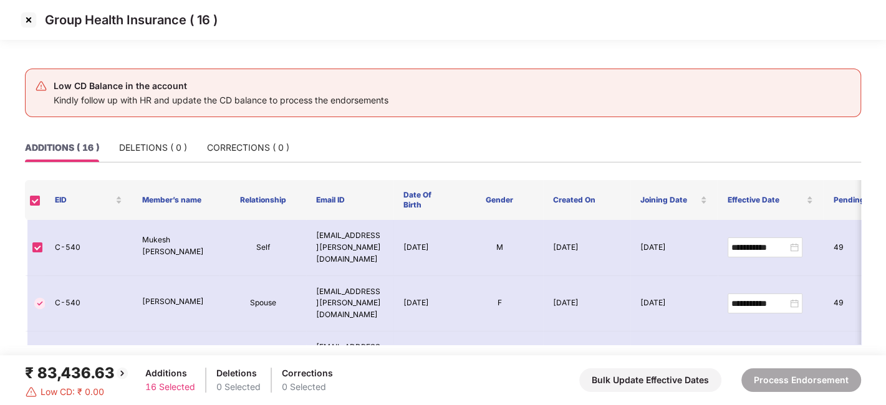
click at [29, 17] on img at bounding box center [29, 20] width 20 height 20
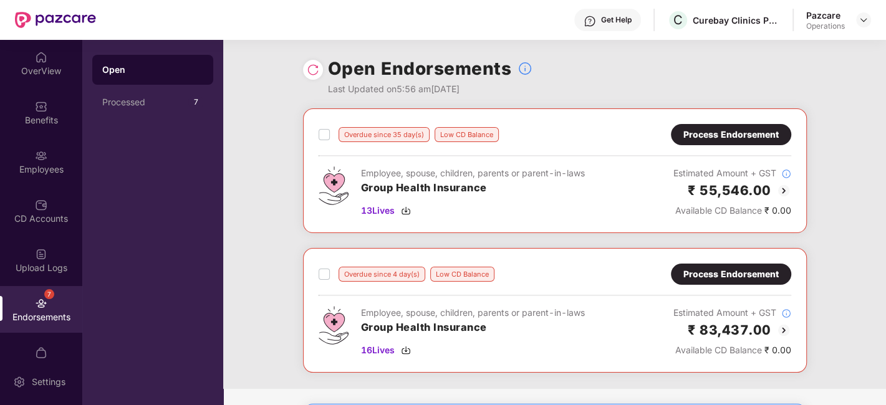
click at [695, 135] on div "Process Endorsement" at bounding box center [730, 135] width 95 height 14
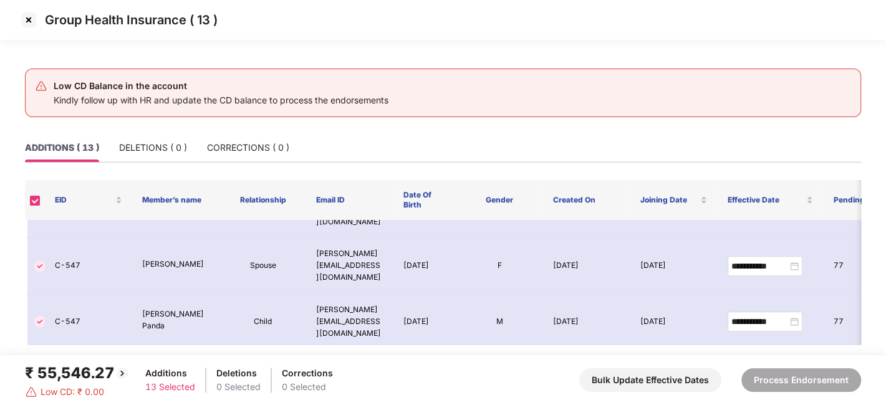
scroll to position [461, 0]
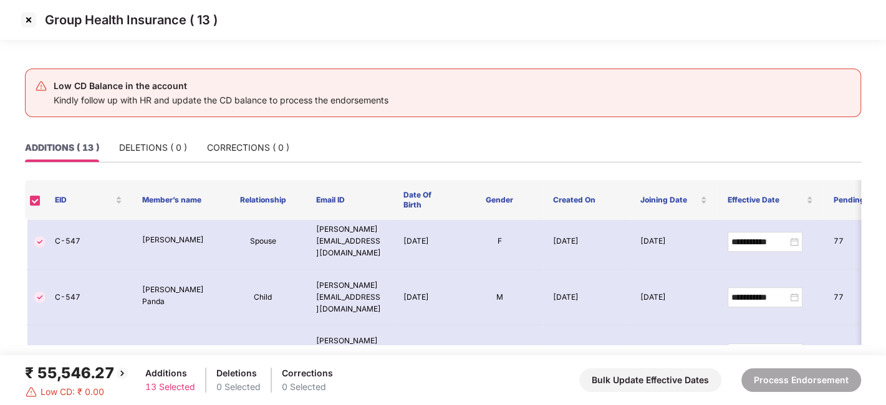
click at [22, 12] on img at bounding box center [29, 20] width 20 height 20
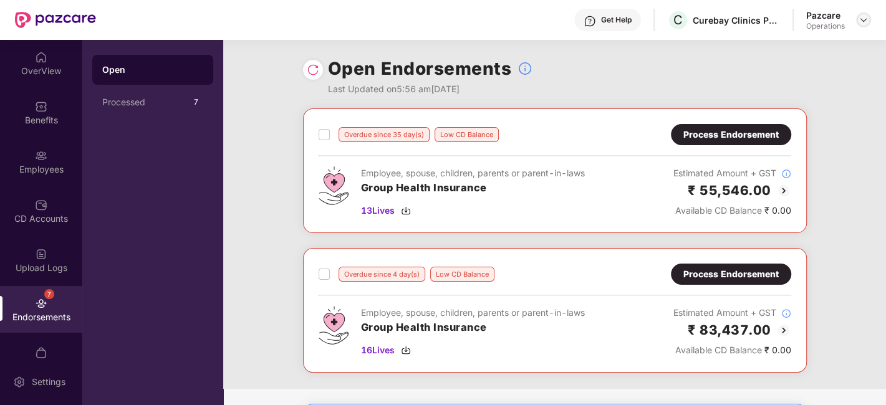
click at [857, 20] on div at bounding box center [863, 19] width 15 height 15
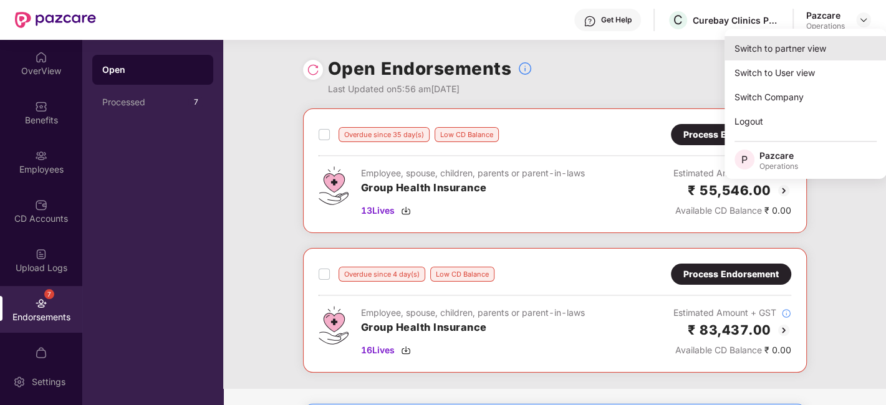
click at [805, 54] on div "Switch to partner view" at bounding box center [805, 48] width 162 height 24
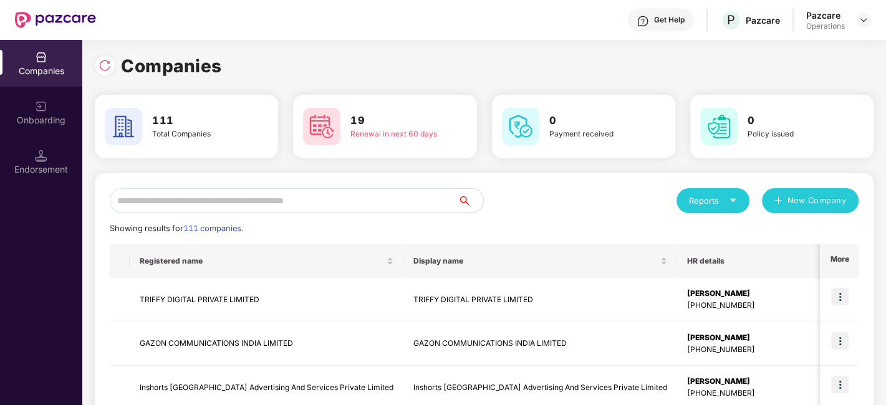
click at [368, 206] on input "text" at bounding box center [284, 200] width 348 height 25
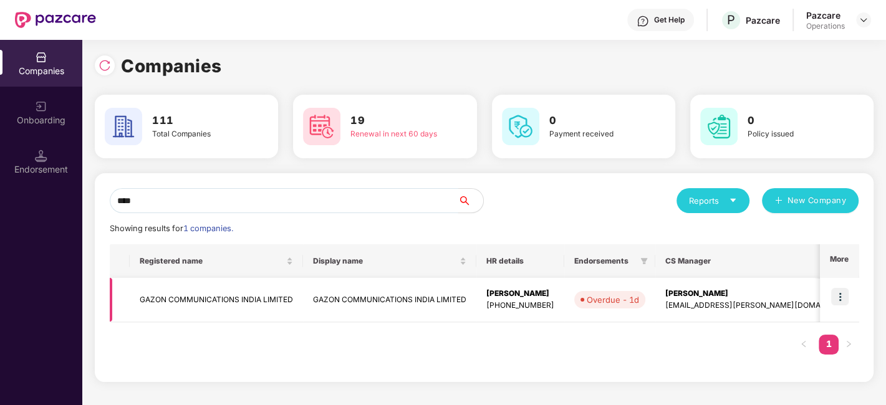
type input "****"
click at [838, 296] on img at bounding box center [839, 296] width 17 height 17
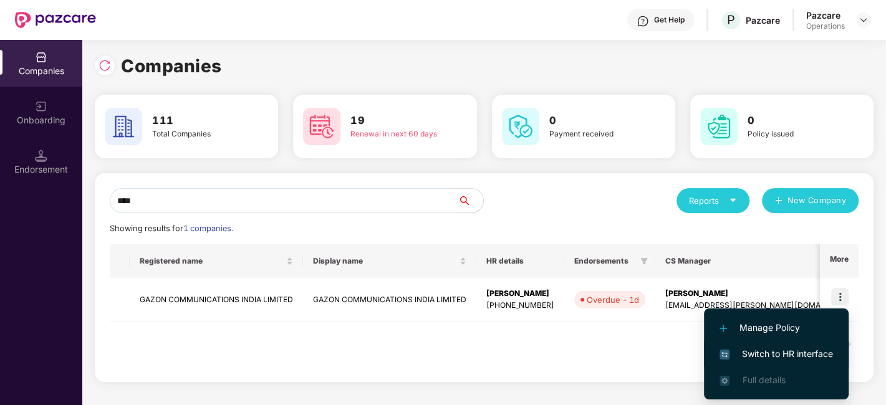
click at [754, 352] on span "Switch to HR interface" at bounding box center [775, 354] width 113 height 14
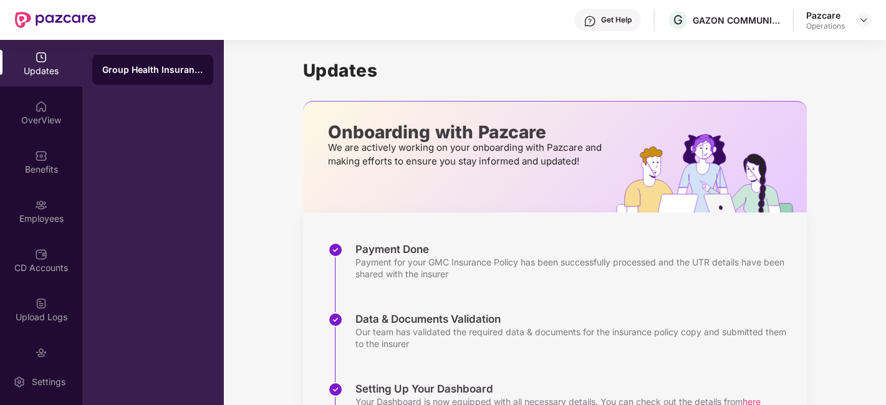
scroll to position [75, 0]
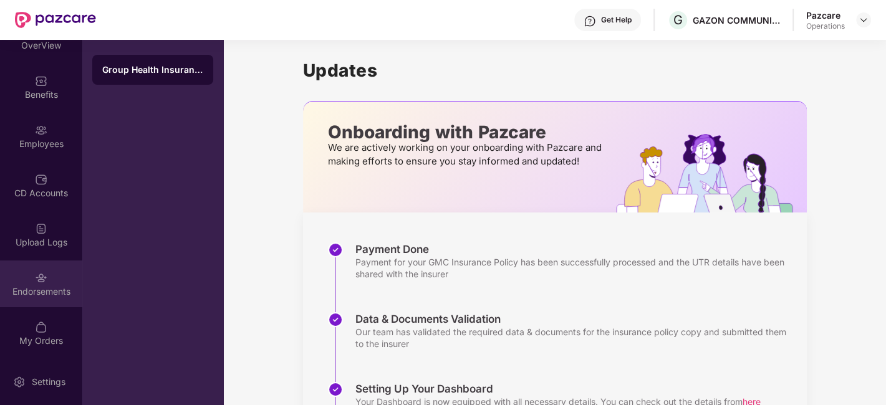
click at [28, 282] on div "Endorsements" at bounding box center [41, 284] width 82 height 47
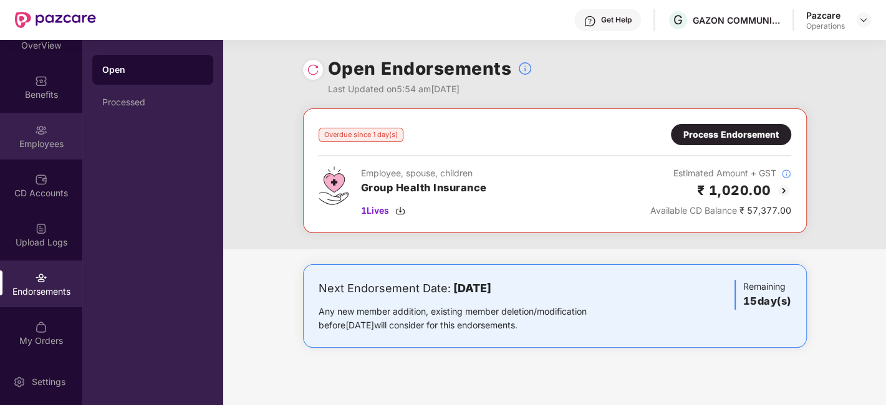
click at [41, 128] on img at bounding box center [41, 130] width 12 height 12
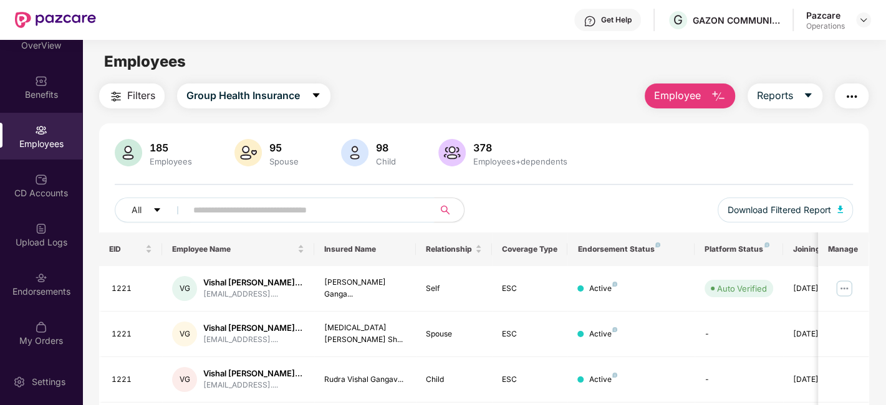
click at [308, 207] on input "text" at bounding box center [305, 210] width 224 height 19
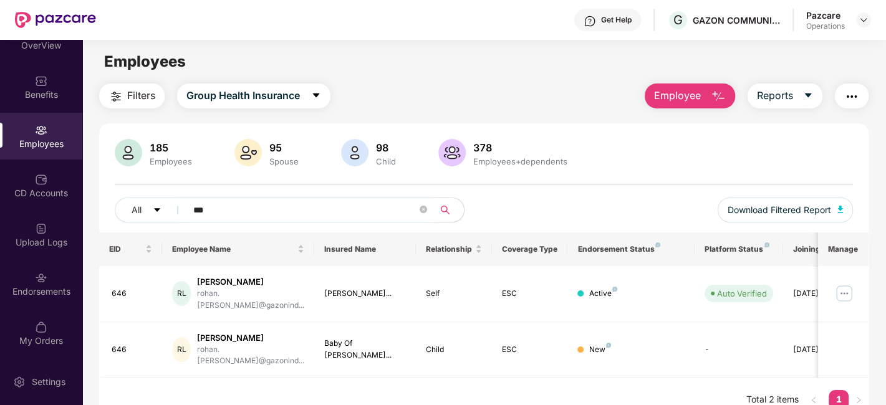
scroll to position [39, 0]
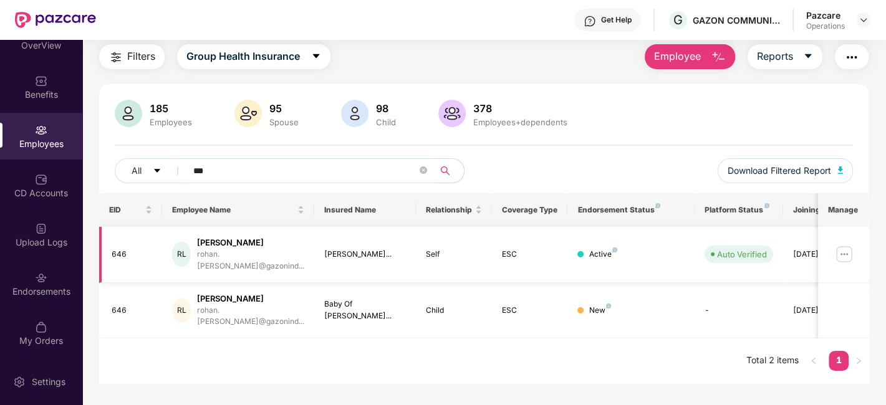
type input "***"
click at [846, 244] on img at bounding box center [844, 254] width 20 height 20
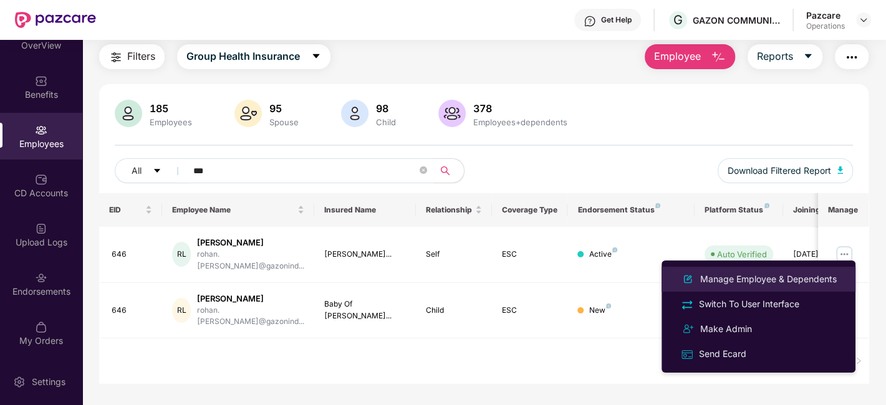
click at [719, 280] on div "Manage Employee & Dependents" at bounding box center [769, 279] width 142 height 14
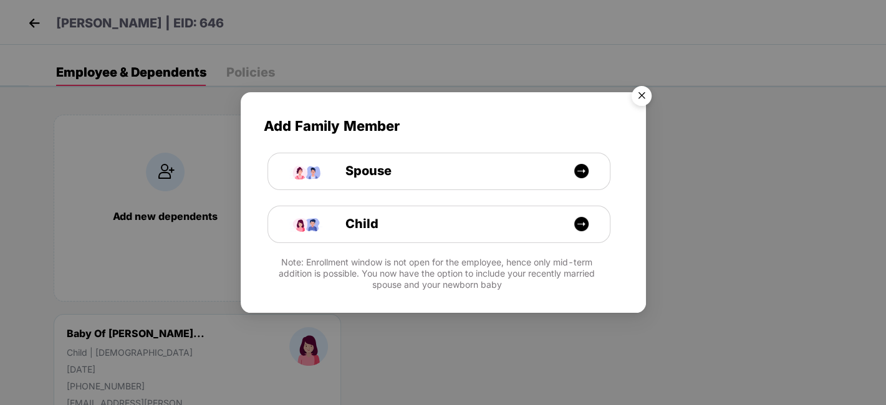
click at [636, 98] on img "Close" at bounding box center [641, 97] width 35 height 35
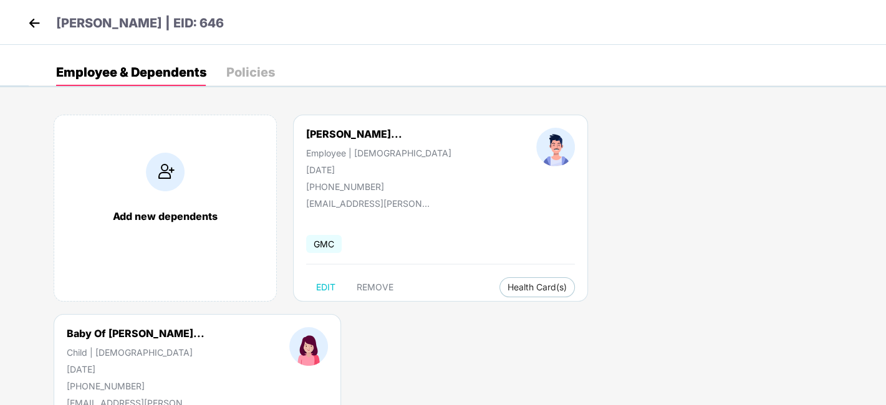
click at [34, 24] on img at bounding box center [34, 23] width 19 height 19
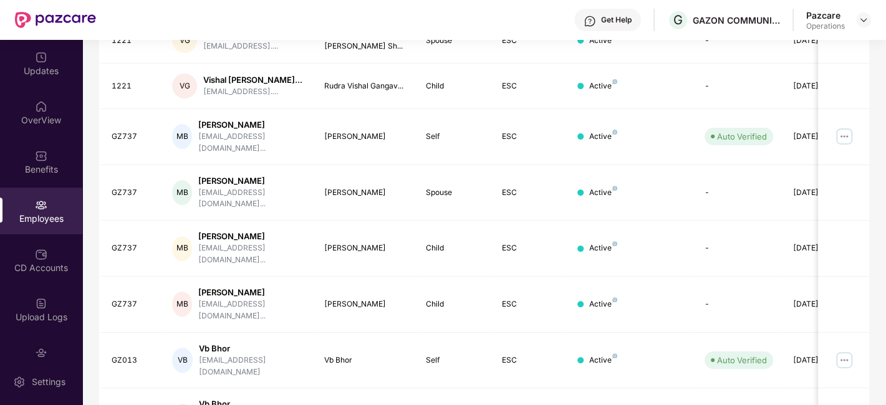
scroll to position [75, 0]
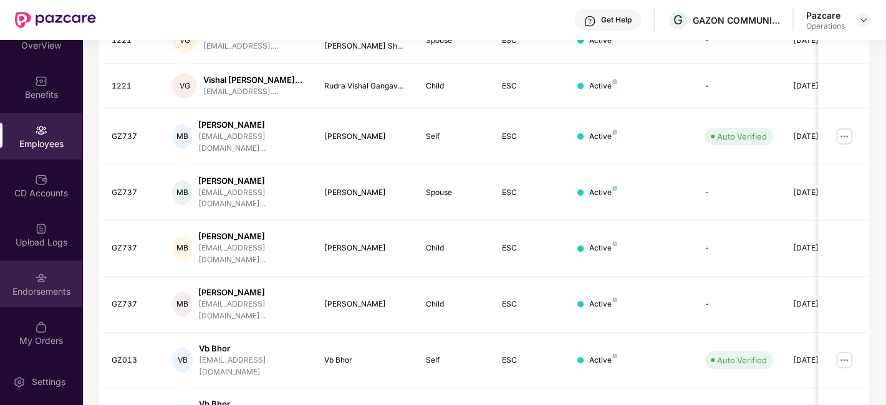
click at [32, 273] on div "Endorsements" at bounding box center [41, 284] width 82 height 47
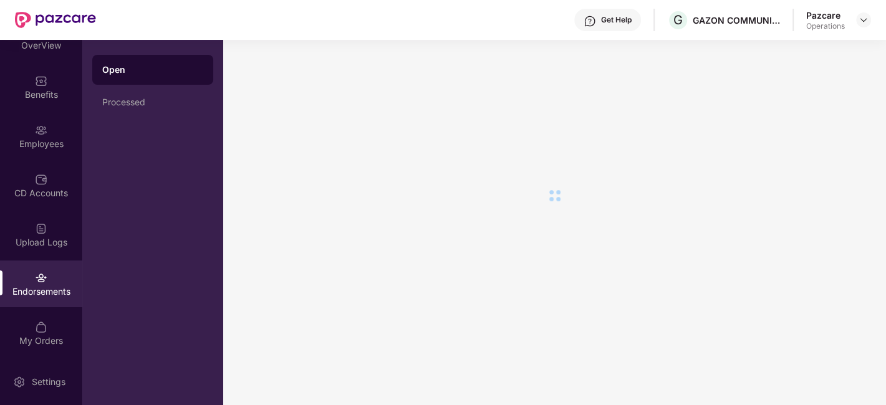
scroll to position [0, 0]
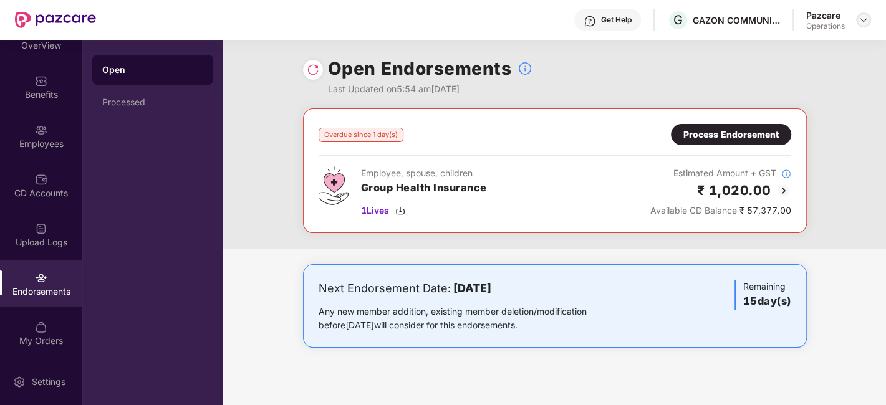
click at [865, 21] on img at bounding box center [863, 20] width 10 height 10
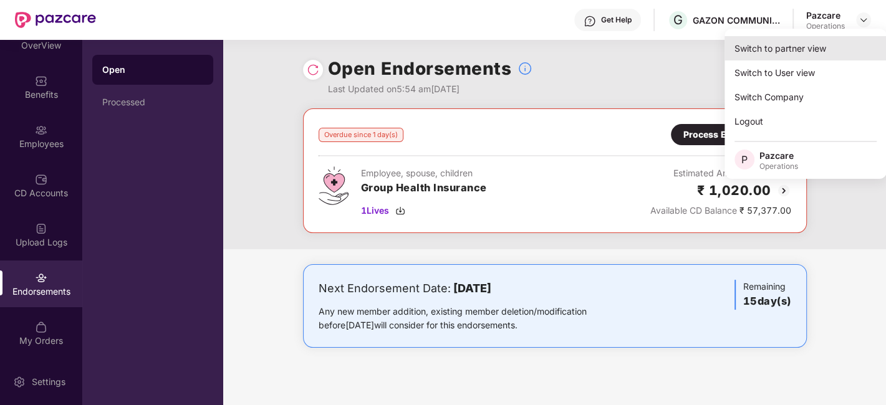
click at [767, 49] on div "Switch to partner view" at bounding box center [805, 48] width 162 height 24
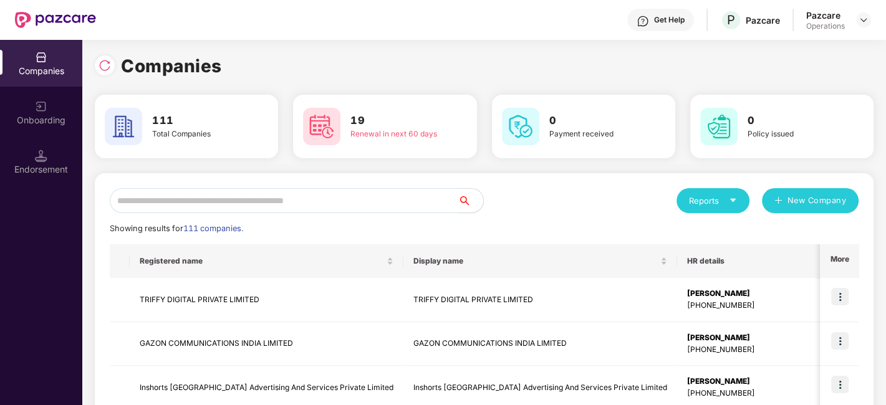
click at [207, 193] on input "text" at bounding box center [284, 200] width 348 height 25
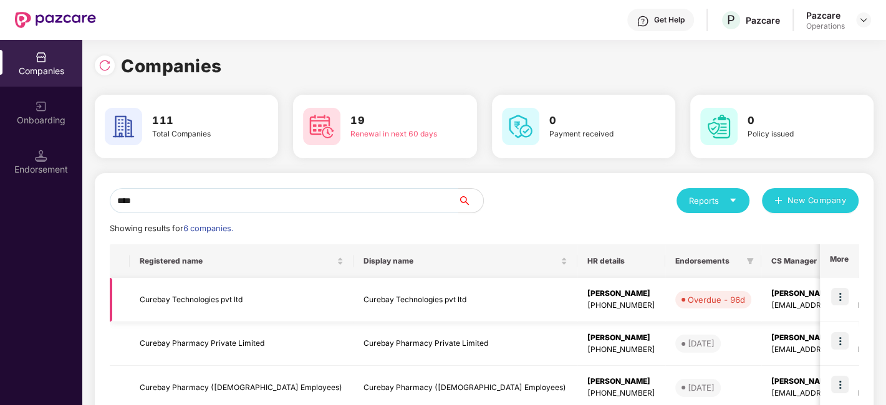
scroll to position [205, 0]
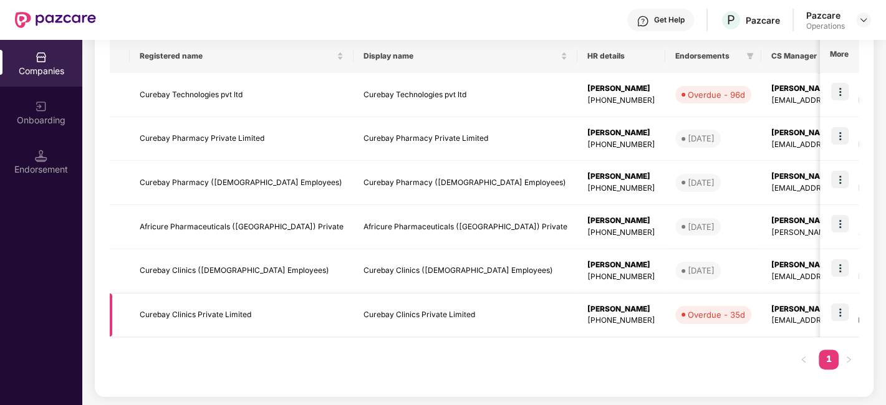
type input "****"
click at [833, 309] on img at bounding box center [839, 312] width 17 height 17
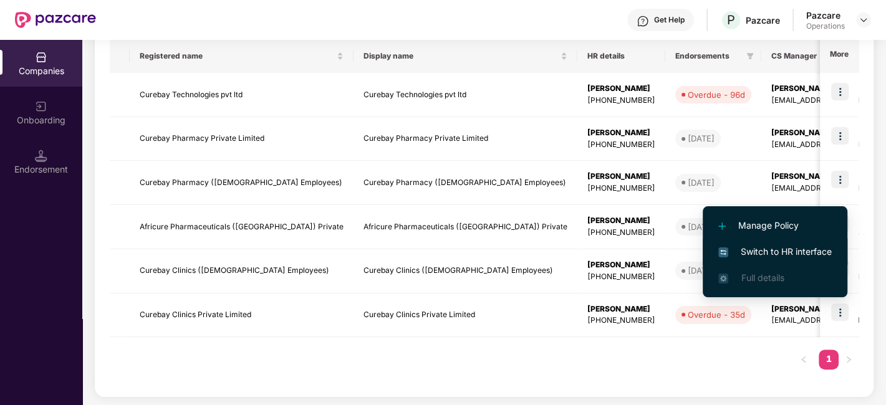
click at [762, 248] on span "Switch to HR interface" at bounding box center [774, 252] width 113 height 14
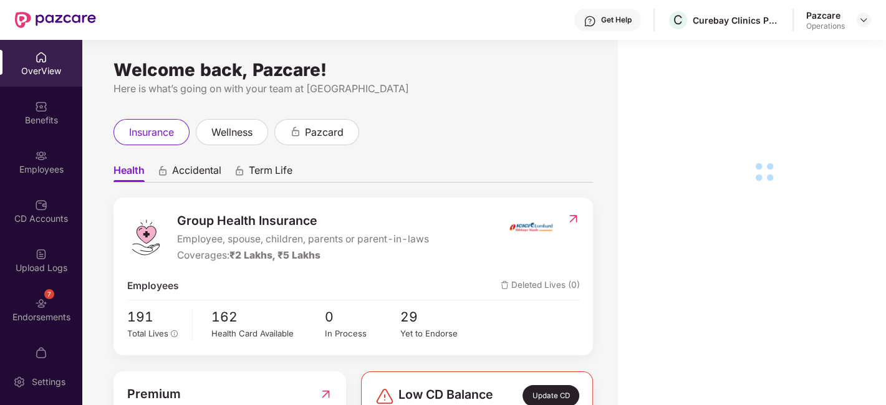
scroll to position [26, 0]
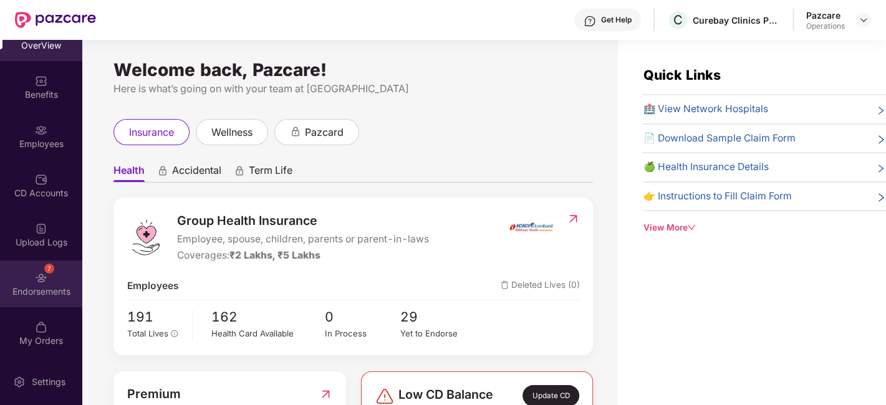
click at [26, 293] on div "Endorsements" at bounding box center [41, 292] width 82 height 12
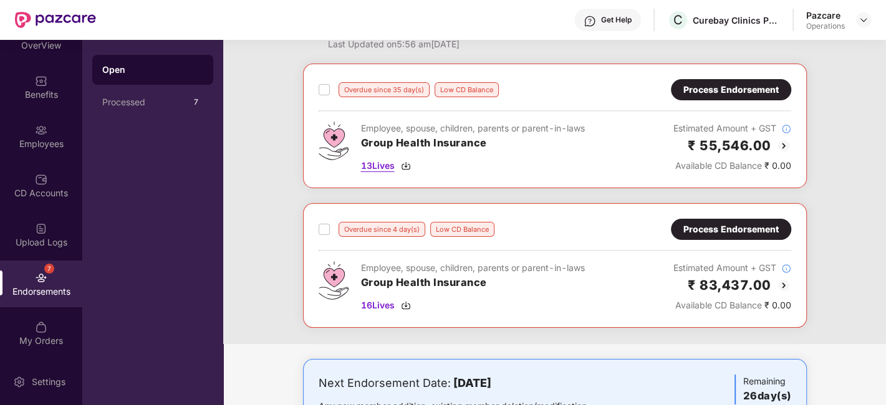
scroll to position [46, 0]
click at [567, 194] on div "Overdue since 35 day(s) Low CD Balance Process Endorsement Employee, spouse, ch…" at bounding box center [554, 203] width 663 height 281
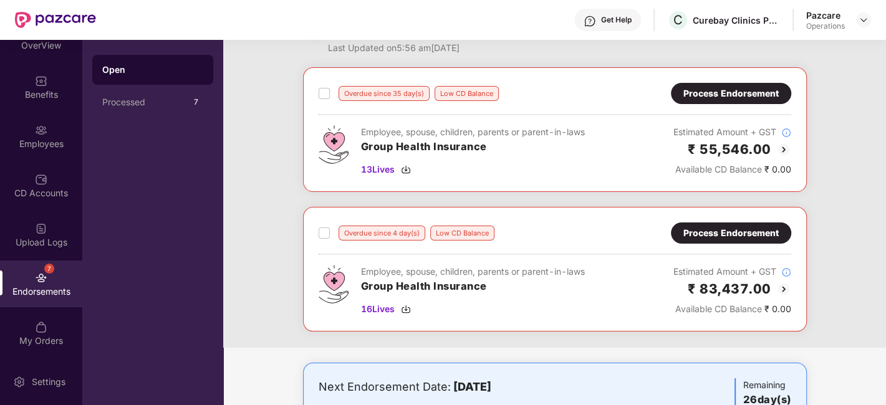
click at [721, 227] on div "Process Endorsement" at bounding box center [730, 233] width 95 height 14
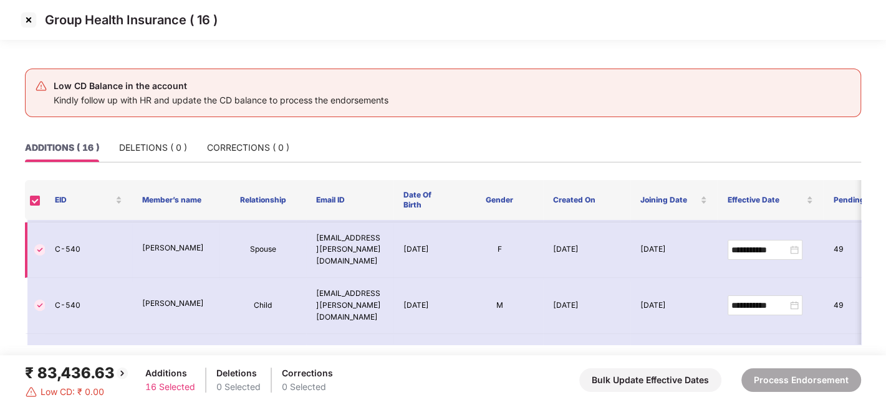
scroll to position [0, 0]
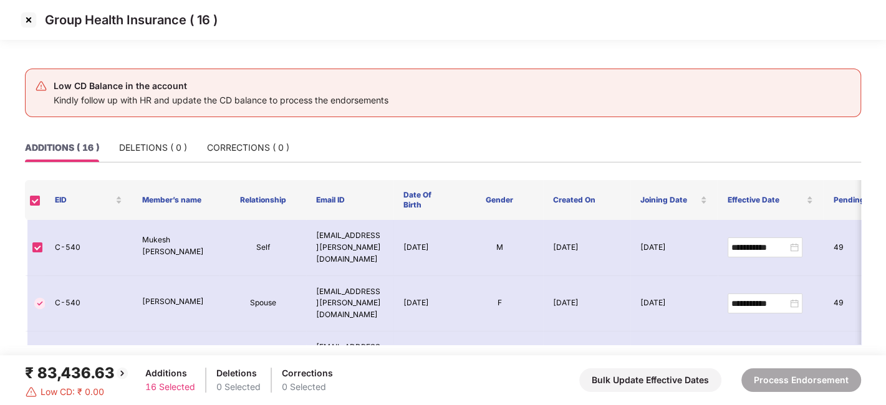
click at [25, 18] on img at bounding box center [29, 20] width 20 height 20
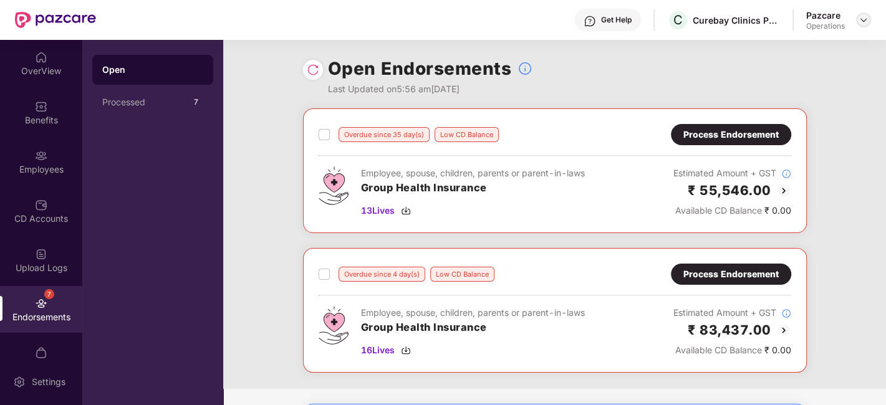
click at [860, 22] on img at bounding box center [863, 20] width 10 height 10
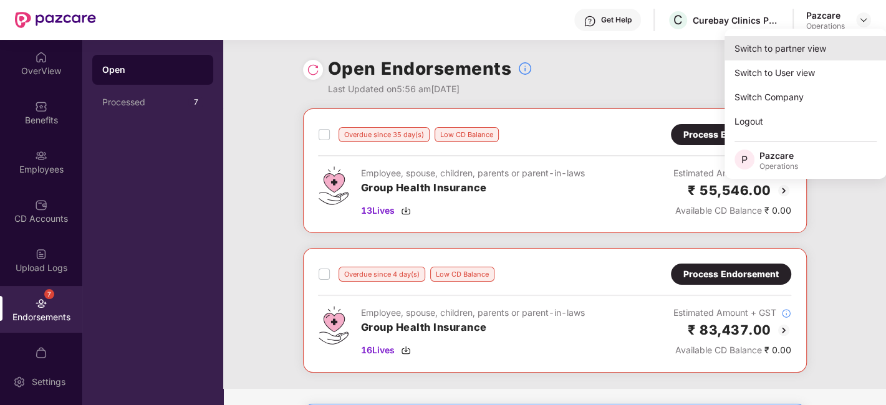
click at [784, 46] on div "Switch to partner view" at bounding box center [805, 48] width 162 height 24
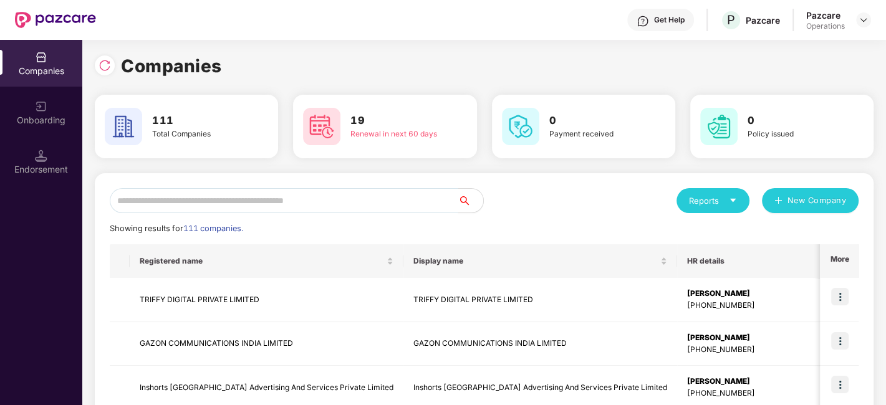
click at [306, 199] on input "text" at bounding box center [284, 200] width 348 height 25
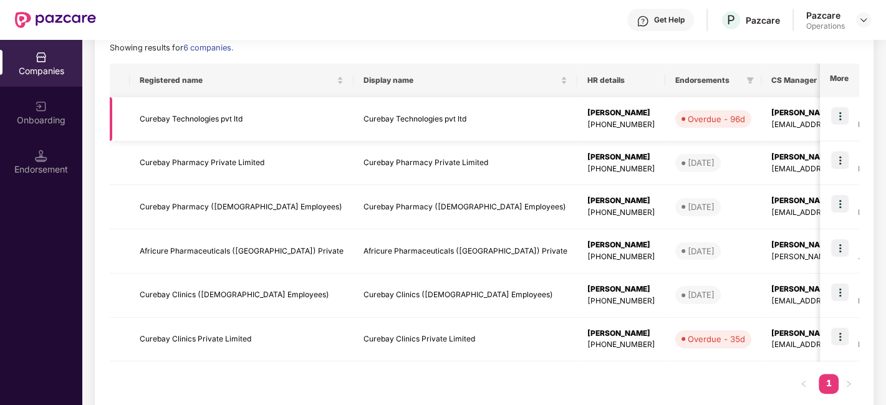
scroll to position [181, 0]
type input "****"
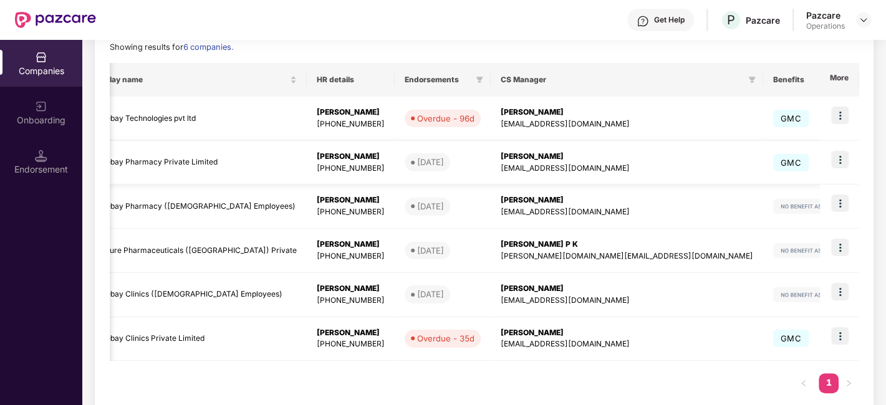
click at [843, 159] on img at bounding box center [839, 159] width 17 height 17
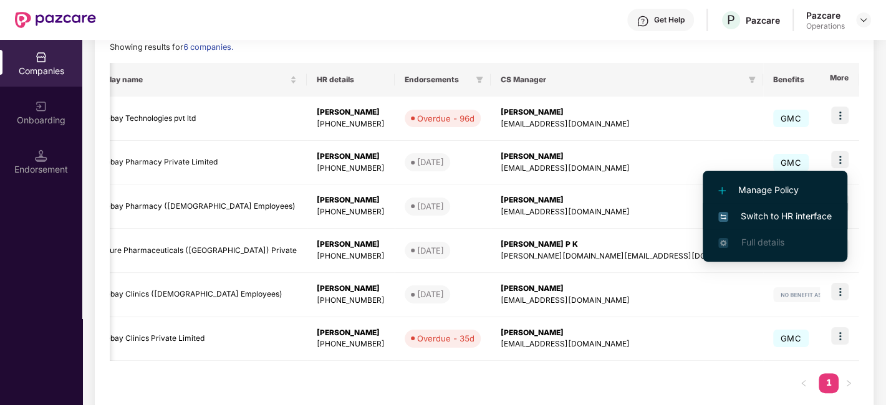
click at [761, 215] on span "Switch to HR interface" at bounding box center [774, 216] width 113 height 14
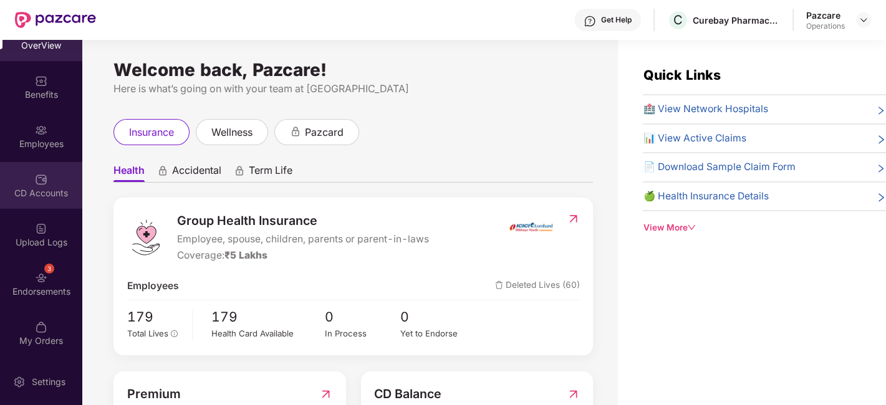
scroll to position [39, 0]
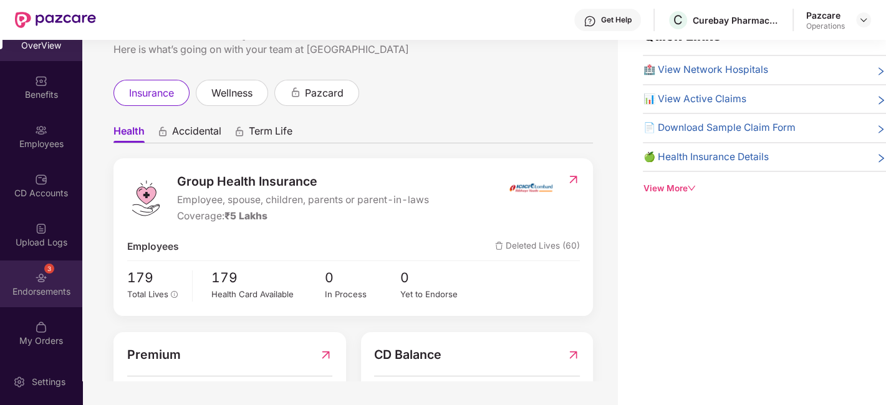
click at [36, 294] on div "Endorsements" at bounding box center [41, 292] width 82 height 12
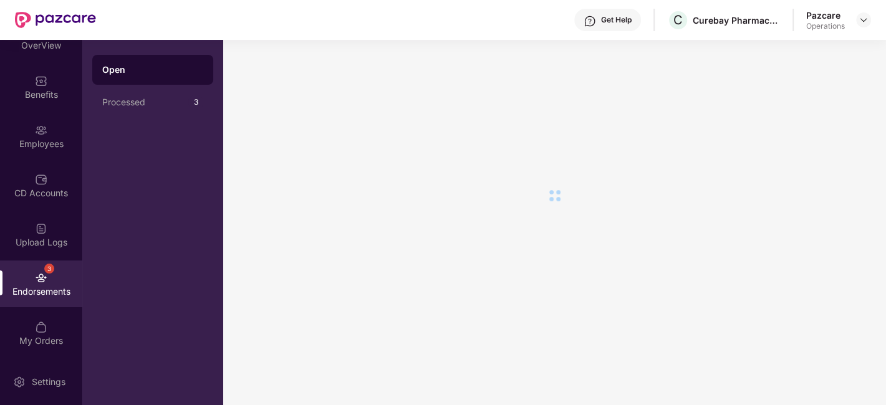
scroll to position [0, 0]
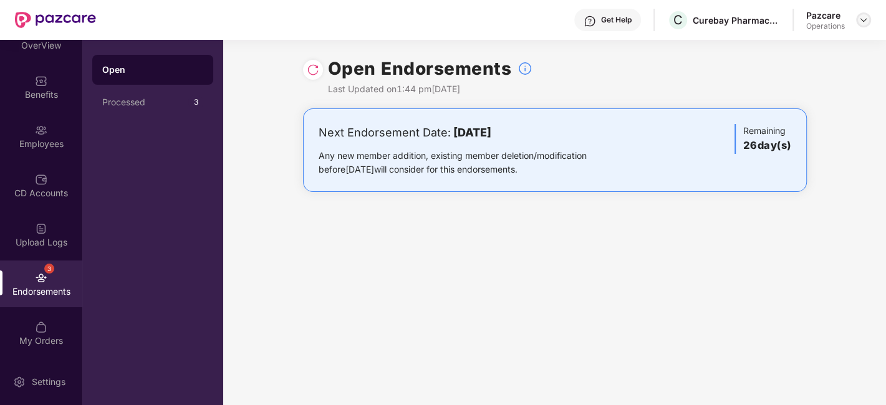
click at [864, 22] on img at bounding box center [863, 20] width 10 height 10
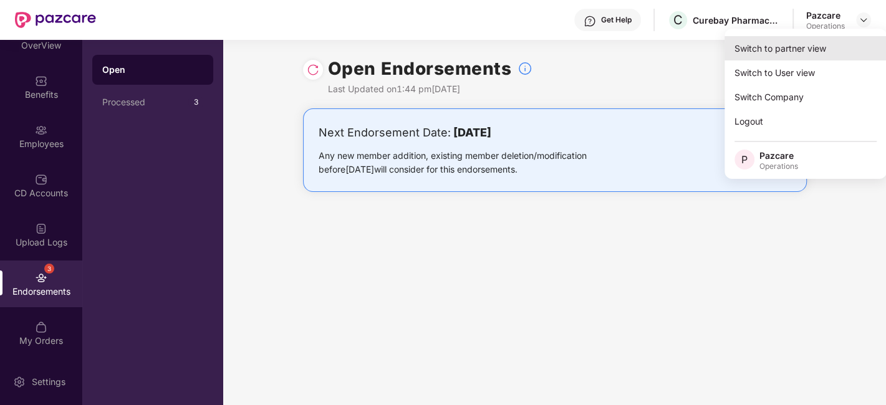
click at [768, 50] on div "Switch to partner view" at bounding box center [805, 48] width 162 height 24
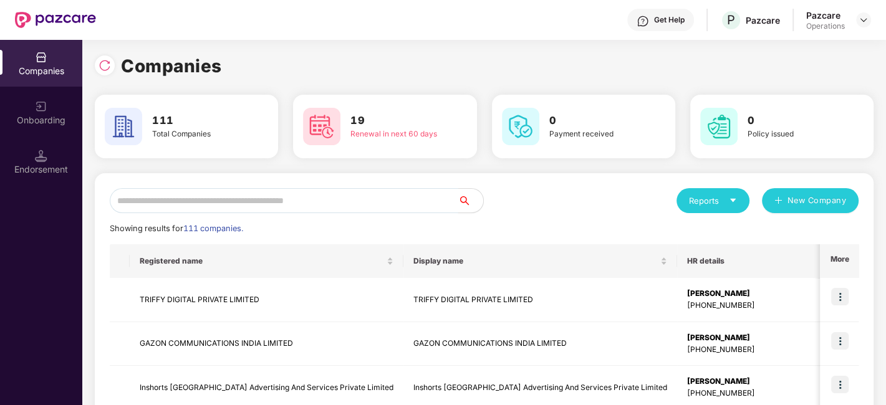
click at [347, 196] on input "text" at bounding box center [284, 200] width 348 height 25
click at [393, 211] on input "text" at bounding box center [284, 200] width 348 height 25
click at [349, 196] on input "text" at bounding box center [284, 200] width 348 height 25
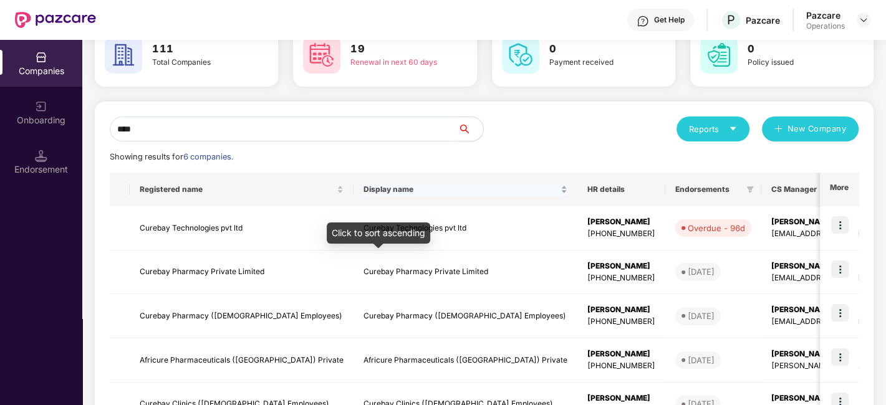
scroll to position [73, 0]
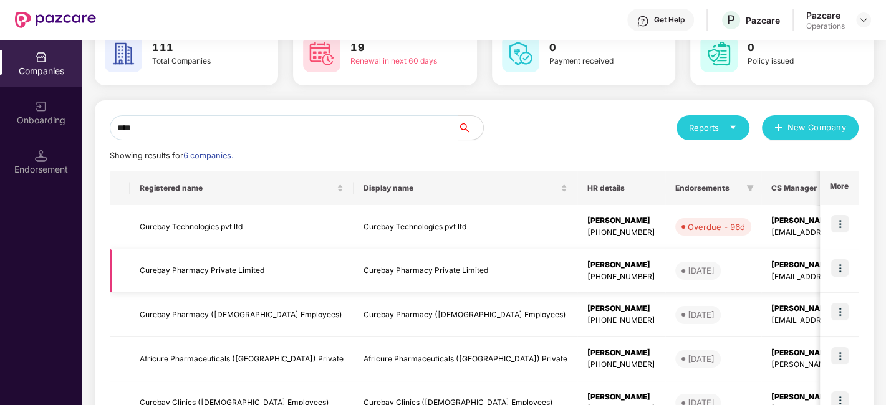
type input "****"
click at [840, 264] on img at bounding box center [839, 267] width 17 height 17
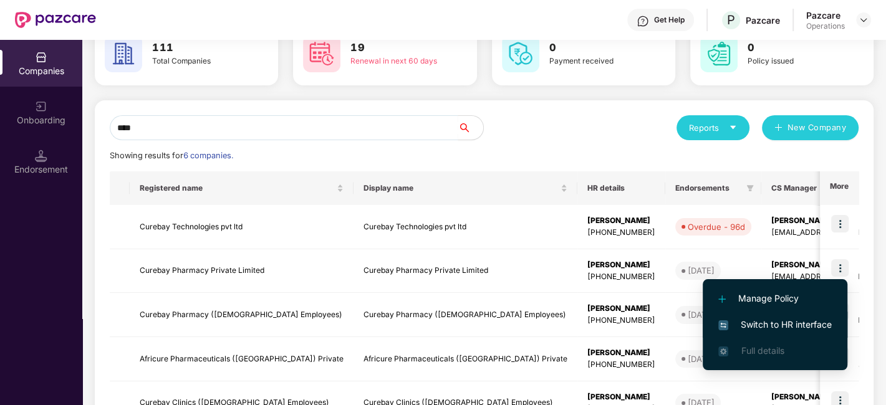
click at [766, 318] on span "Switch to HR interface" at bounding box center [774, 325] width 113 height 14
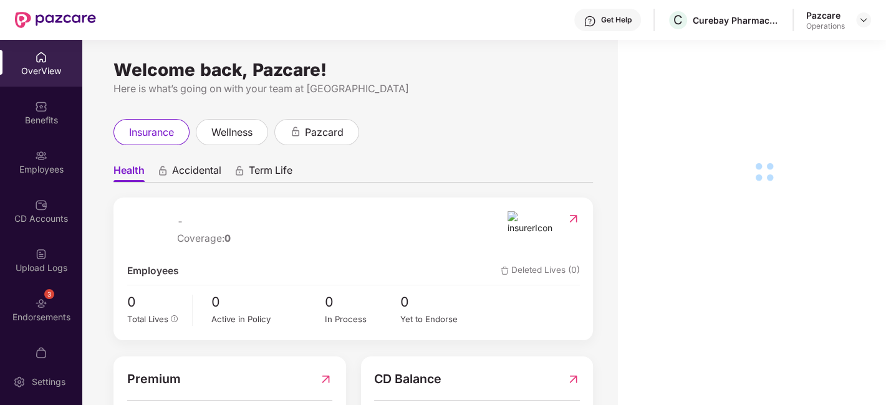
scroll to position [26, 0]
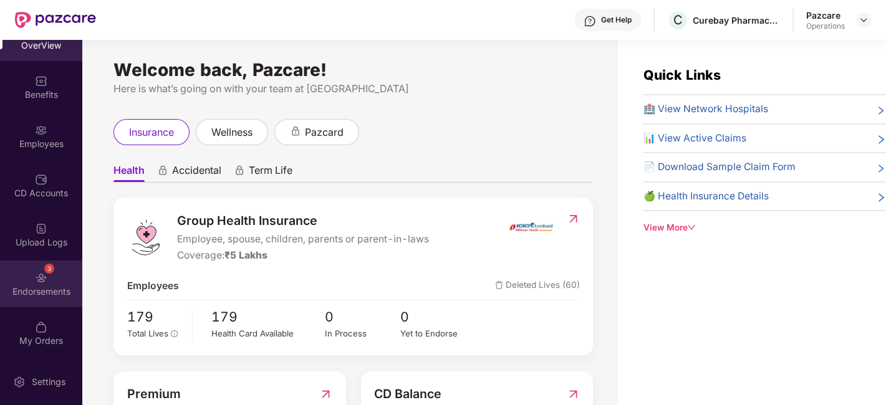
click at [25, 277] on div "3 Endorsements" at bounding box center [41, 284] width 82 height 47
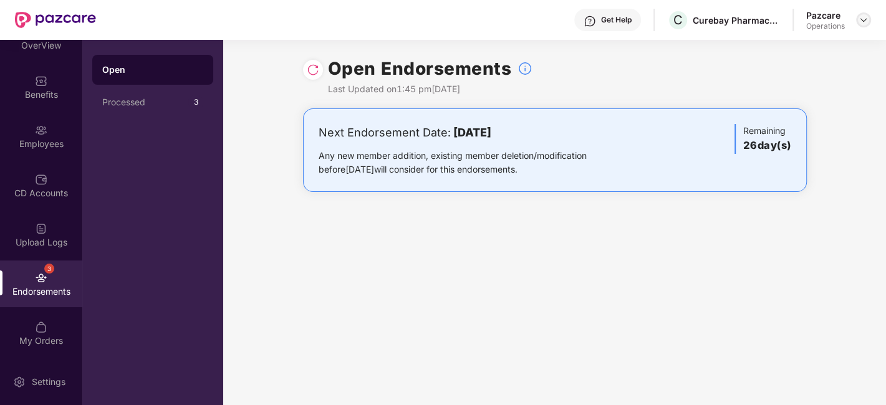
click at [865, 22] on img at bounding box center [863, 20] width 10 height 10
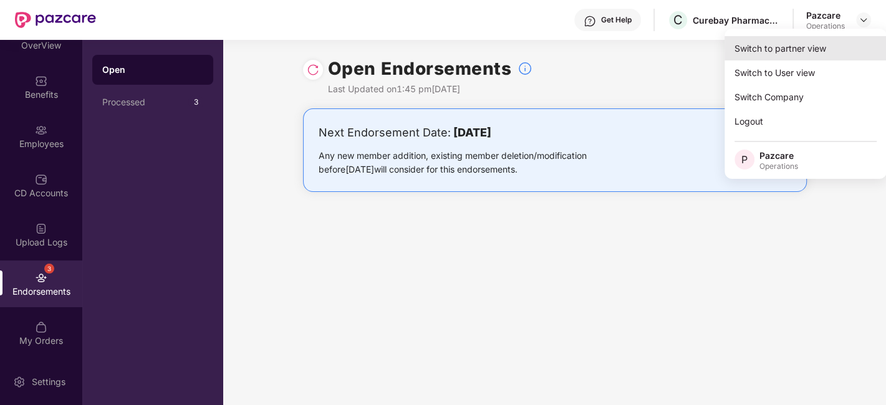
click at [794, 55] on div "Switch to partner view" at bounding box center [805, 48] width 162 height 24
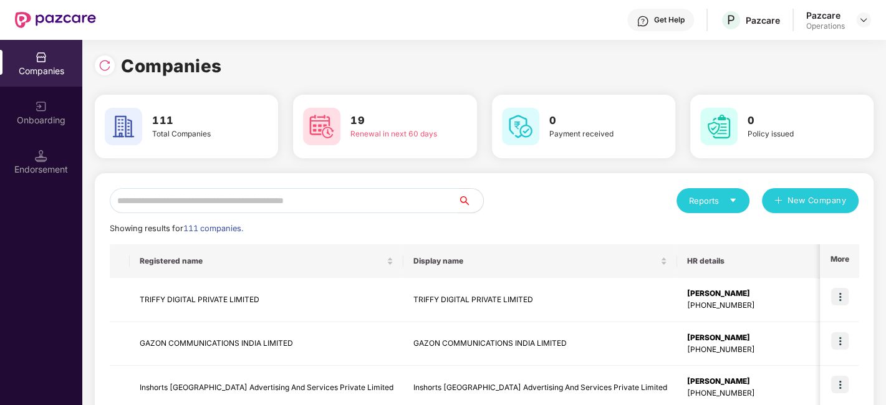
click at [375, 201] on input "text" at bounding box center [284, 200] width 348 height 25
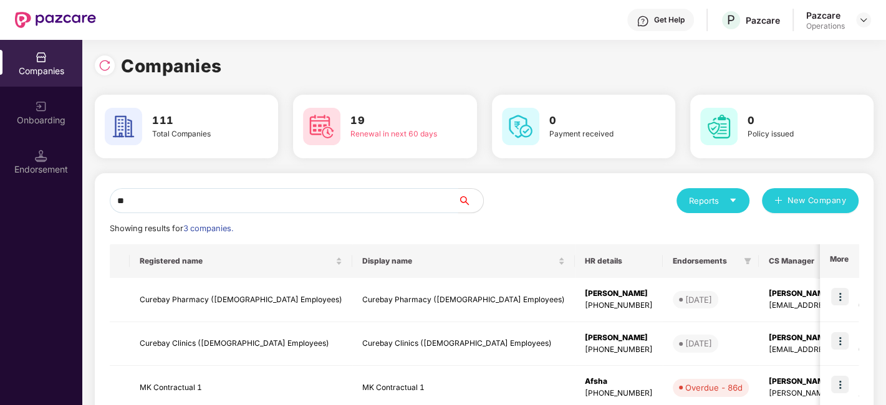
type input "*"
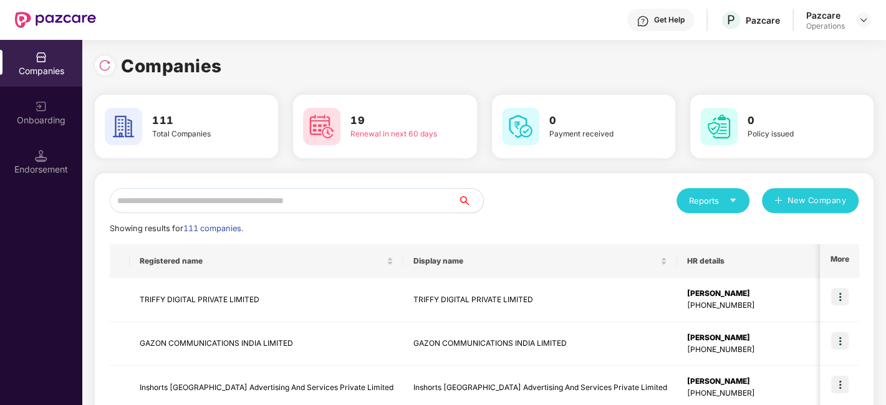
paste input "**********"
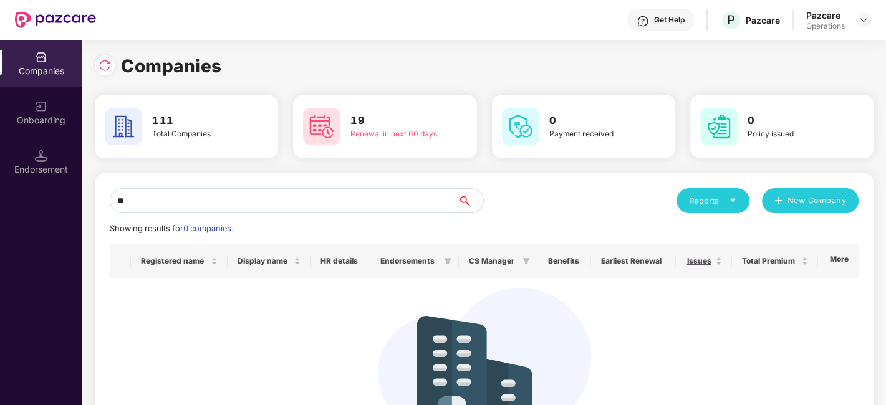
type input "*"
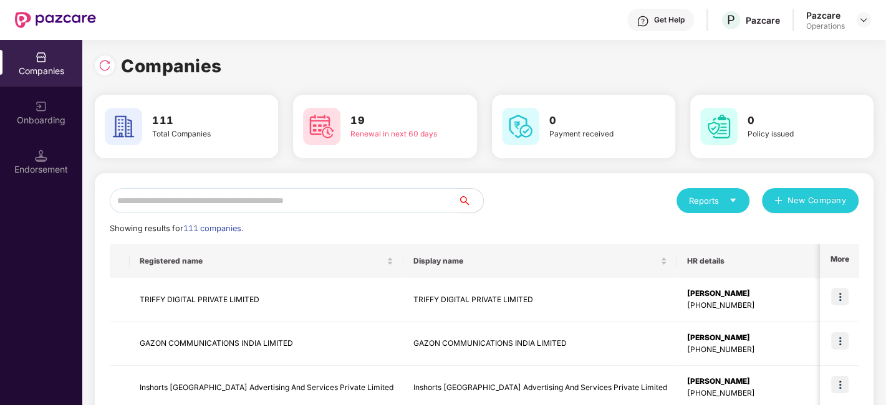
paste input "**********"
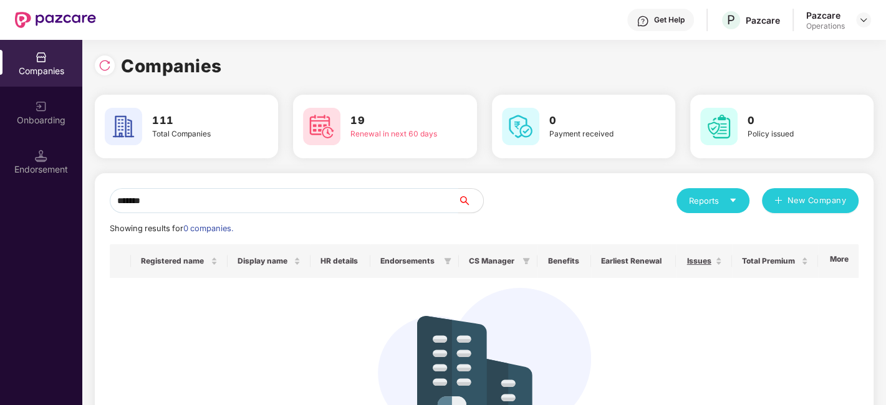
type input "*******"
click at [145, 198] on input "*******" at bounding box center [284, 200] width 348 height 25
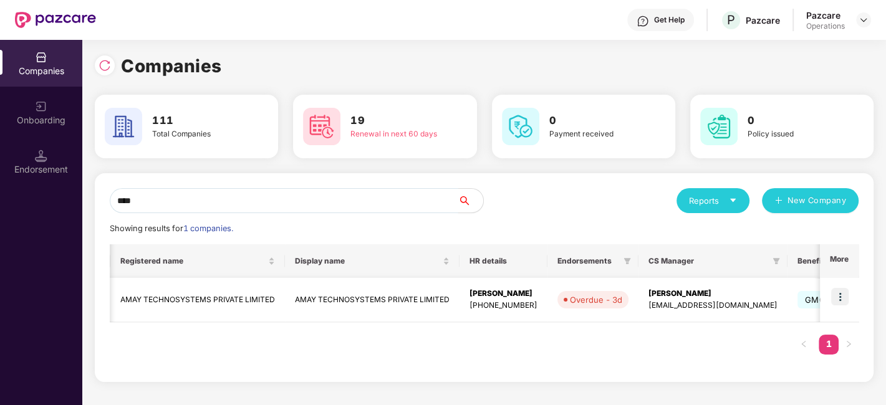
scroll to position [0, 0]
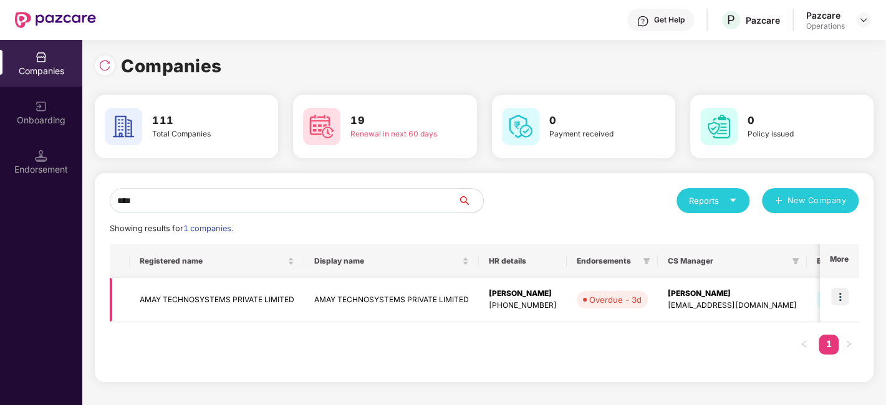
type input "****"
click at [842, 297] on img at bounding box center [839, 296] width 17 height 17
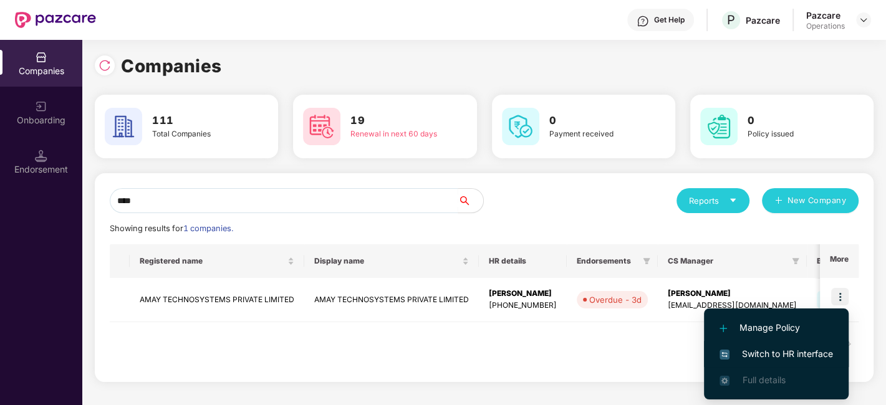
click at [767, 353] on span "Switch to HR interface" at bounding box center [775, 354] width 113 height 14
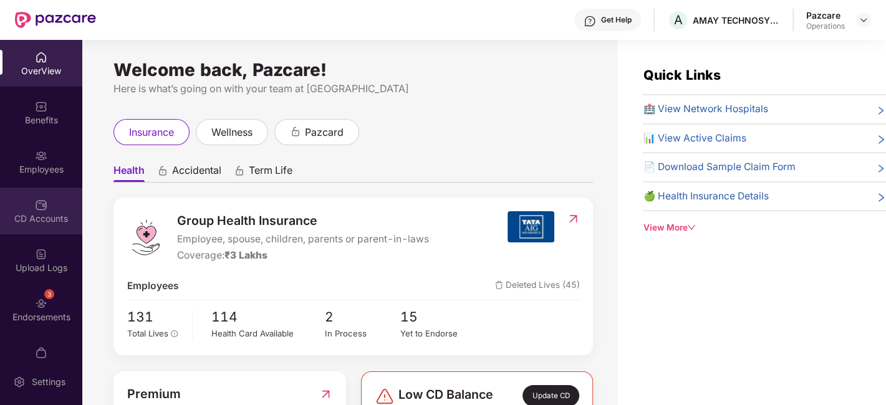
scroll to position [26, 0]
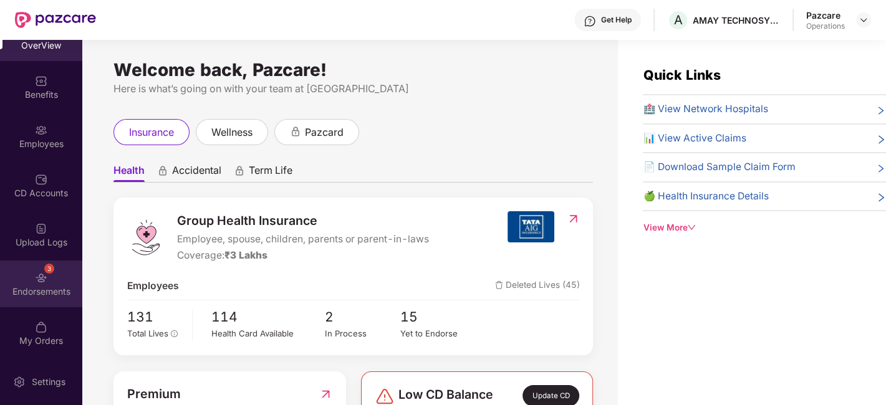
click at [28, 284] on div "3 Endorsements" at bounding box center [41, 284] width 82 height 47
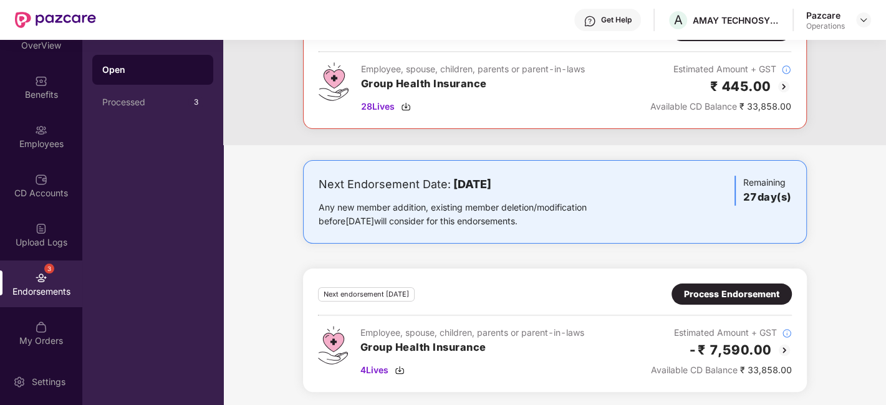
scroll to position [0, 0]
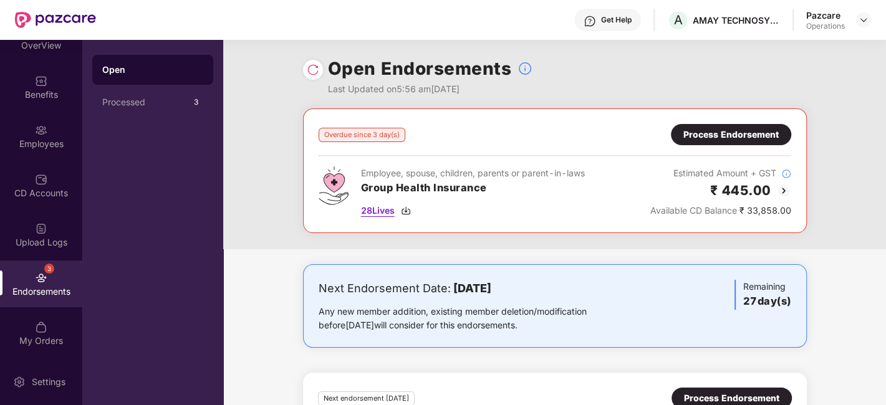
click at [376, 211] on span "28 Lives" at bounding box center [378, 211] width 34 height 14
click at [867, 20] on img at bounding box center [863, 20] width 10 height 10
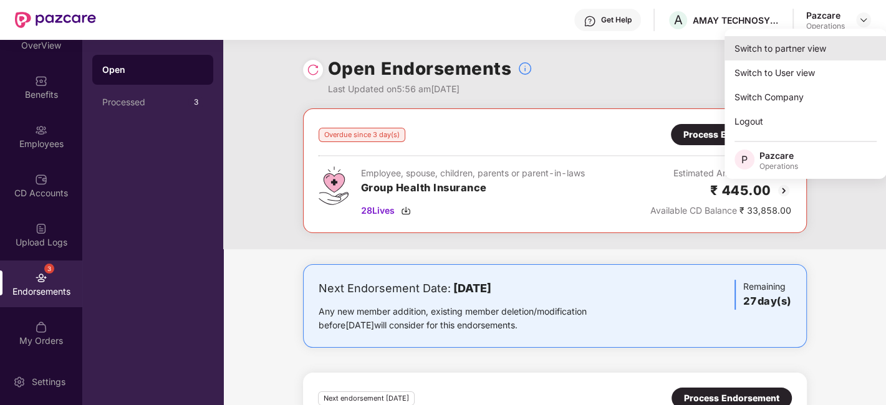
click at [815, 47] on div "Switch to partner view" at bounding box center [805, 48] width 162 height 24
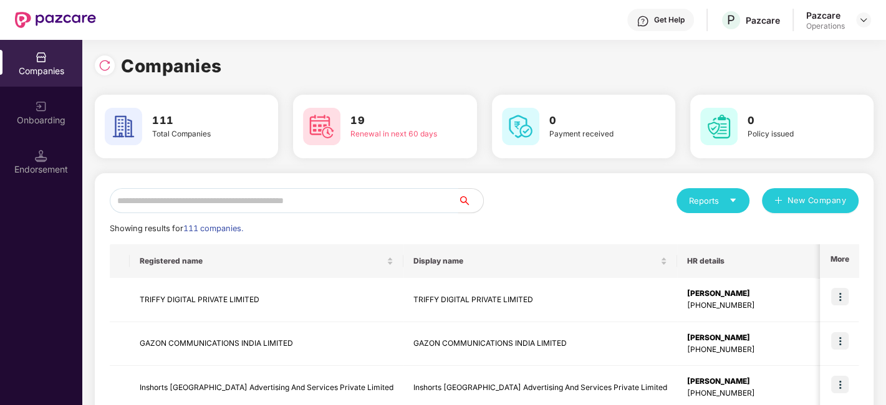
click at [265, 194] on input "text" at bounding box center [284, 200] width 348 height 25
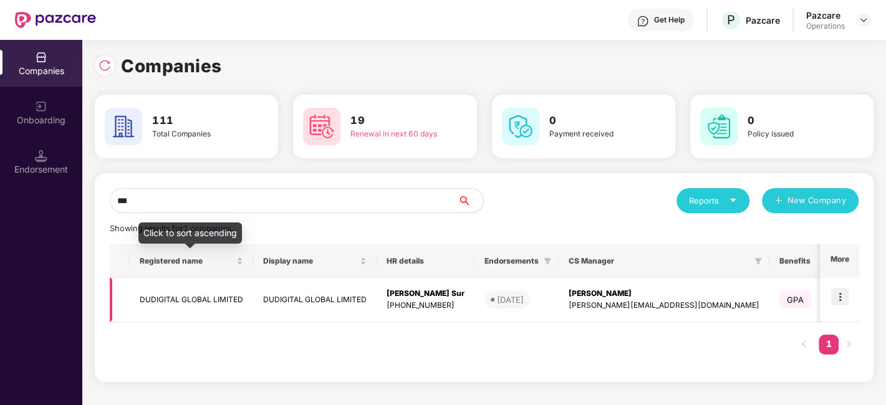
type input "***"
click at [202, 295] on td "DUDIGITAL GLOBAL LIMITED" at bounding box center [191, 300] width 123 height 44
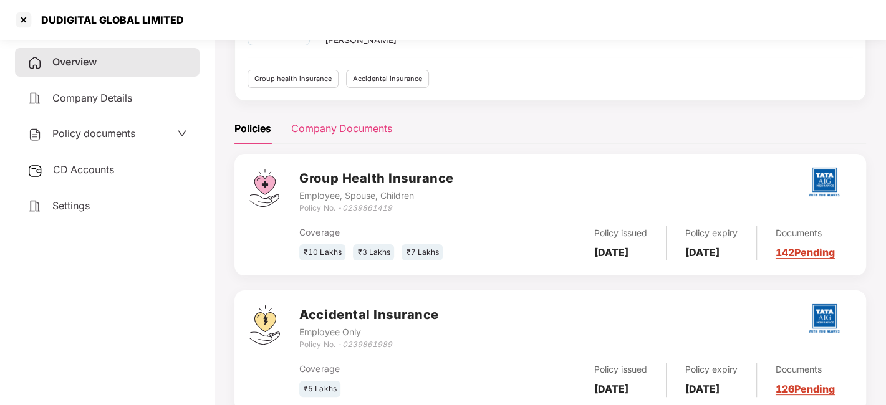
scroll to position [125, 0]
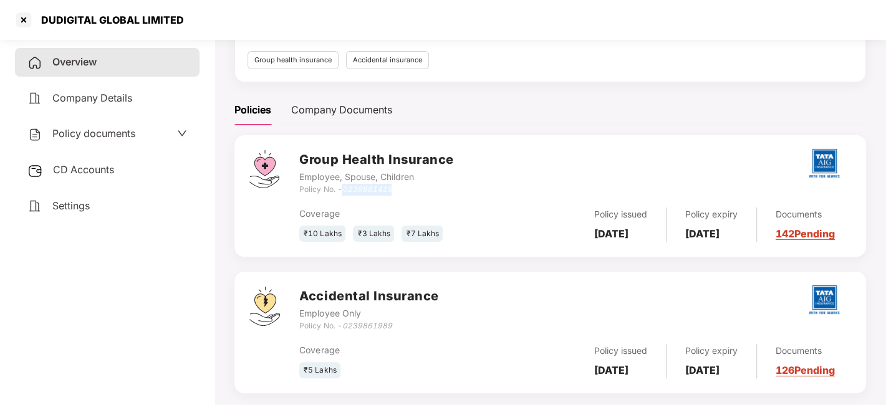
drag, startPoint x: 344, startPoint y: 192, endPoint x: 396, endPoint y: 187, distance: 52.6
click at [396, 187] on div "Policy No. - 0239861419" at bounding box center [376, 190] width 154 height 12
copy icon "0239861419"
click at [34, 20] on div "DUDIGITAL GLOBAL LIMITED" at bounding box center [109, 20] width 150 height 12
click at [23, 20] on div at bounding box center [24, 20] width 20 height 20
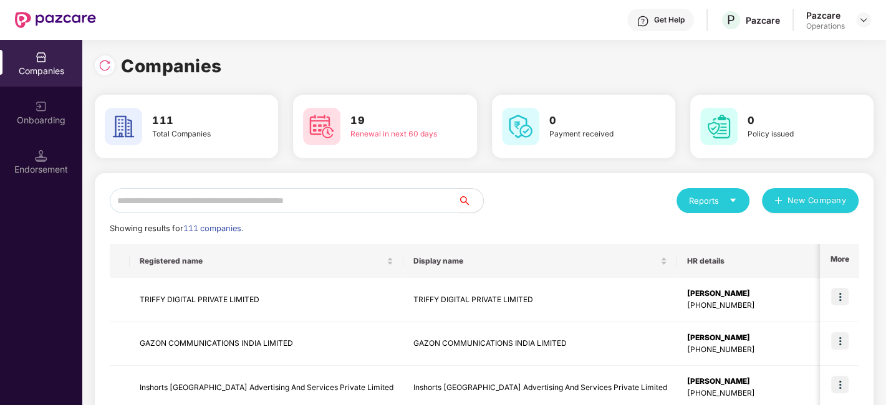
scroll to position [0, 0]
click at [252, 204] on input "*" at bounding box center [284, 200] width 348 height 25
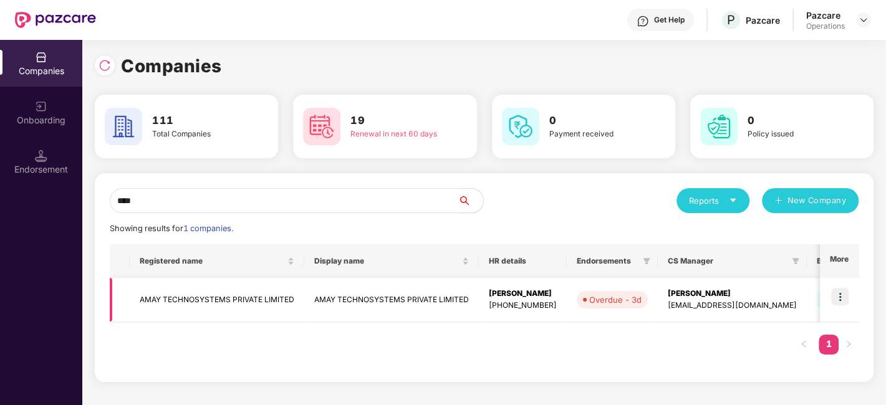
type input "****"
click at [844, 294] on img at bounding box center [839, 296] width 17 height 17
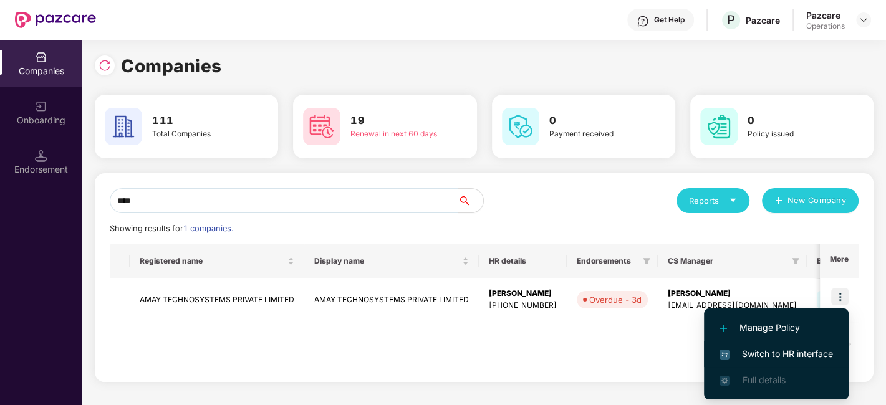
click at [754, 353] on span "Switch to HR interface" at bounding box center [775, 354] width 113 height 14
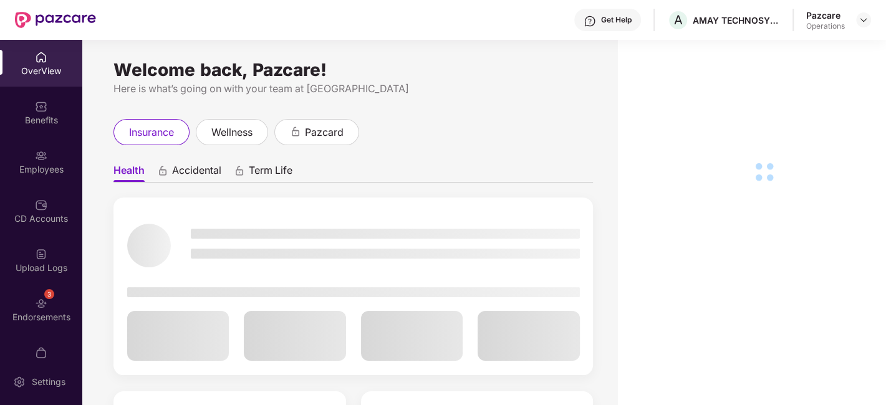
scroll to position [26, 0]
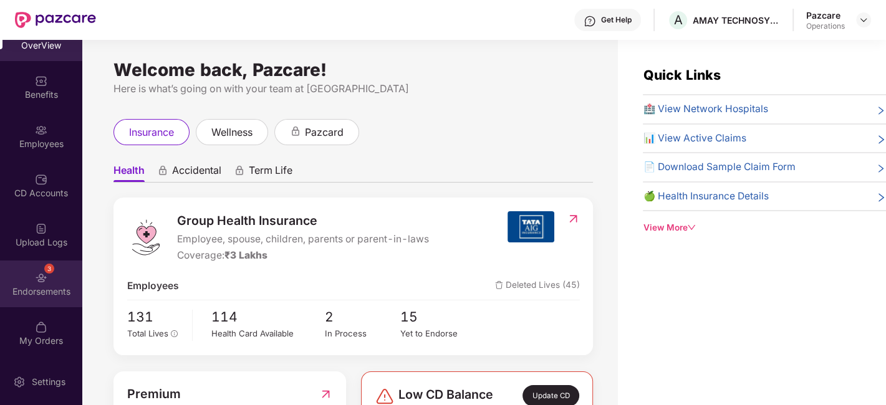
click at [27, 268] on div "3 Endorsements" at bounding box center [41, 284] width 82 height 47
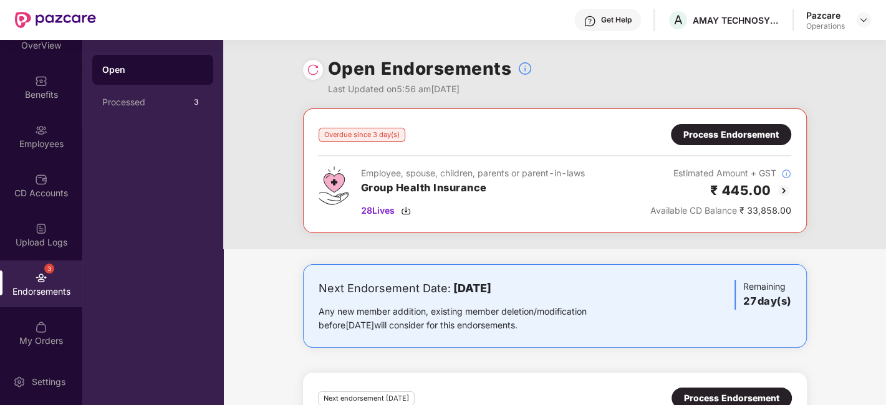
click at [704, 133] on div "Process Endorsement" at bounding box center [730, 135] width 95 height 14
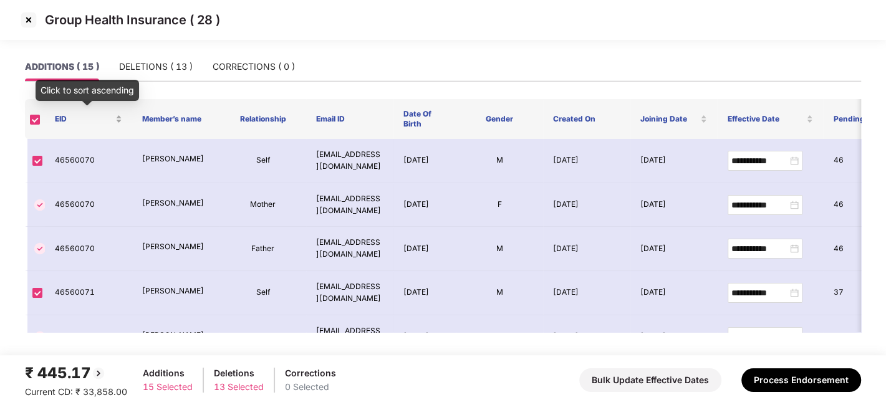
click at [116, 113] on div "EID" at bounding box center [88, 119] width 67 height 12
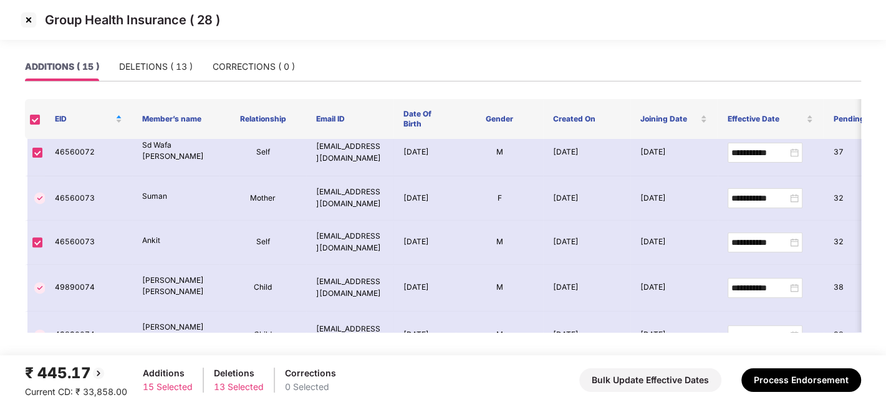
scroll to position [377, 0]
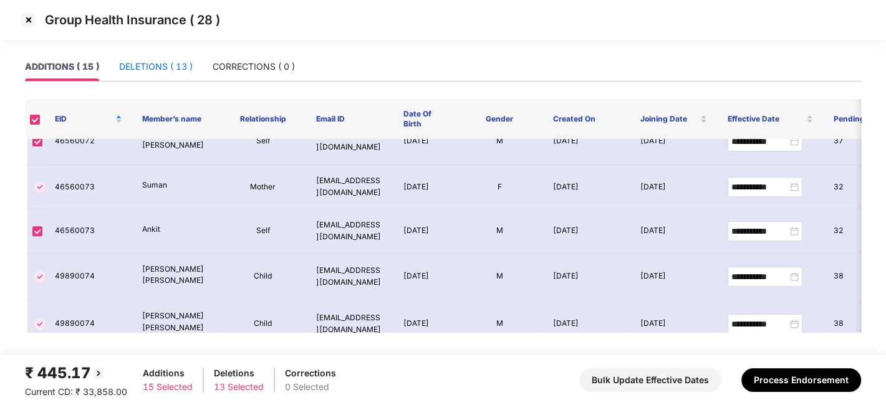
click at [138, 63] on div "DELETIONS ( 13 )" at bounding box center [156, 67] width 74 height 14
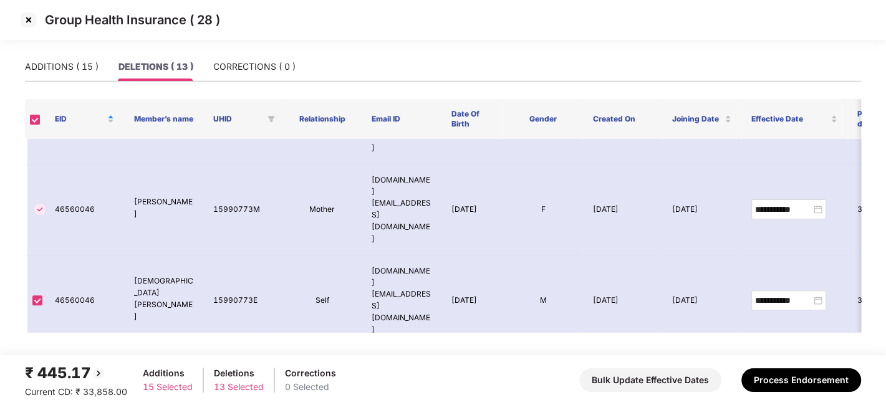
scroll to position [383, 0]
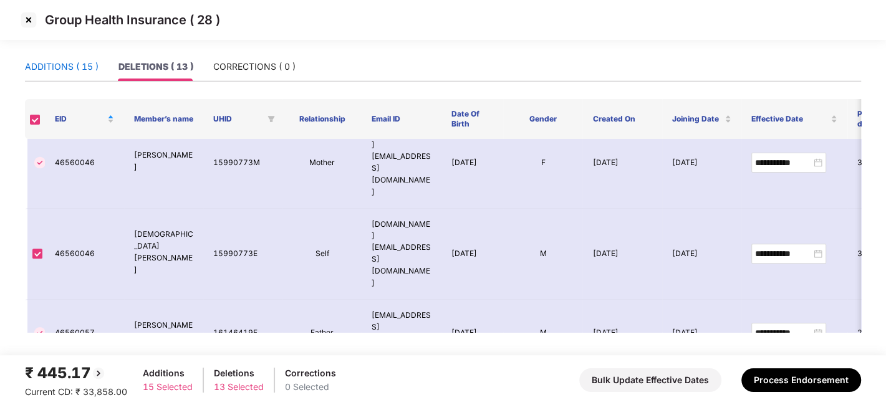
click at [74, 70] on div "ADDITIONS ( 15 )" at bounding box center [62, 67] width 74 height 14
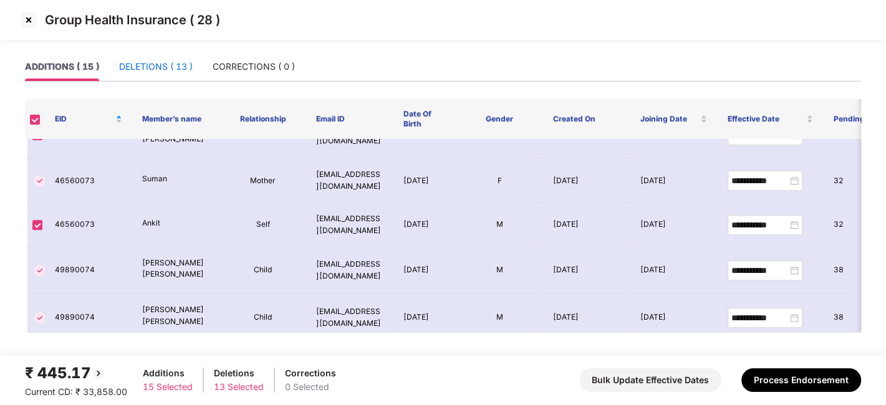
click at [137, 66] on div "DELETIONS ( 13 )" at bounding box center [156, 67] width 74 height 14
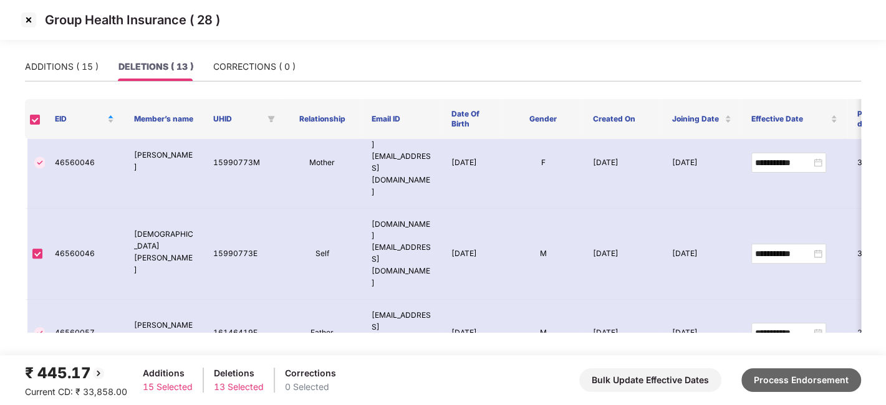
click at [778, 374] on button "Process Endorsement" at bounding box center [801, 380] width 120 height 24
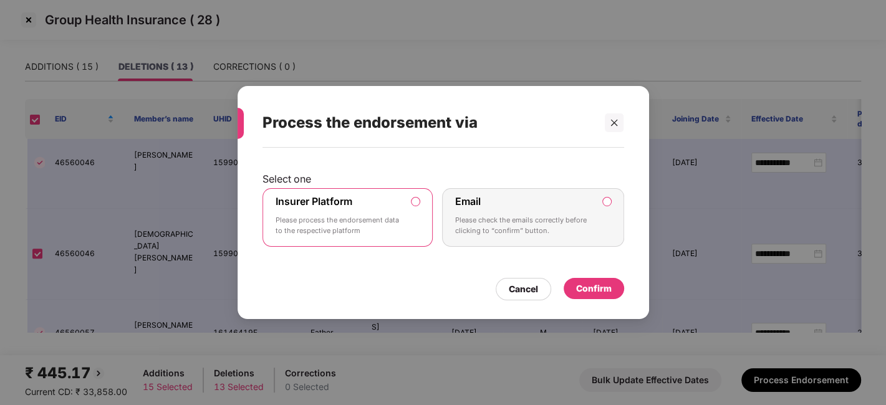
click at [401, 216] on p "Please process the endorsement data to the respective platform" at bounding box center [339, 226] width 127 height 22
click at [598, 285] on div "Confirm" at bounding box center [594, 289] width 36 height 14
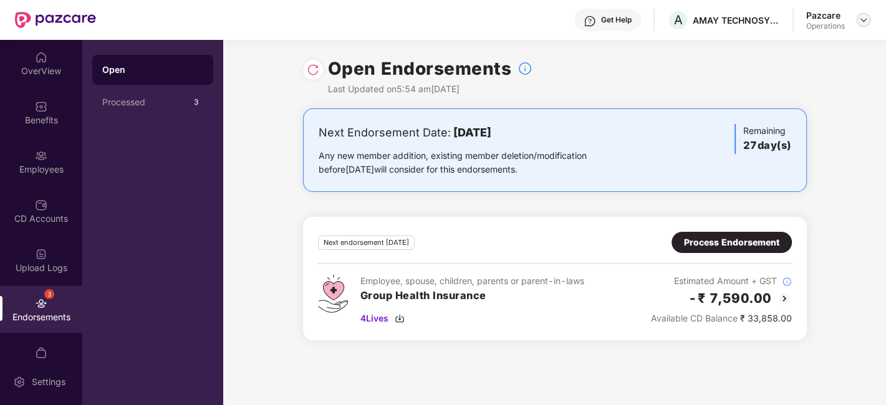
click at [863, 22] on img at bounding box center [863, 20] width 10 height 10
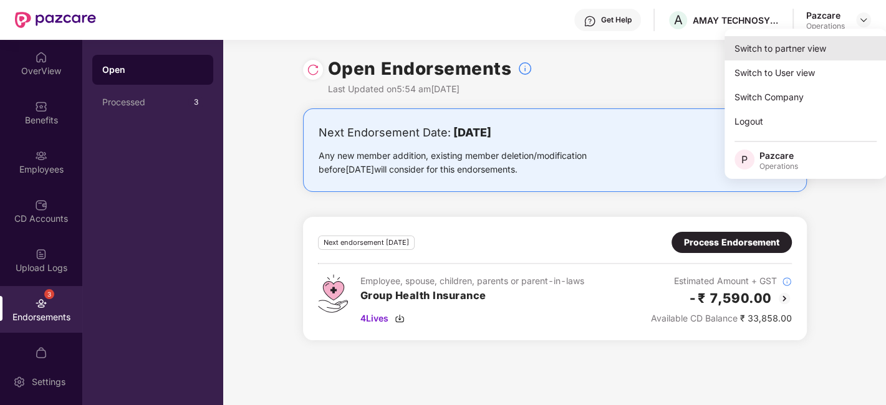
click at [787, 45] on div "Switch to partner view" at bounding box center [805, 48] width 162 height 24
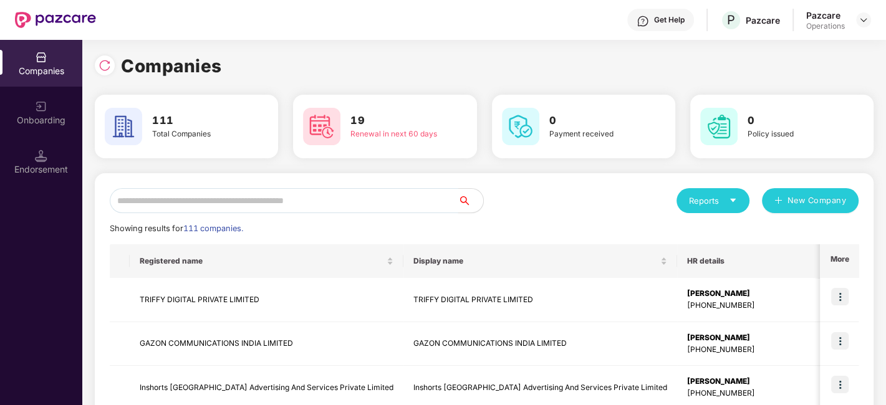
click at [390, 212] on input "text" at bounding box center [284, 200] width 348 height 25
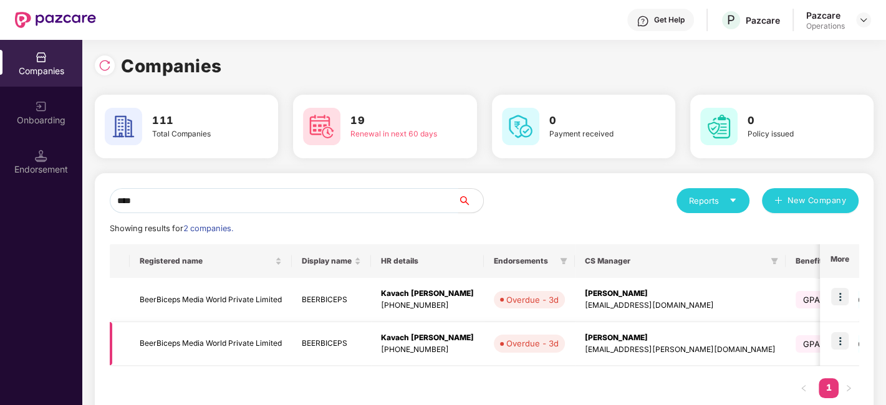
type input "****"
click at [833, 337] on img at bounding box center [839, 340] width 17 height 17
click at [627, 229] on div "Showing results for 2 companies." at bounding box center [484, 229] width 749 height 12
click at [842, 294] on img at bounding box center [839, 296] width 17 height 17
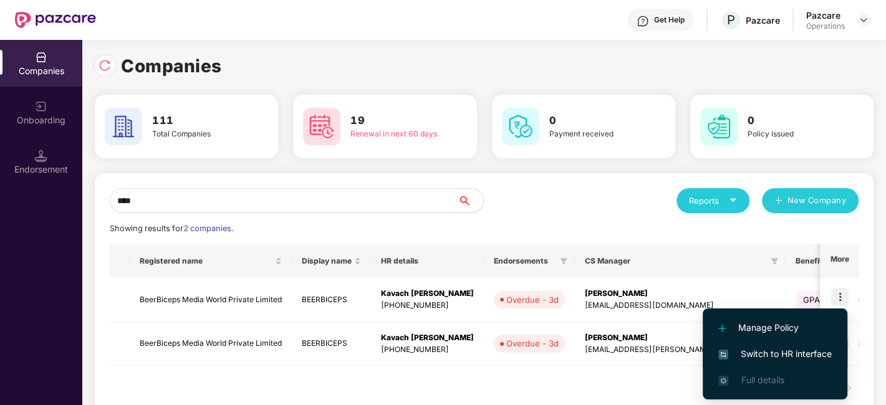
click at [785, 347] on span "Switch to HR interface" at bounding box center [774, 354] width 113 height 14
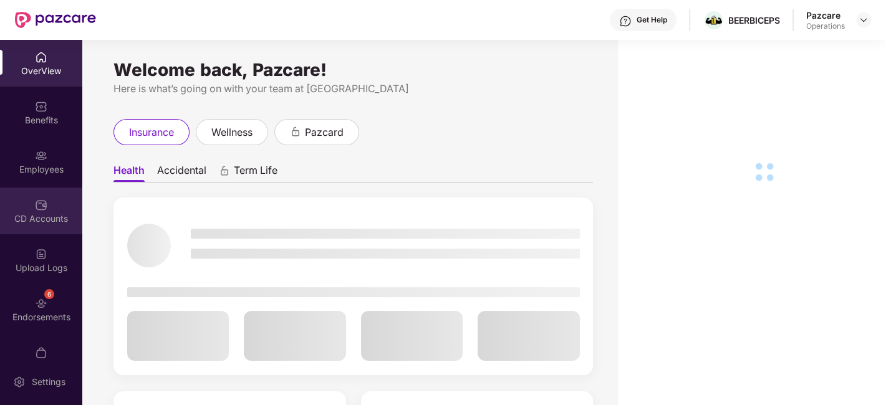
scroll to position [26, 0]
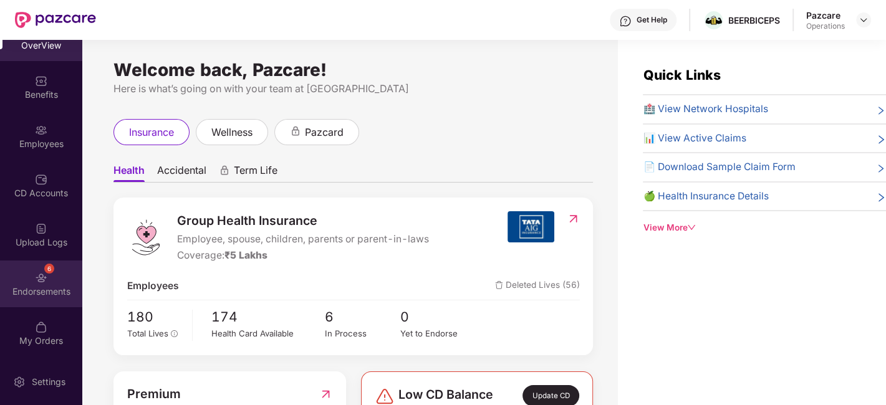
click at [31, 269] on div "6 Endorsements" at bounding box center [41, 284] width 82 height 47
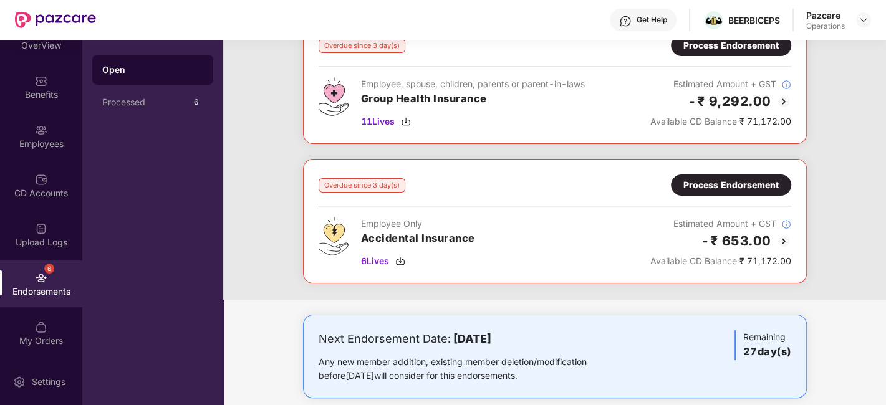
scroll to position [0, 0]
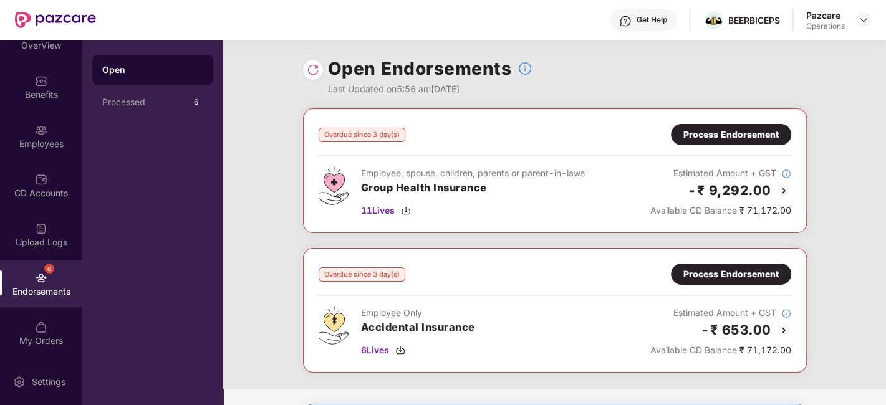
drag, startPoint x: 499, startPoint y: 233, endPoint x: 464, endPoint y: 234, distance: 35.0
click at [464, 234] on div "Overdue since 3 day(s) Process Endorsement Employee, spouse, children, parents …" at bounding box center [554, 248] width 663 height 281
click at [387, 213] on span "11 Lives" at bounding box center [378, 211] width 34 height 14
click at [711, 136] on div "Process Endorsement" at bounding box center [730, 135] width 95 height 14
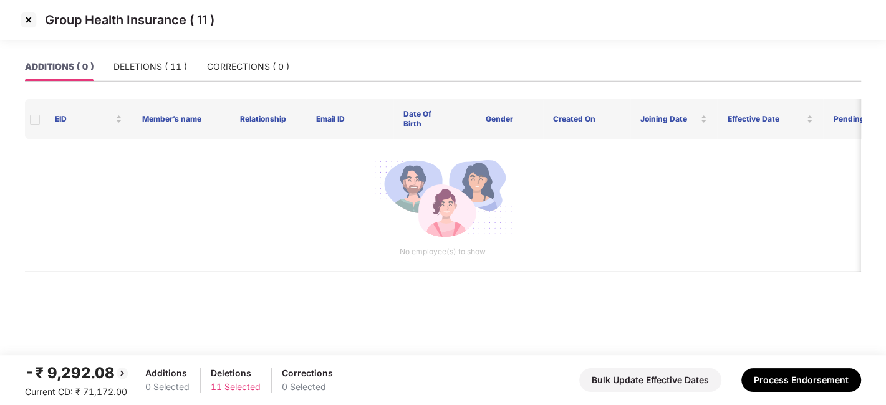
click at [25, 20] on img at bounding box center [29, 20] width 20 height 20
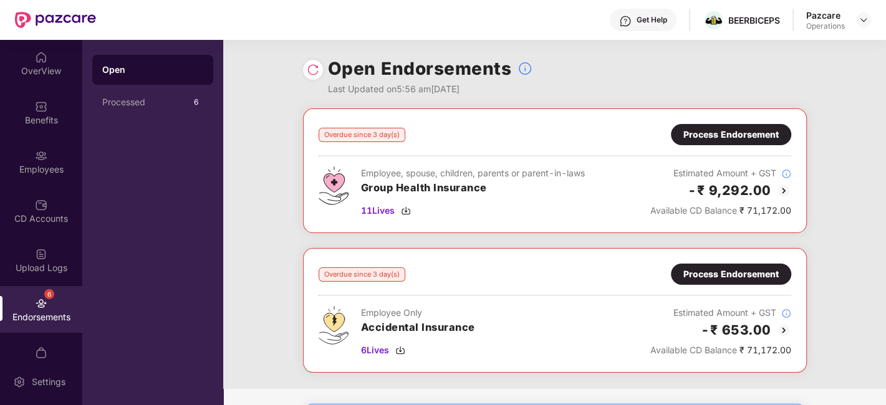
scroll to position [105, 0]
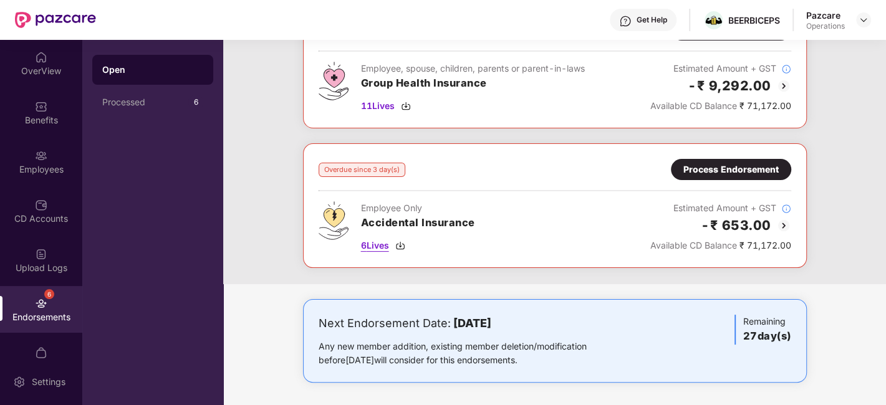
click at [375, 245] on span "6 Lives" at bounding box center [375, 246] width 28 height 14
click at [729, 169] on div "Process Endorsement" at bounding box center [730, 170] width 95 height 14
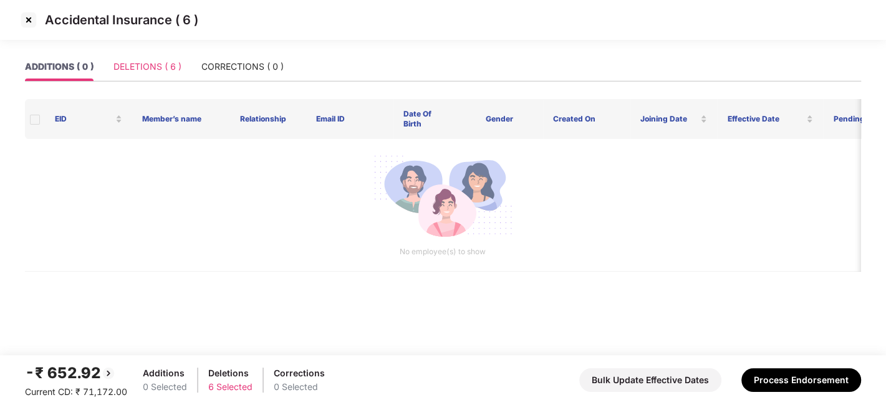
click at [138, 76] on div "DELETIONS ( 6 )" at bounding box center [147, 66] width 68 height 29
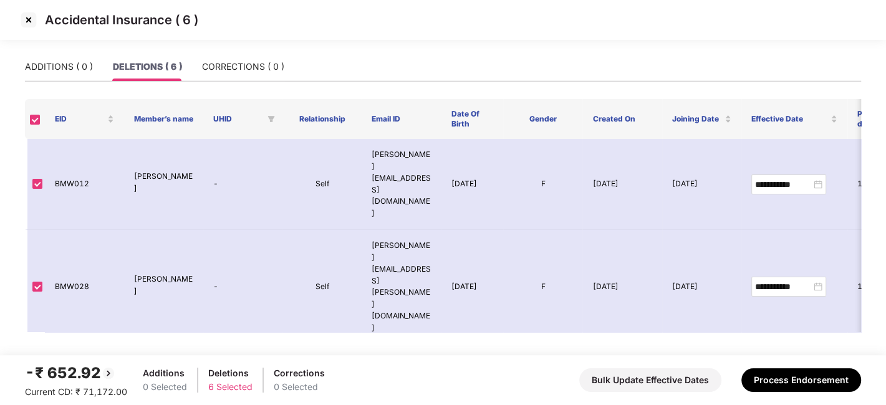
click at [29, 21] on img at bounding box center [29, 20] width 20 height 20
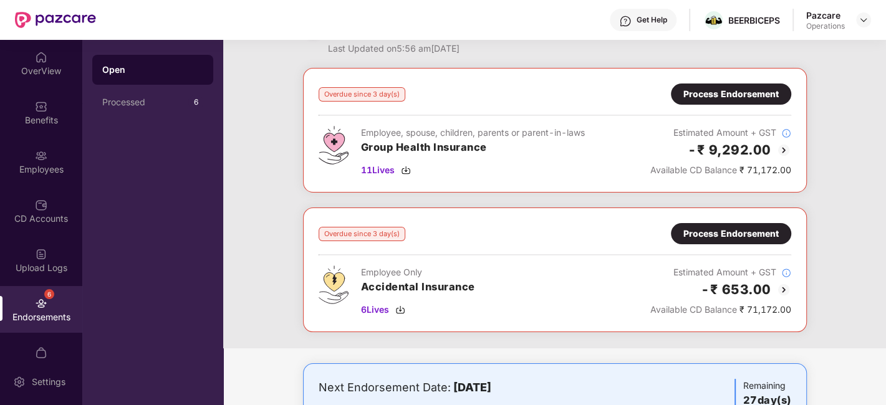
scroll to position [26, 0]
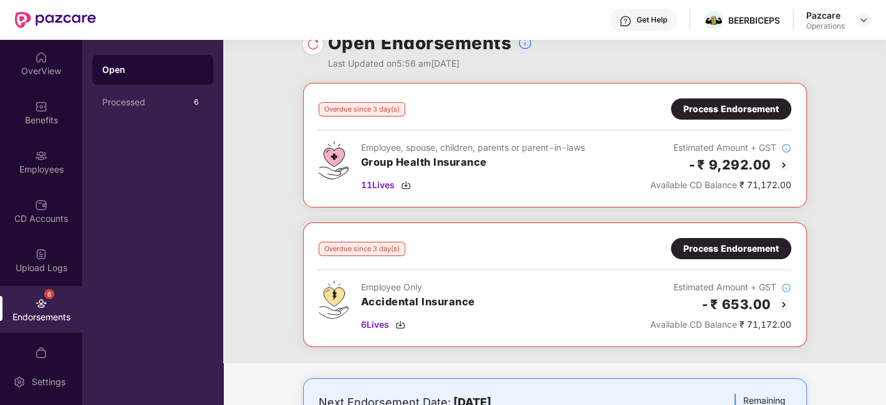
click at [583, 170] on div "Employee, spouse, children, parents or parent-in-laws Group Health Insurance 11…" at bounding box center [473, 166] width 224 height 51
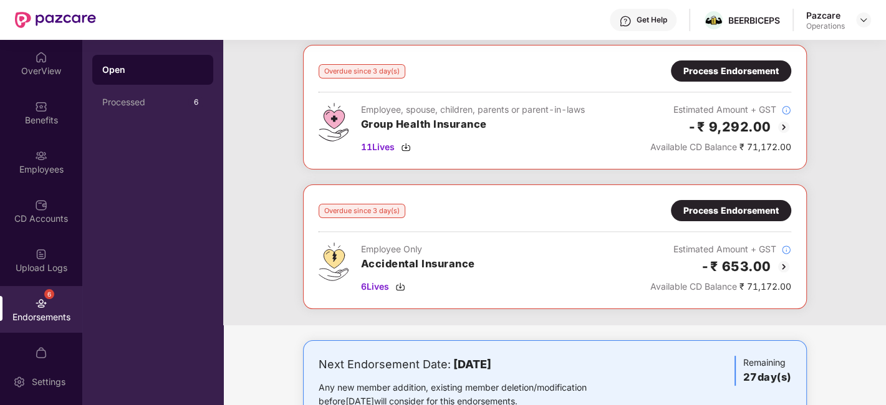
scroll to position [59, 0]
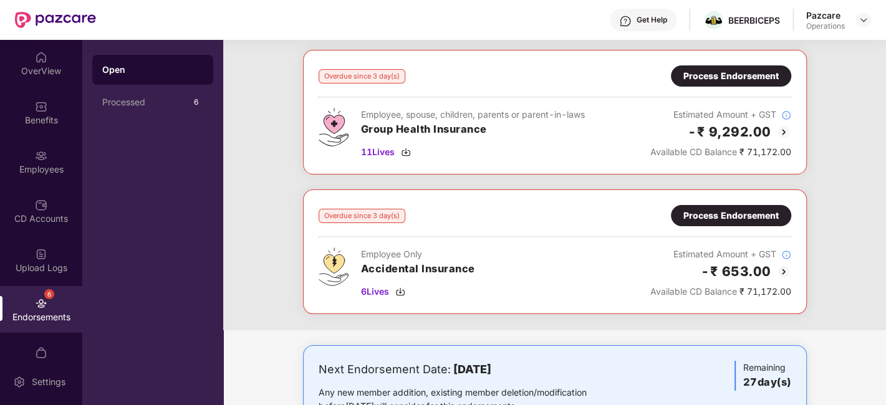
click at [714, 74] on div "Process Endorsement" at bounding box center [730, 76] width 95 height 14
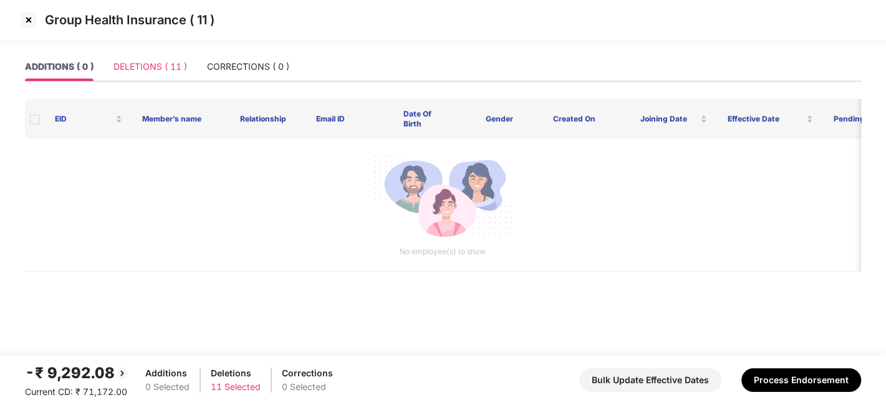
click at [167, 74] on div "DELETIONS ( 11 )" at bounding box center [150, 66] width 74 height 29
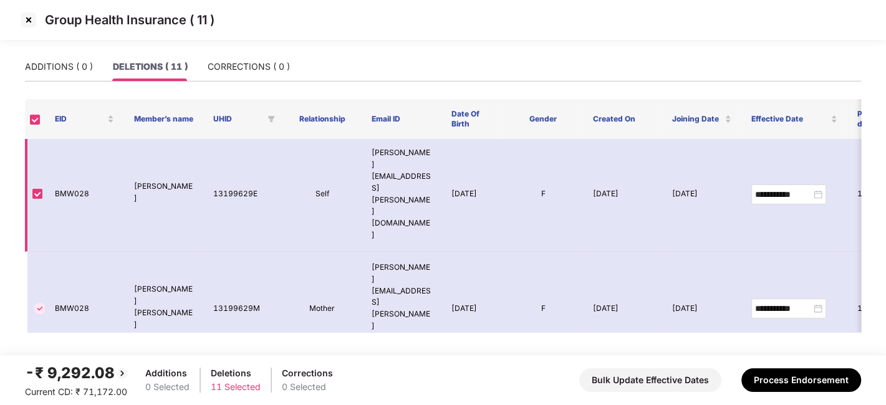
scroll to position [337, 0]
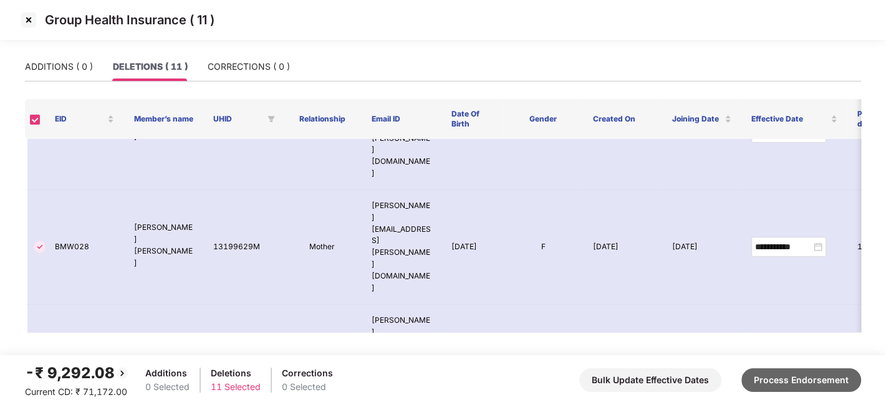
click at [789, 380] on button "Process Endorsement" at bounding box center [801, 380] width 120 height 24
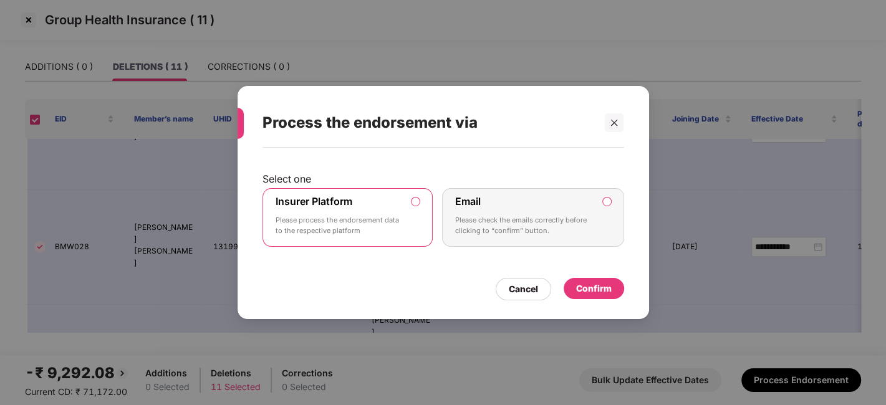
click at [586, 283] on div "Confirm" at bounding box center [594, 289] width 36 height 14
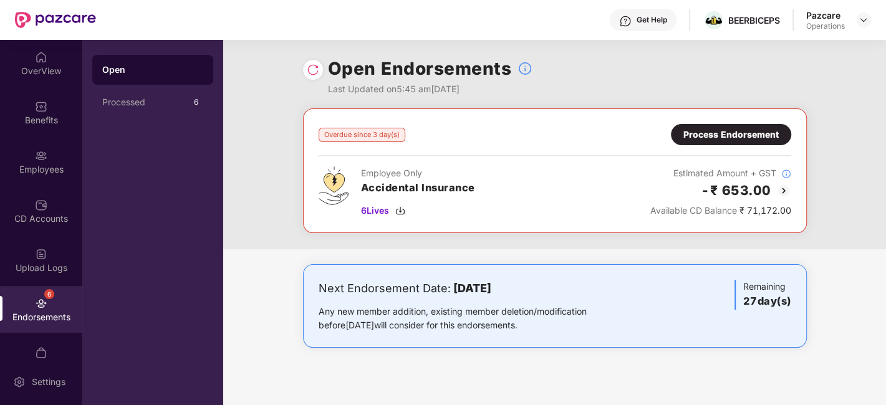
click at [719, 138] on div "Process Endorsement" at bounding box center [730, 135] width 95 height 14
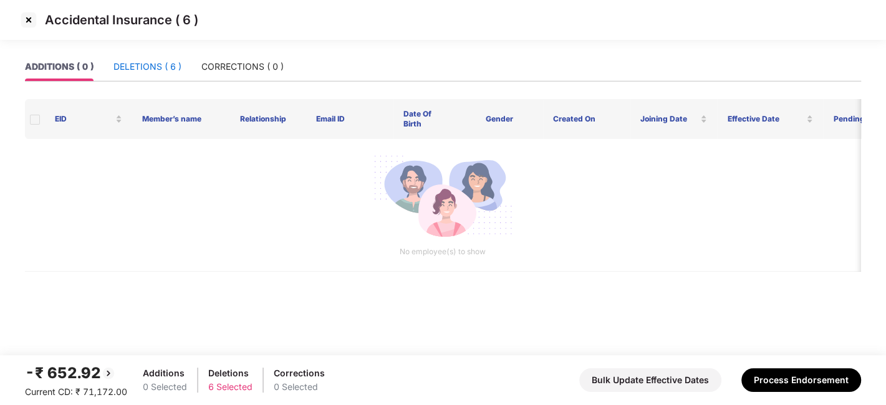
click at [155, 64] on div "DELETIONS ( 6 )" at bounding box center [147, 67] width 68 height 14
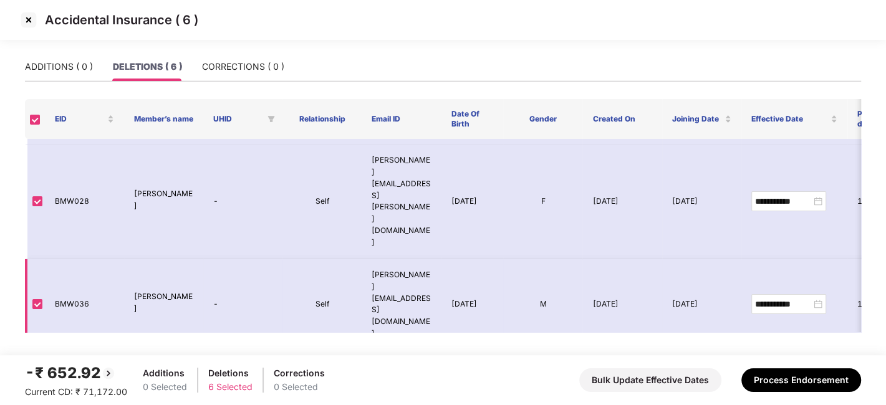
scroll to position [96, 0]
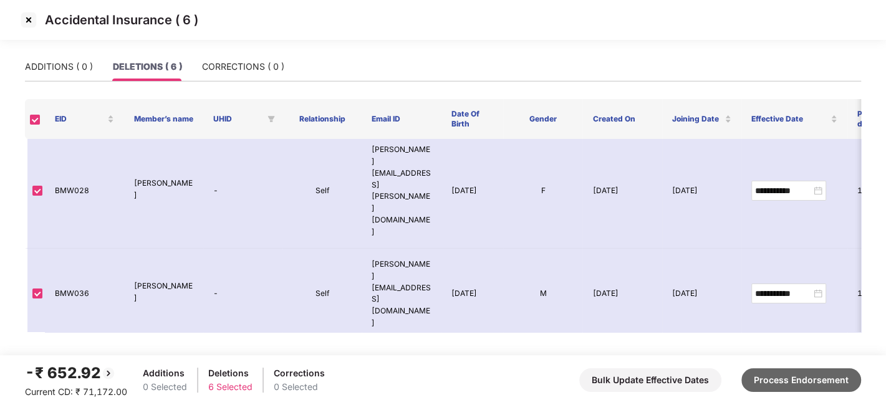
click at [776, 378] on button "Process Endorsement" at bounding box center [801, 380] width 120 height 24
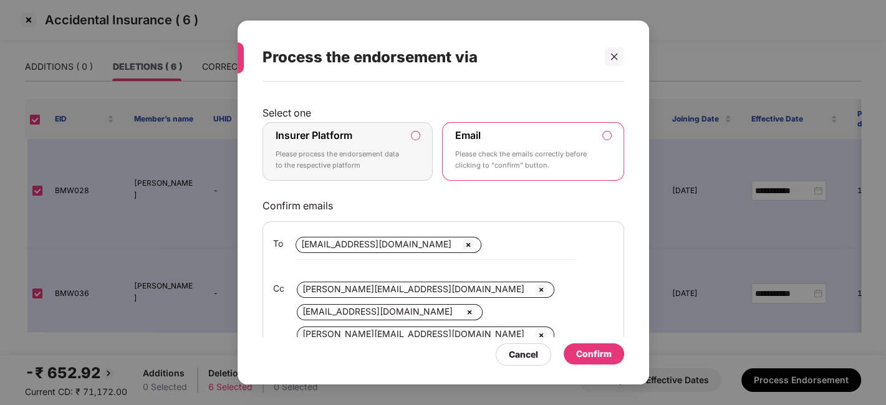
click at [393, 157] on p "Please process the endorsement data to the respective platform" at bounding box center [339, 160] width 127 height 22
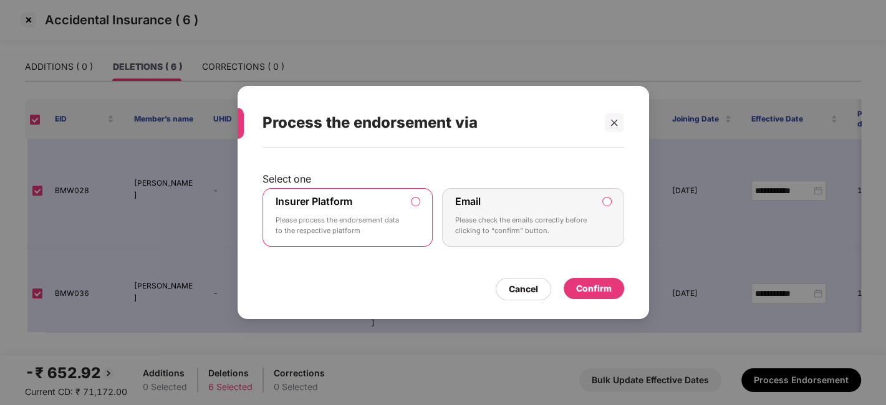
click at [597, 289] on div "Confirm" at bounding box center [594, 289] width 36 height 14
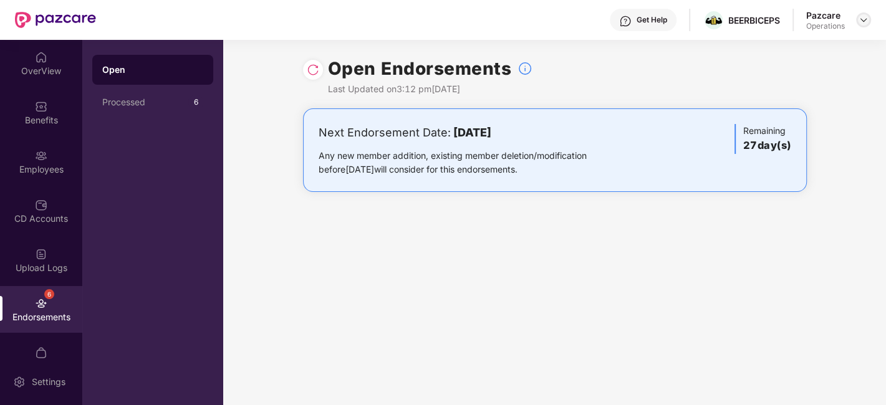
click at [863, 24] on img at bounding box center [863, 20] width 10 height 10
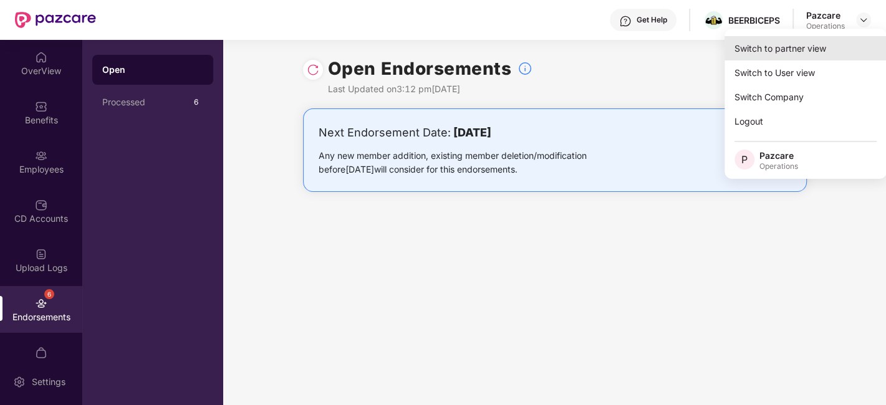
click at [804, 50] on div "Switch to partner view" at bounding box center [805, 48] width 162 height 24
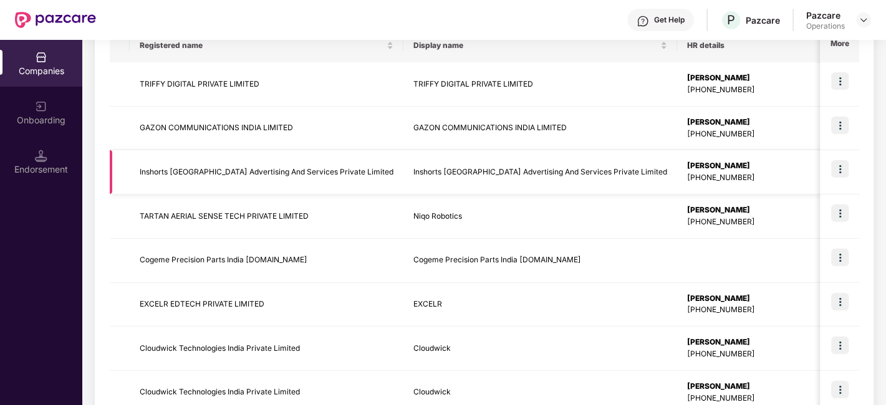
scroll to position [0, 0]
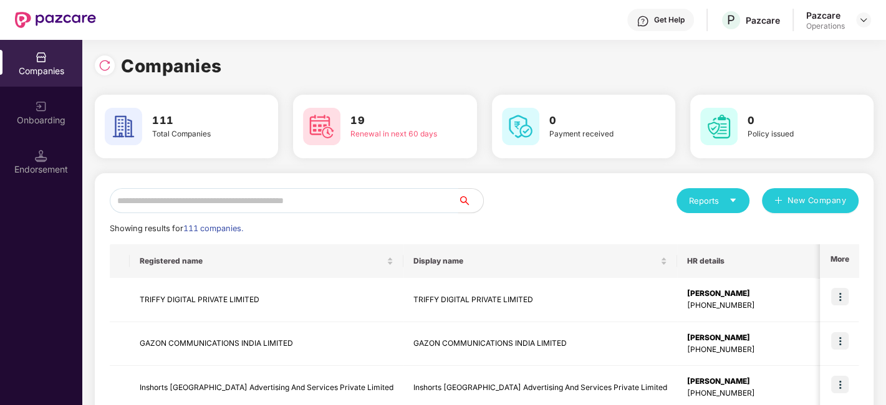
click at [262, 197] on input "text" at bounding box center [284, 200] width 348 height 25
paste input "**********"
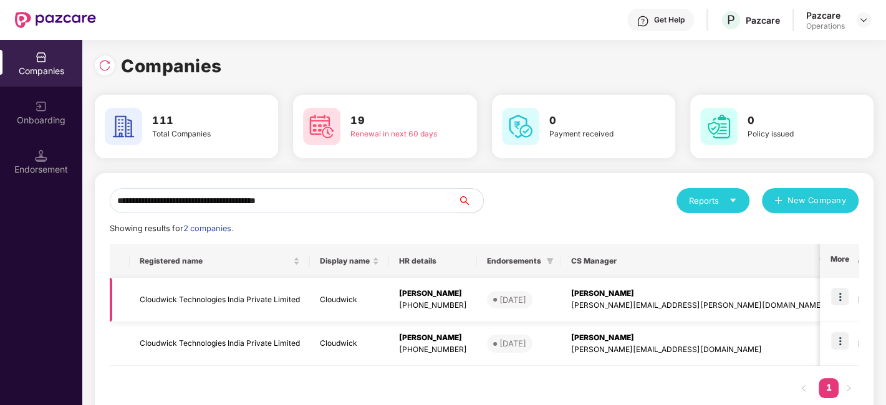
type input "**********"
click at [838, 297] on img at bounding box center [839, 296] width 17 height 17
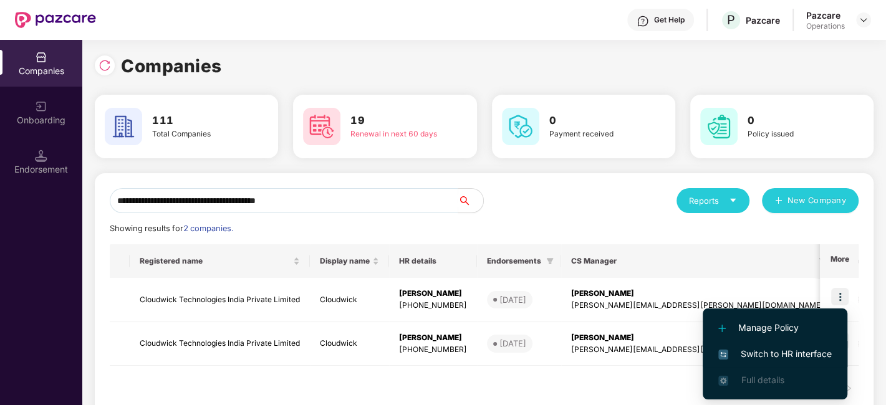
click at [766, 347] on span "Switch to HR interface" at bounding box center [774, 354] width 113 height 14
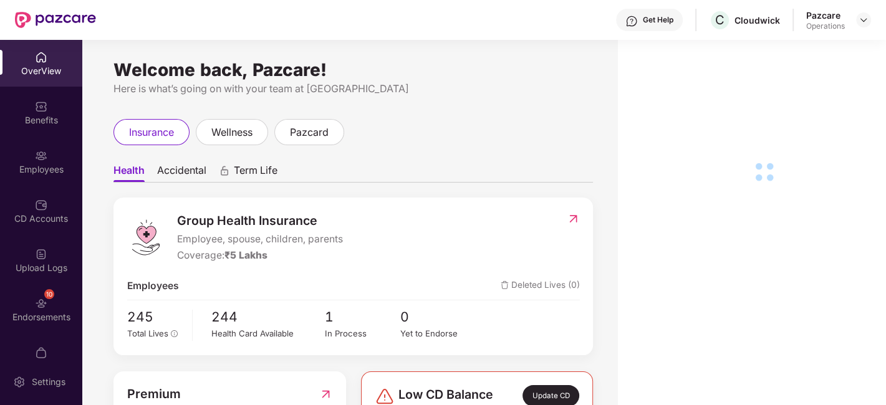
scroll to position [75, 0]
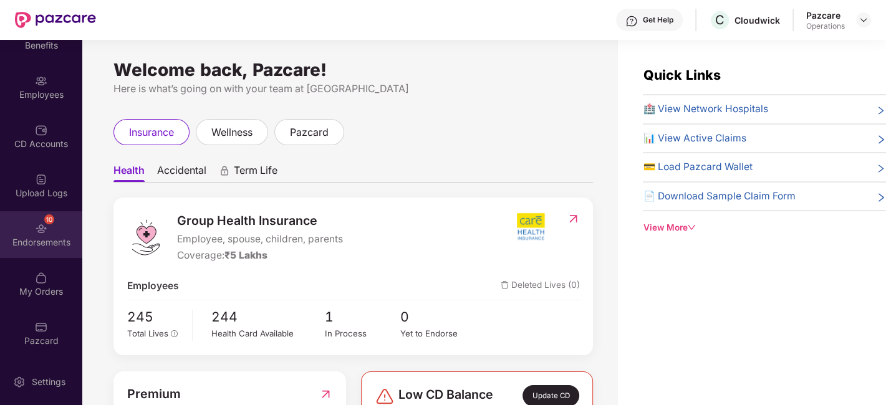
click at [29, 233] on div "10 Endorsements" at bounding box center [41, 234] width 82 height 47
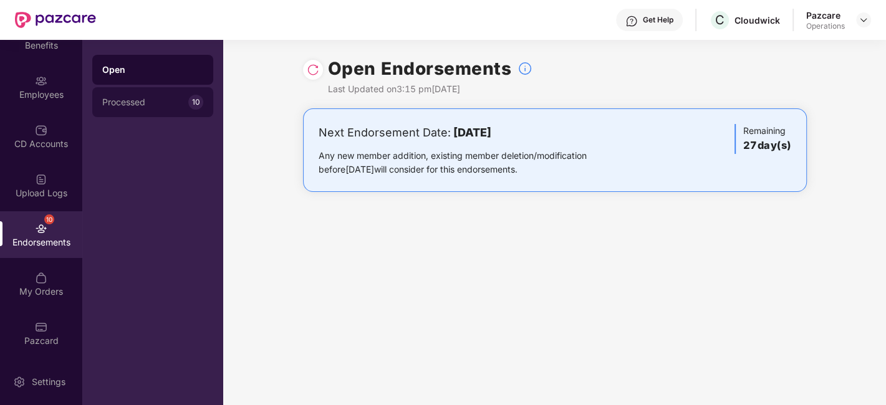
click at [148, 105] on div "Processed" at bounding box center [145, 102] width 86 height 10
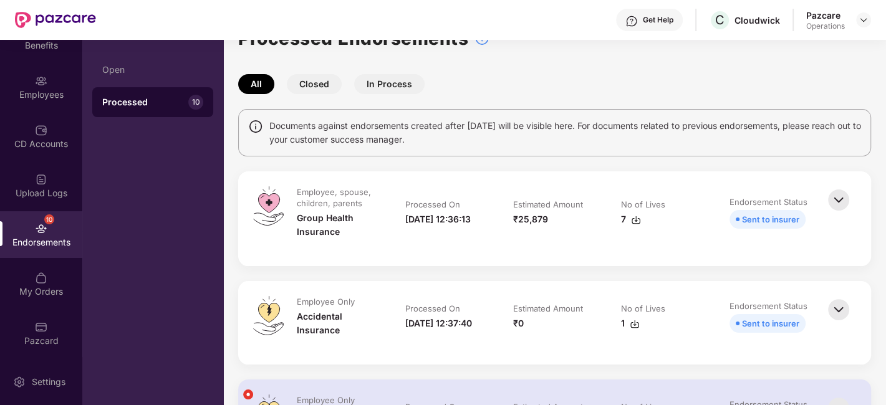
scroll to position [33, 0]
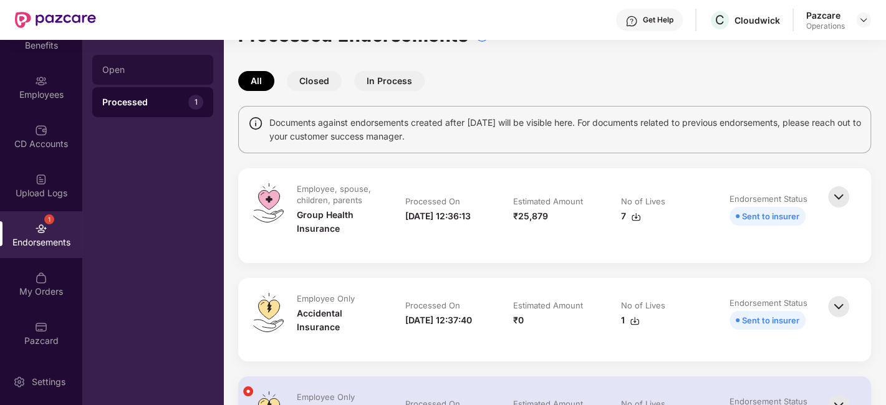
click at [142, 65] on div "Open" at bounding box center [152, 70] width 101 height 10
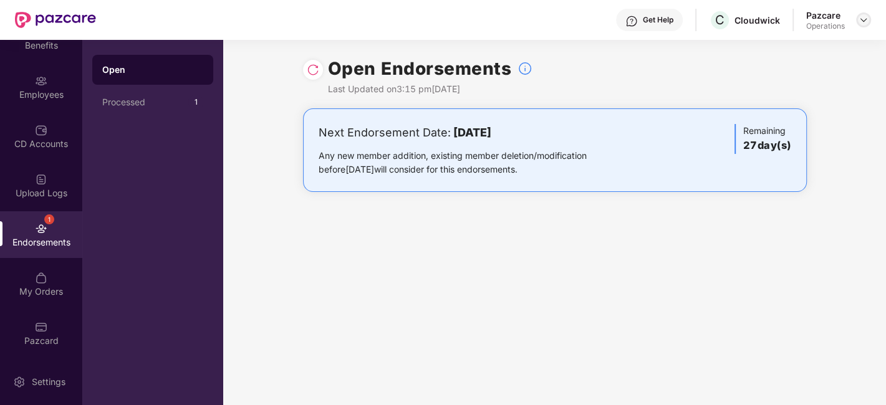
click at [863, 19] on img at bounding box center [863, 20] width 10 height 10
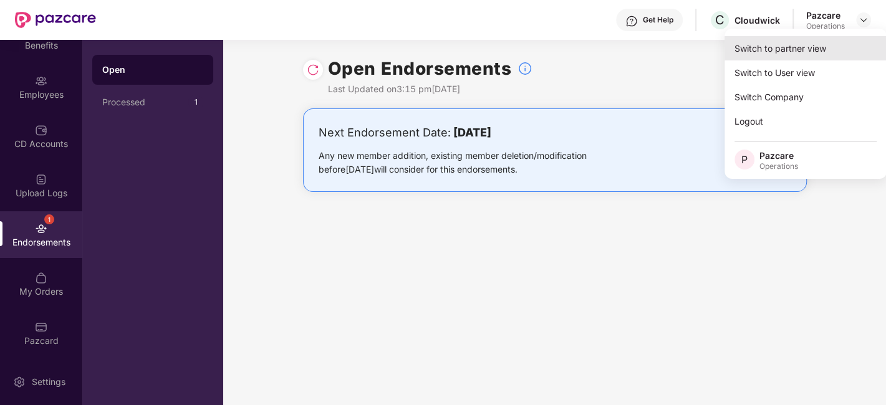
click at [762, 37] on div "Switch to partner view" at bounding box center [805, 48] width 162 height 24
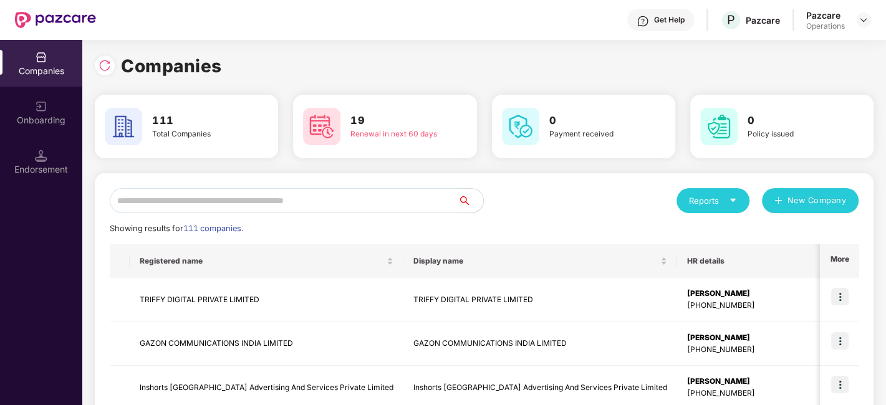
paste input "**********"
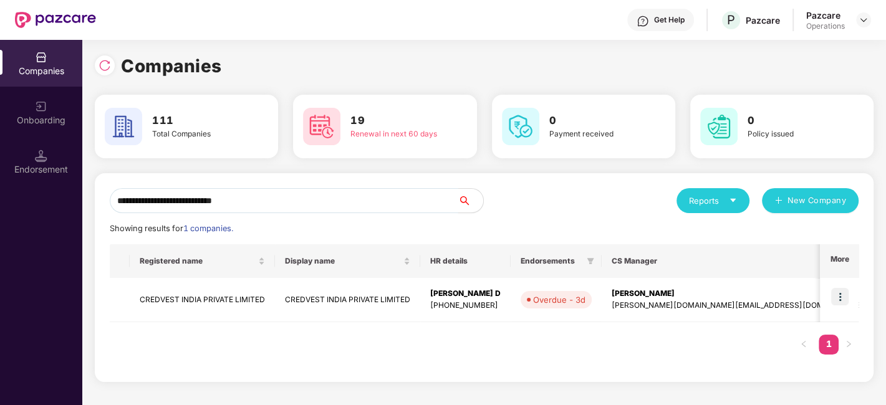
click at [286, 198] on input "**********" at bounding box center [284, 200] width 348 height 25
type input "**********"
click at [842, 298] on img at bounding box center [839, 296] width 17 height 17
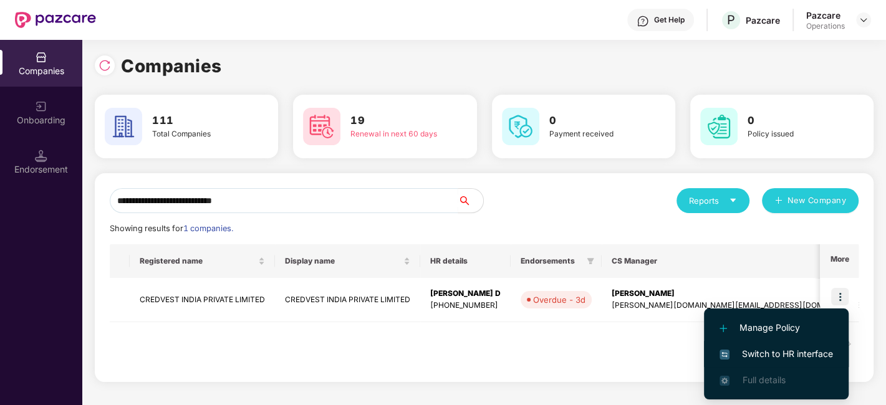
click at [776, 353] on span "Switch to HR interface" at bounding box center [775, 354] width 113 height 14
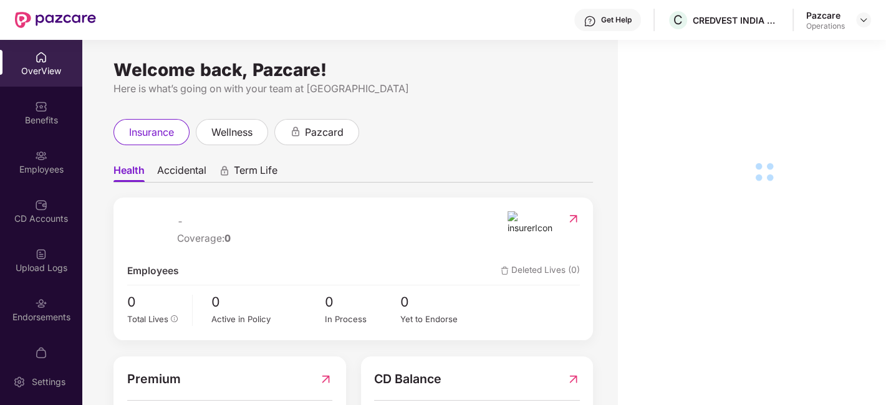
scroll to position [26, 0]
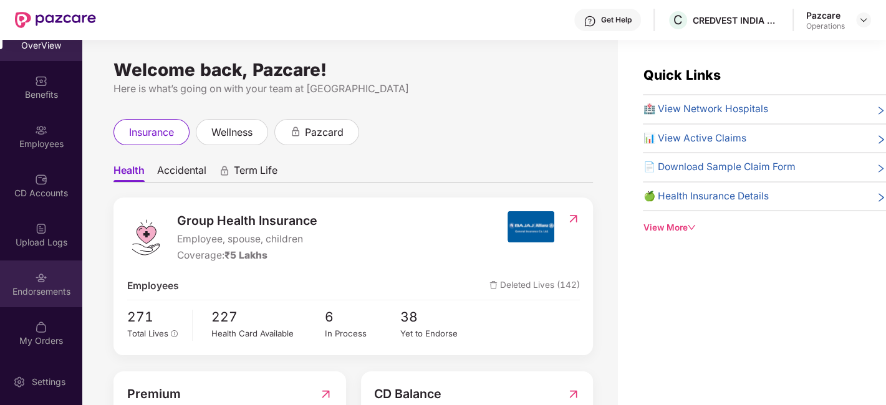
click at [24, 281] on div "Endorsements" at bounding box center [41, 284] width 82 height 47
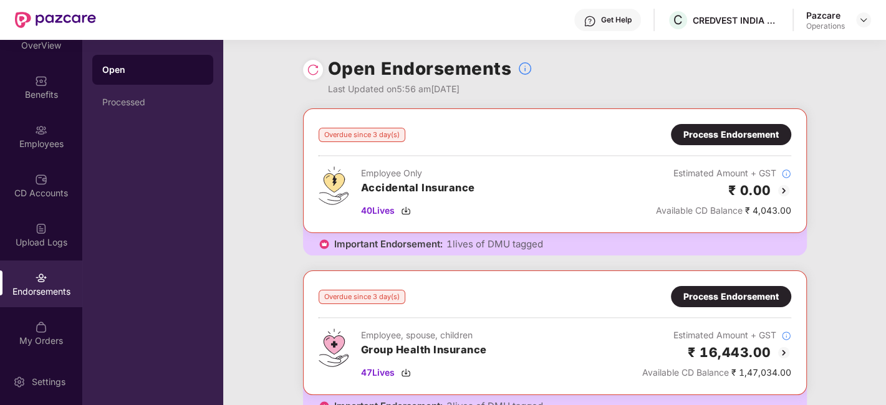
scroll to position [150, 0]
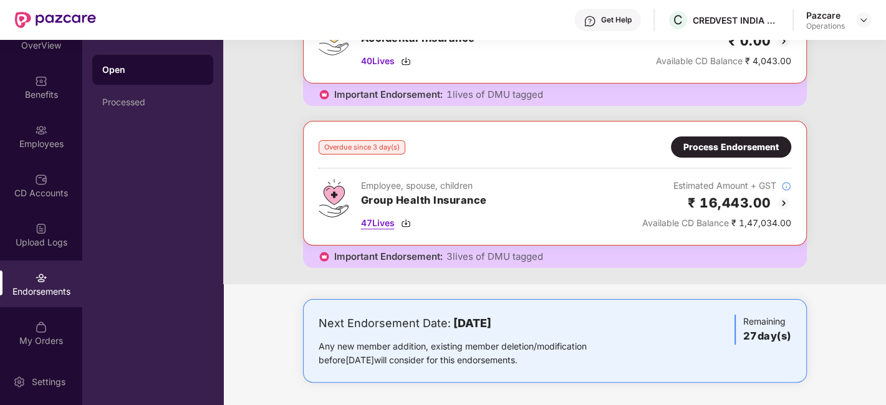
click at [376, 224] on span "47 Lives" at bounding box center [378, 223] width 34 height 14
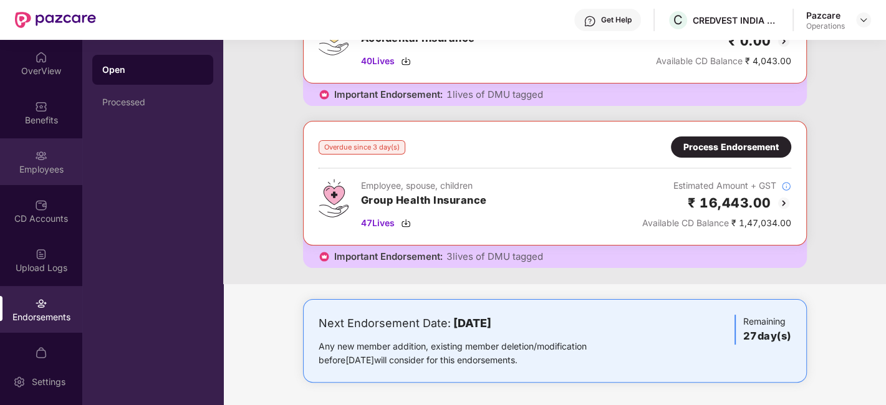
click at [41, 161] on img at bounding box center [41, 156] width 12 height 12
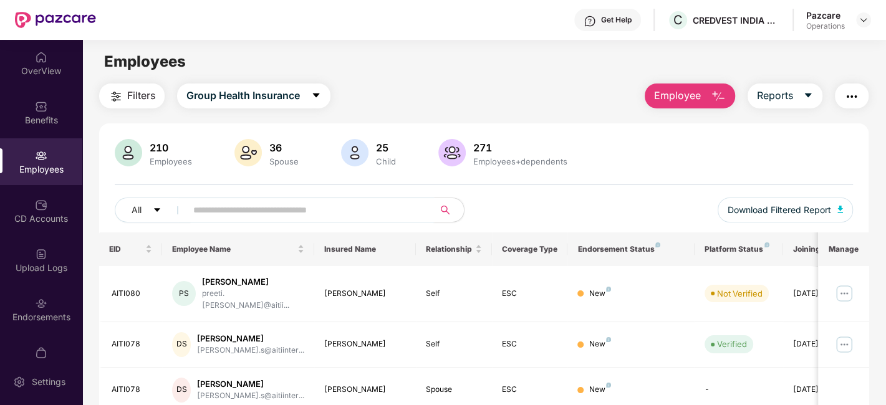
click at [243, 209] on input "text" at bounding box center [305, 210] width 224 height 19
paste input "******"
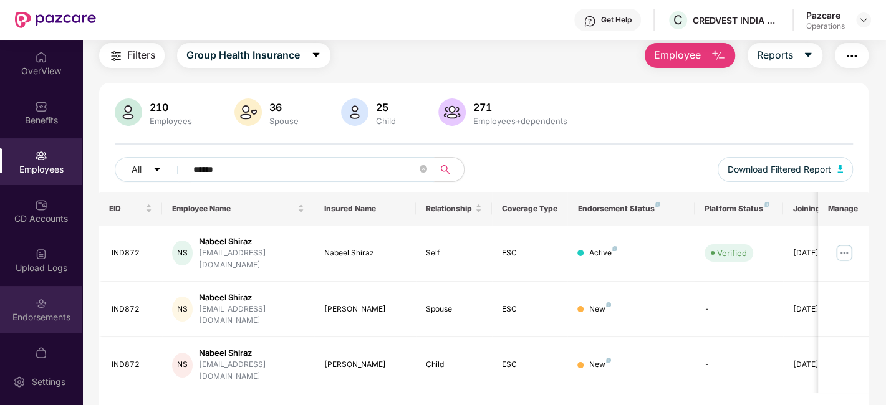
scroll to position [26, 0]
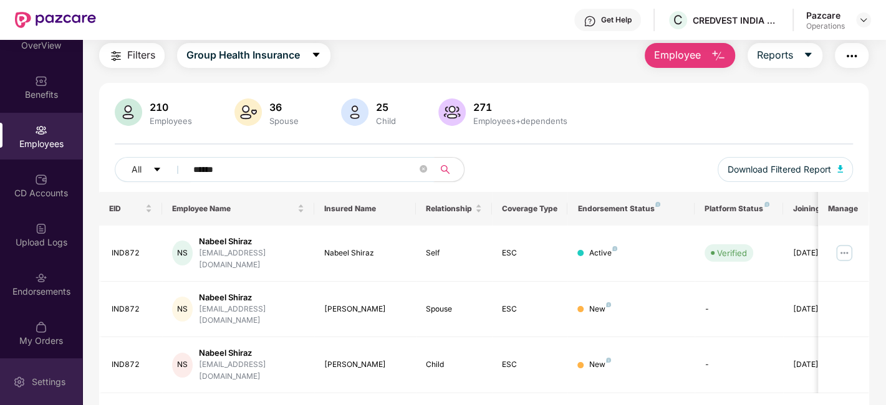
type input "******"
click at [80, 386] on div "Settings" at bounding box center [41, 381] width 82 height 47
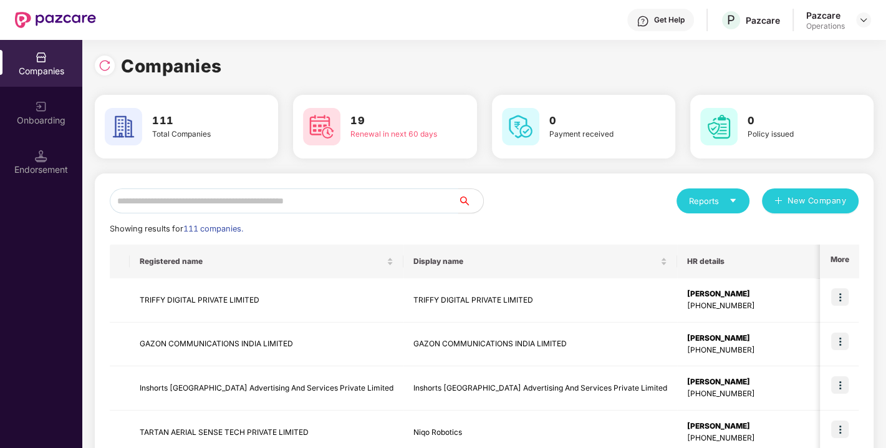
click at [206, 200] on input "text" at bounding box center [284, 200] width 348 height 25
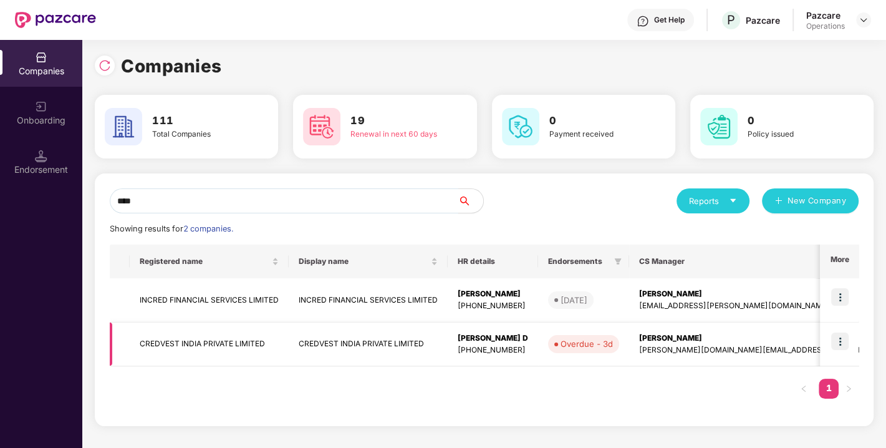
type input "****"
click at [832, 341] on img at bounding box center [839, 340] width 17 height 17
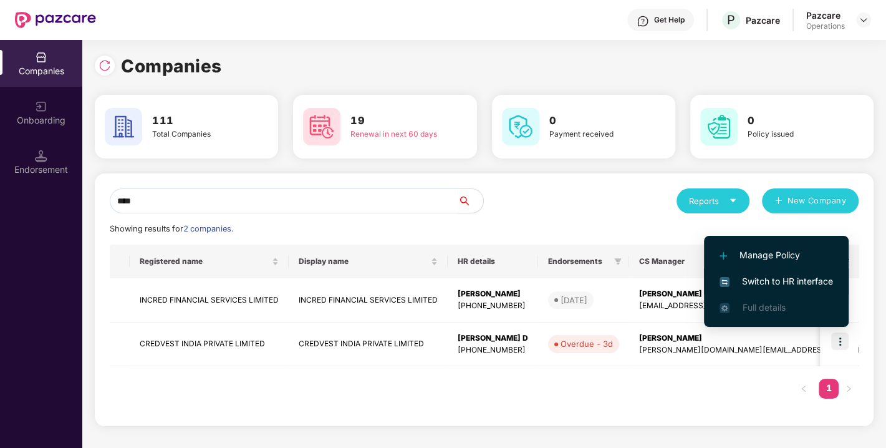
click at [759, 282] on span "Switch to HR interface" at bounding box center [775, 281] width 113 height 14
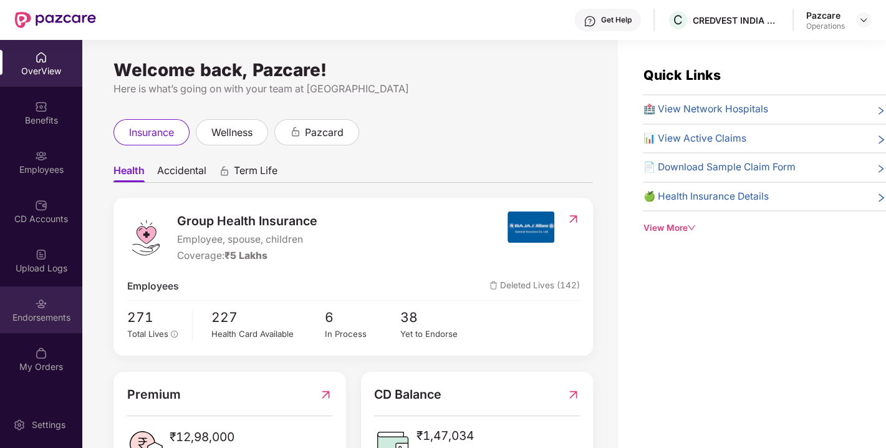
click at [42, 316] on div "Endorsements" at bounding box center [41, 317] width 82 height 12
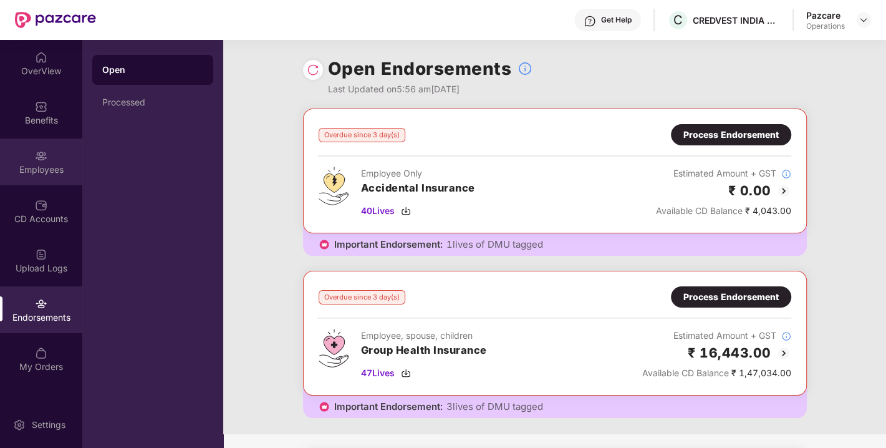
click at [51, 161] on div "Employees" at bounding box center [41, 161] width 82 height 47
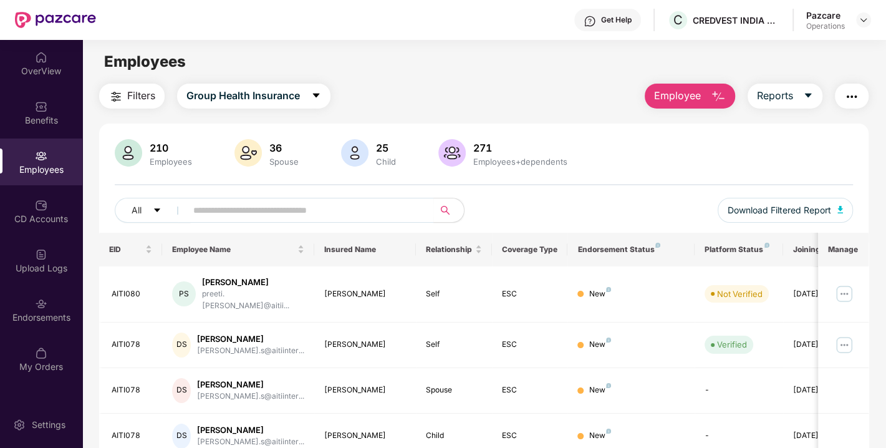
click at [138, 92] on span "Filters" at bounding box center [141, 96] width 28 height 16
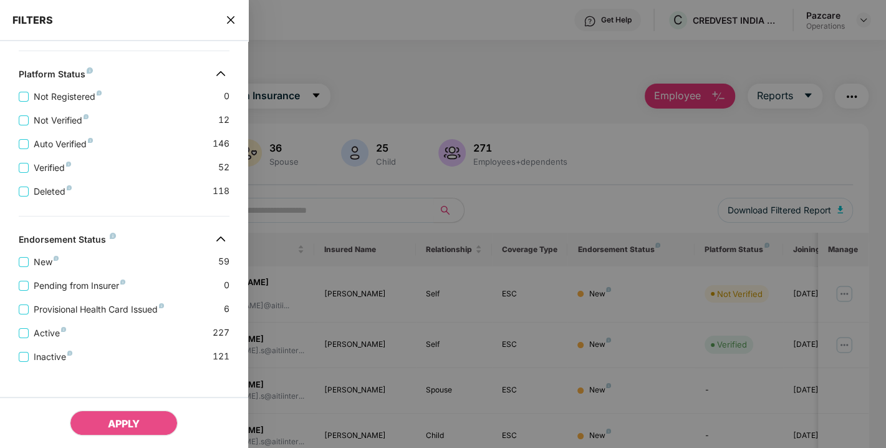
scroll to position [363, 0]
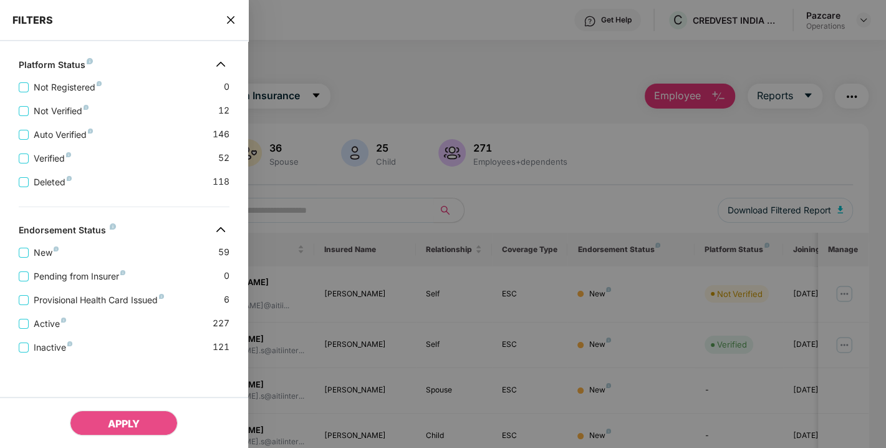
click at [67, 249] on div "New 59" at bounding box center [124, 248] width 211 height 24
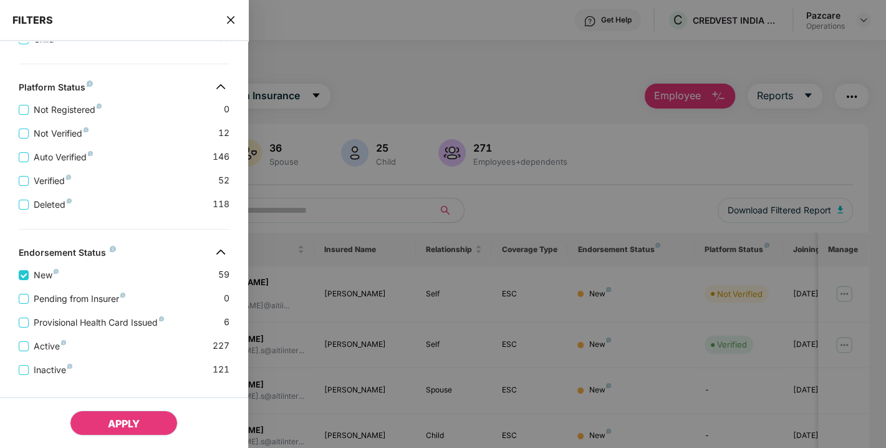
click at [126, 418] on span "APPLY" at bounding box center [124, 423] width 32 height 12
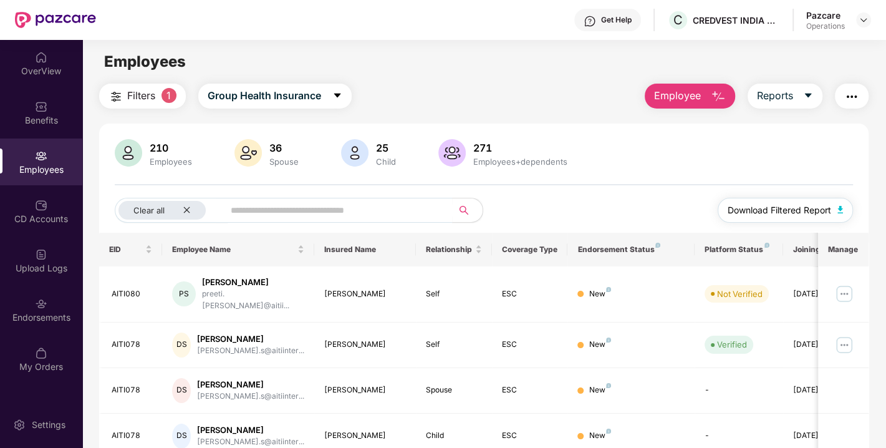
click at [841, 206] on img "button" at bounding box center [840, 209] width 6 height 7
click at [865, 23] on img at bounding box center [863, 20] width 10 height 10
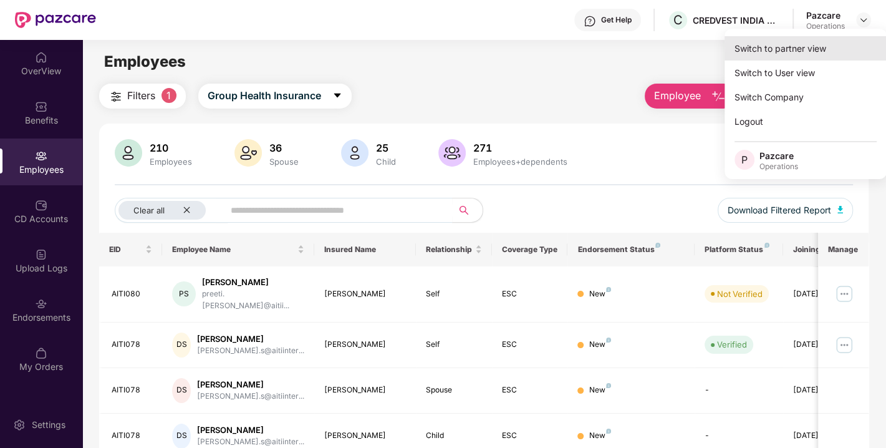
click at [802, 44] on div "Switch to partner view" at bounding box center [805, 48] width 162 height 24
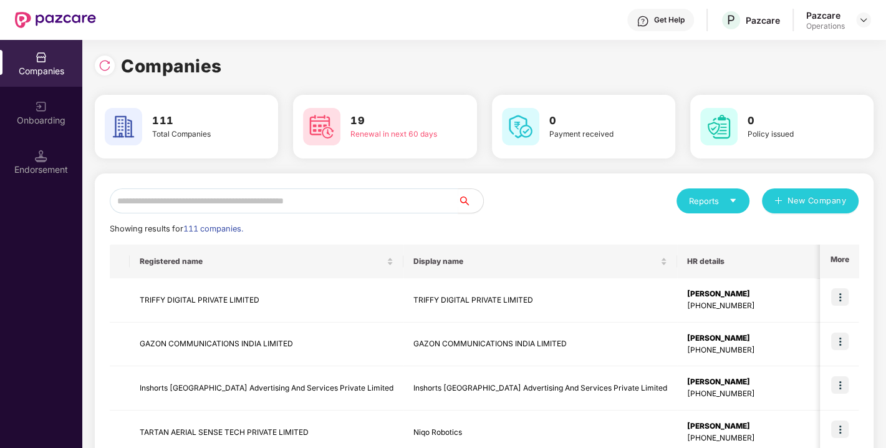
click at [50, 131] on div "Onboarding" at bounding box center [41, 112] width 82 height 47
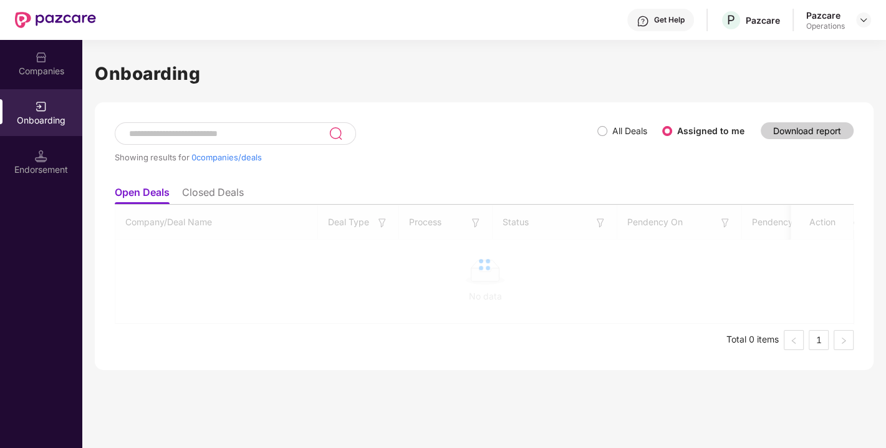
click at [41, 164] on div "Endorsement" at bounding box center [41, 169] width 82 height 12
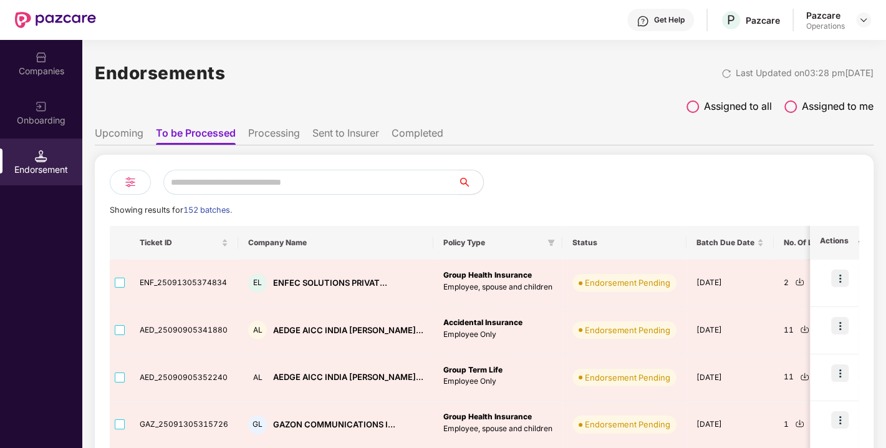
click at [221, 179] on input "text" at bounding box center [310, 182] width 295 height 25
paste input "**********"
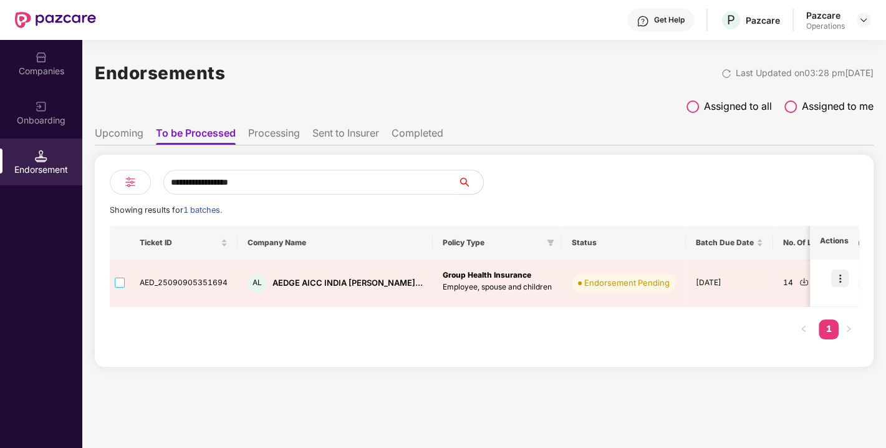
type input "**********"
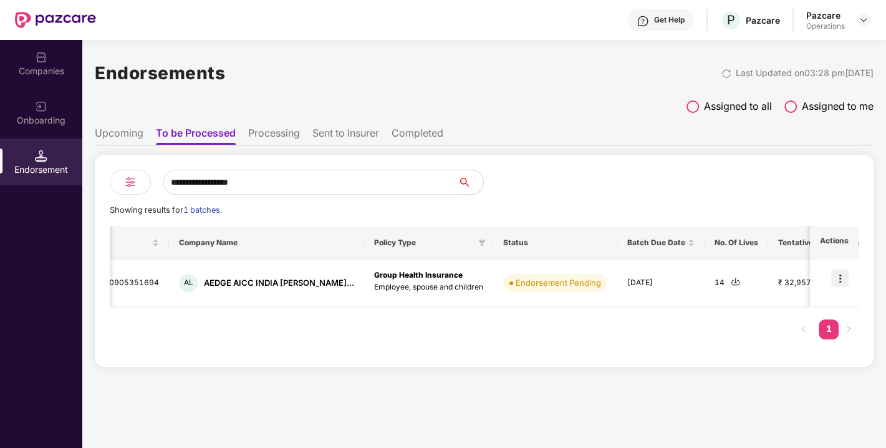
scroll to position [0, 0]
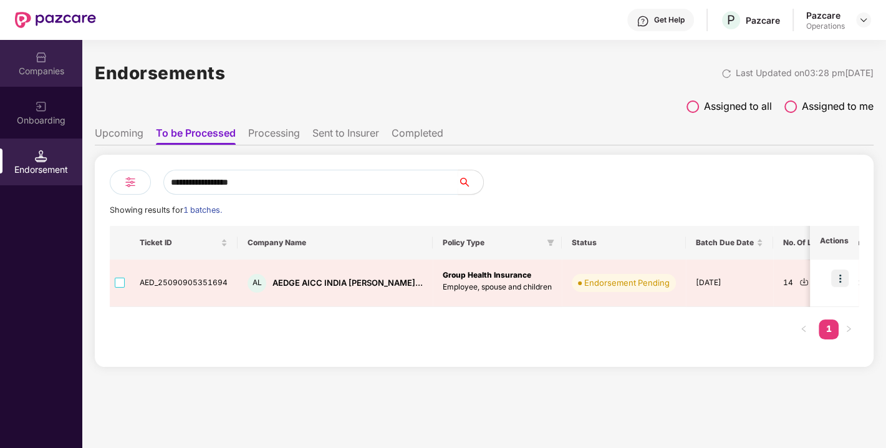
click at [40, 73] on div "Companies" at bounding box center [41, 71] width 82 height 12
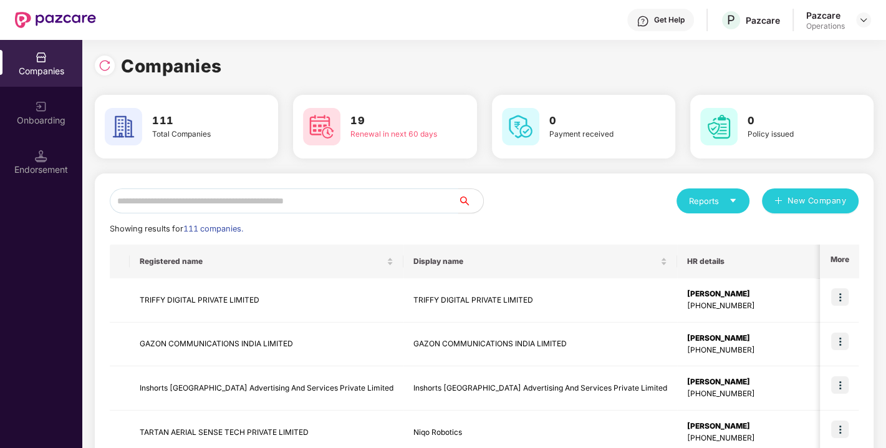
click at [217, 204] on input "text" at bounding box center [284, 200] width 348 height 25
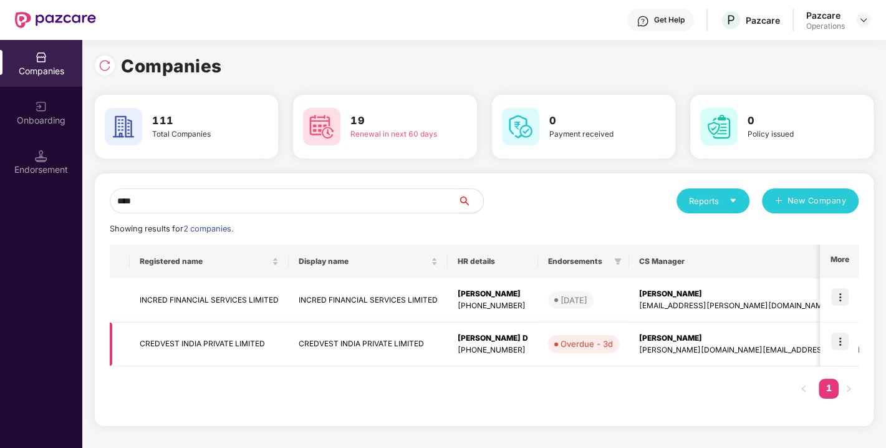
type input "****"
click at [840, 337] on img at bounding box center [839, 340] width 17 height 17
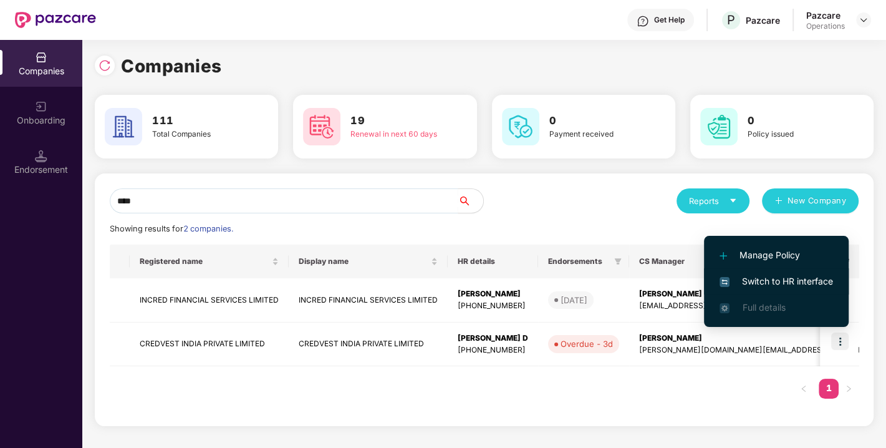
click at [751, 274] on span "Switch to HR interface" at bounding box center [775, 281] width 113 height 14
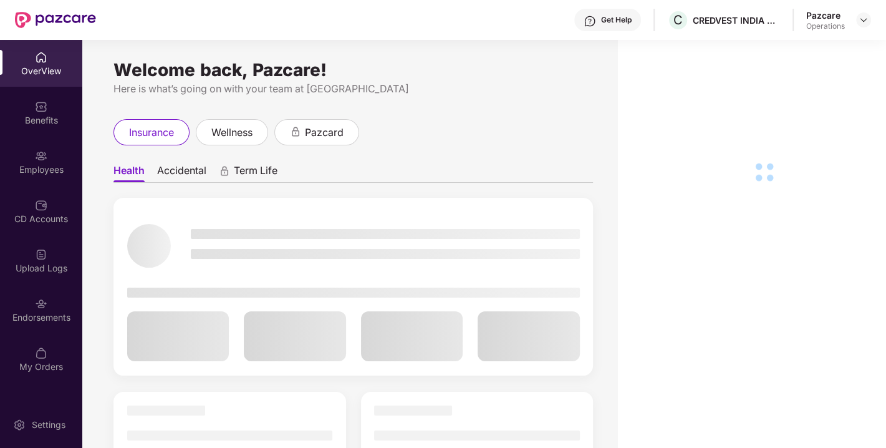
scroll to position [39, 0]
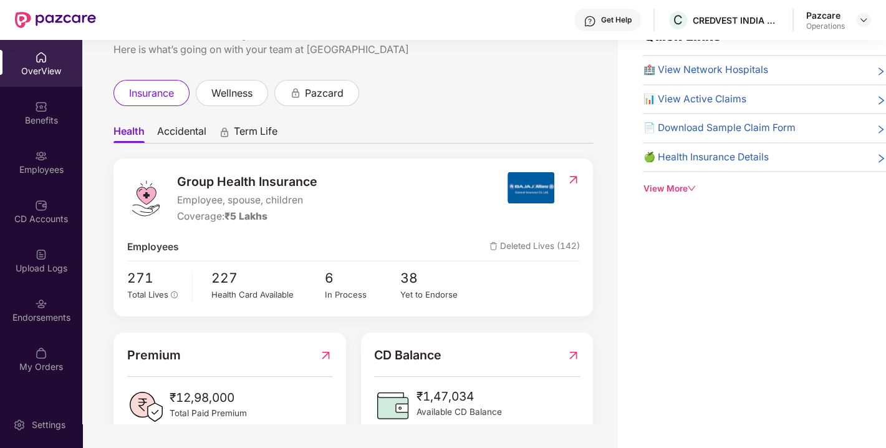
click at [25, 301] on div "Endorsements" at bounding box center [41, 309] width 82 height 47
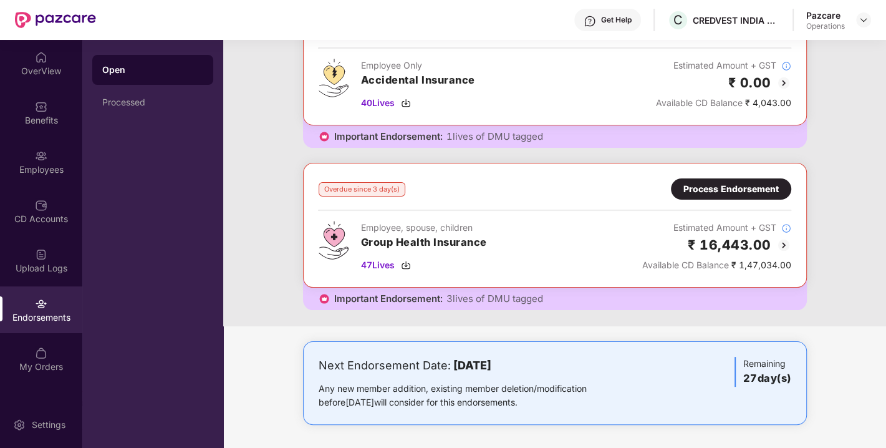
scroll to position [0, 0]
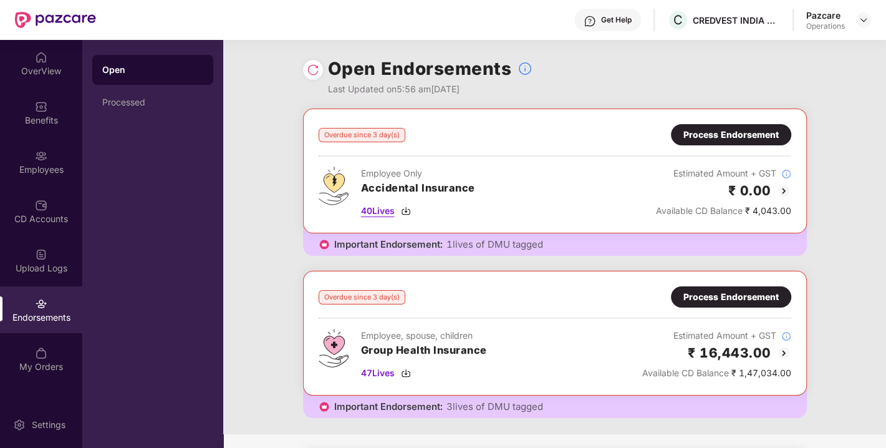
click at [377, 208] on span "40 Lives" at bounding box center [378, 211] width 34 height 14
click at [694, 290] on div "Process Endorsement" at bounding box center [730, 297] width 95 height 14
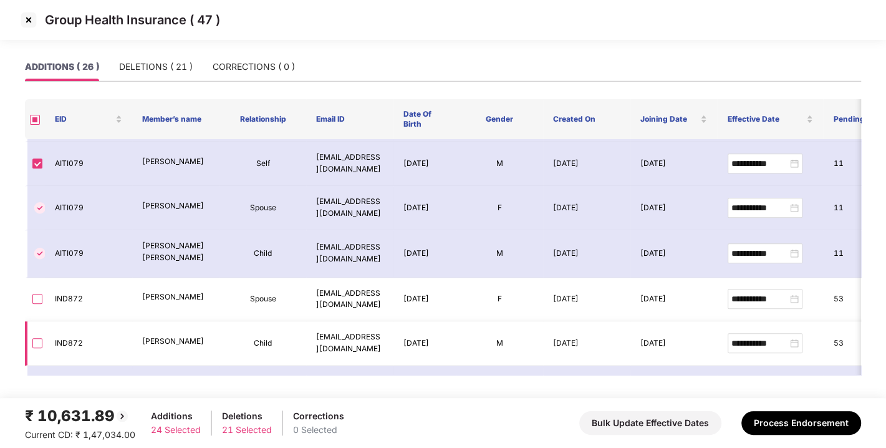
scroll to position [829, 0]
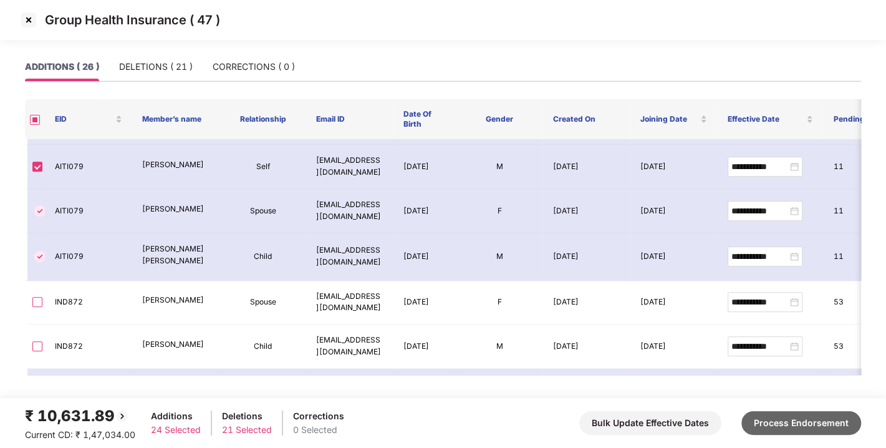
click at [807, 421] on button "Process Endorsement" at bounding box center [801, 423] width 120 height 24
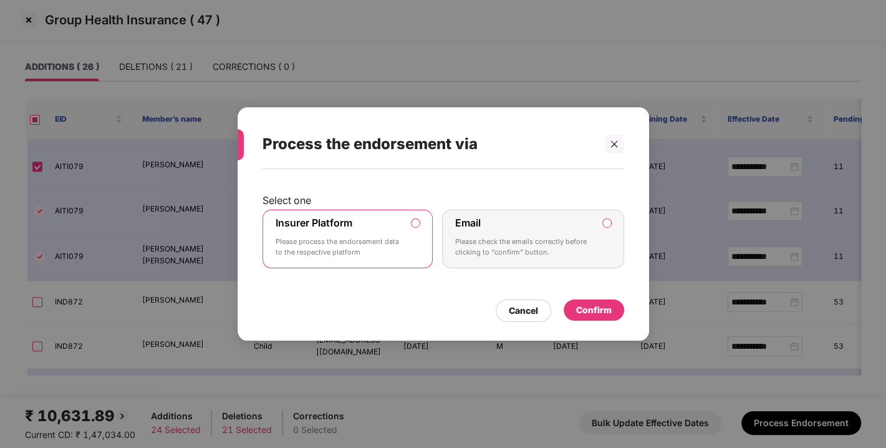
click at [590, 299] on div "Confirm" at bounding box center [594, 309] width 60 height 21
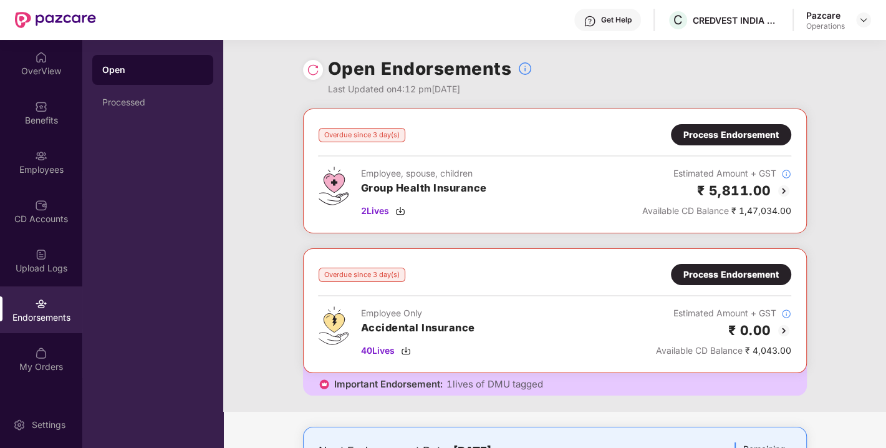
click at [711, 136] on div "Process Endorsement" at bounding box center [730, 135] width 95 height 14
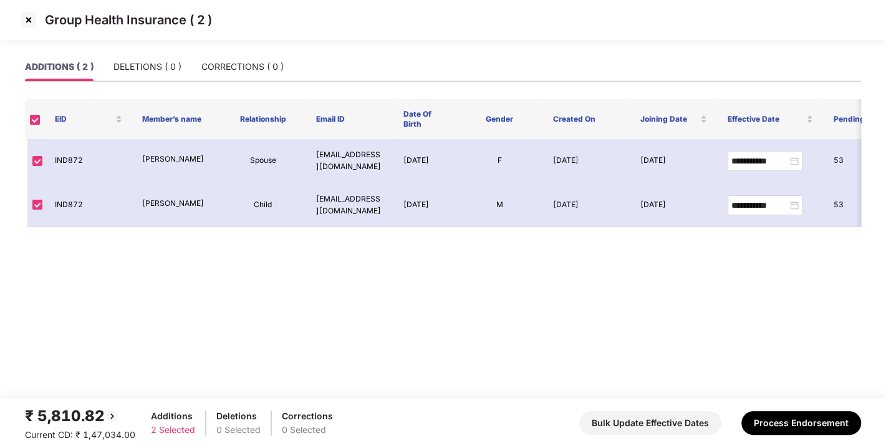
click at [23, 8] on div "Group Health Insurance ( 2 )" at bounding box center [443, 20] width 886 height 40
click at [26, 16] on img at bounding box center [29, 20] width 20 height 20
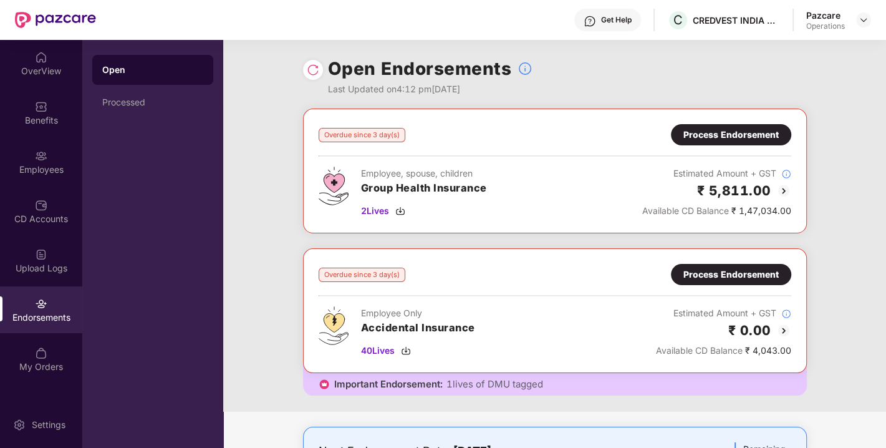
click at [716, 138] on div "Process Endorsement" at bounding box center [730, 135] width 95 height 14
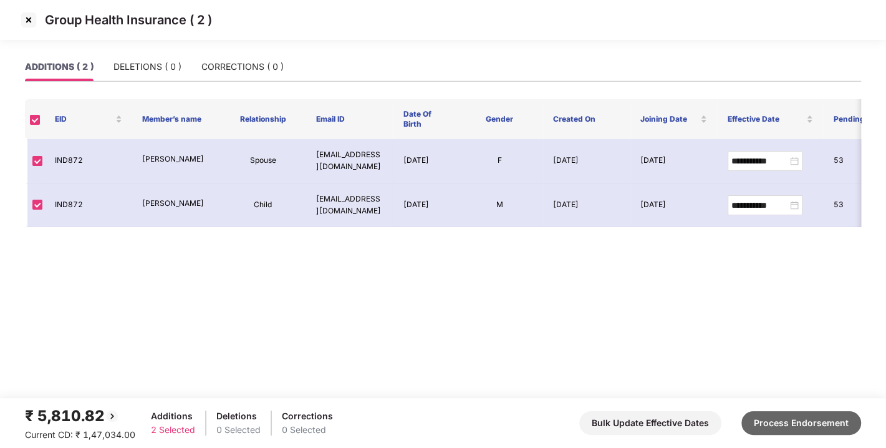
click at [787, 422] on button "Process Endorsement" at bounding box center [801, 423] width 120 height 24
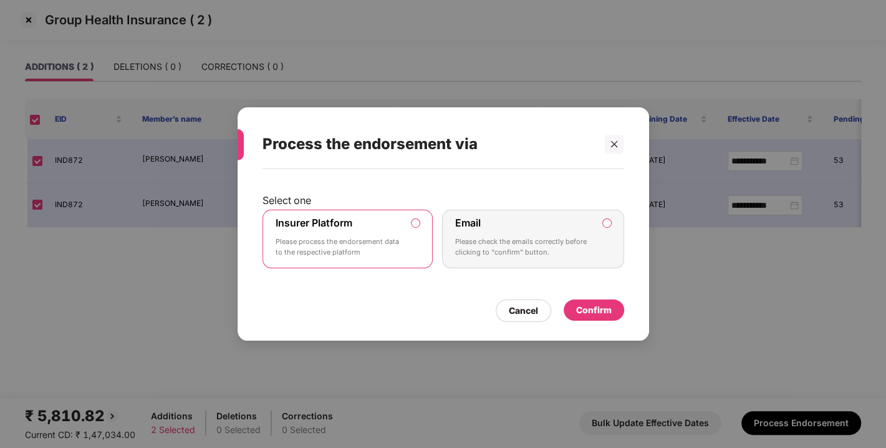
click at [587, 297] on div "Cancel Confirm" at bounding box center [443, 307] width 362 height 29
click at [590, 300] on div "Confirm" at bounding box center [594, 309] width 60 height 21
